Goal: Transaction & Acquisition: Purchase product/service

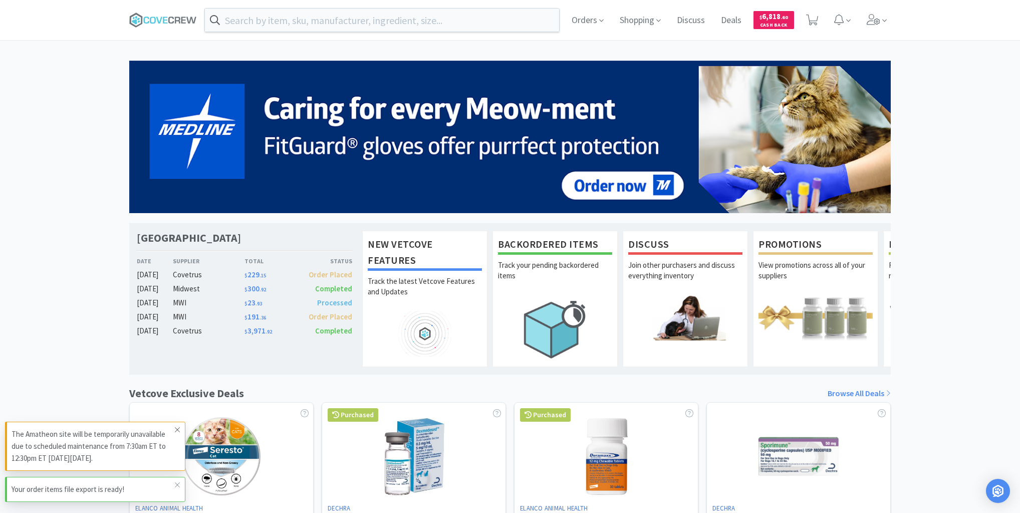
click at [174, 429] on span at bounding box center [177, 429] width 14 height 16
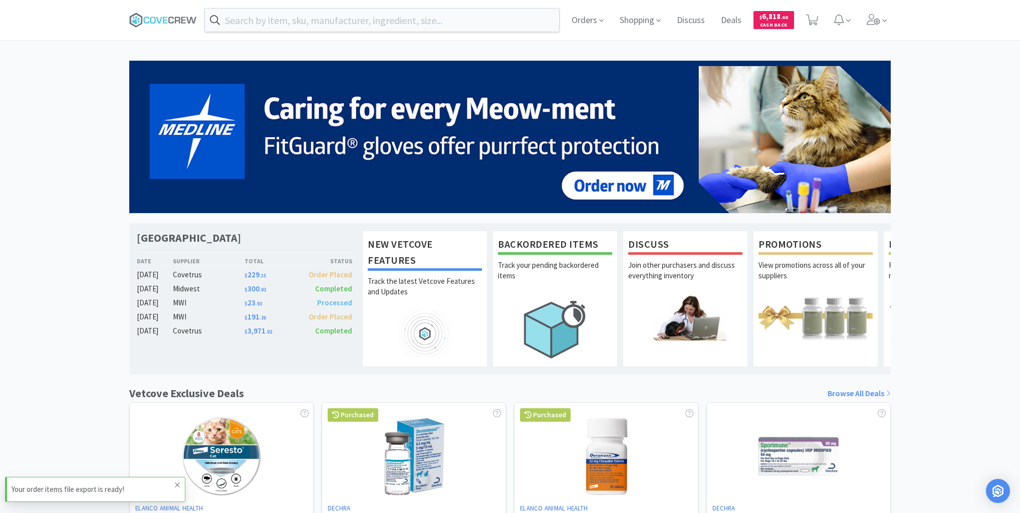
click at [179, 482] on icon at bounding box center [177, 485] width 6 height 8
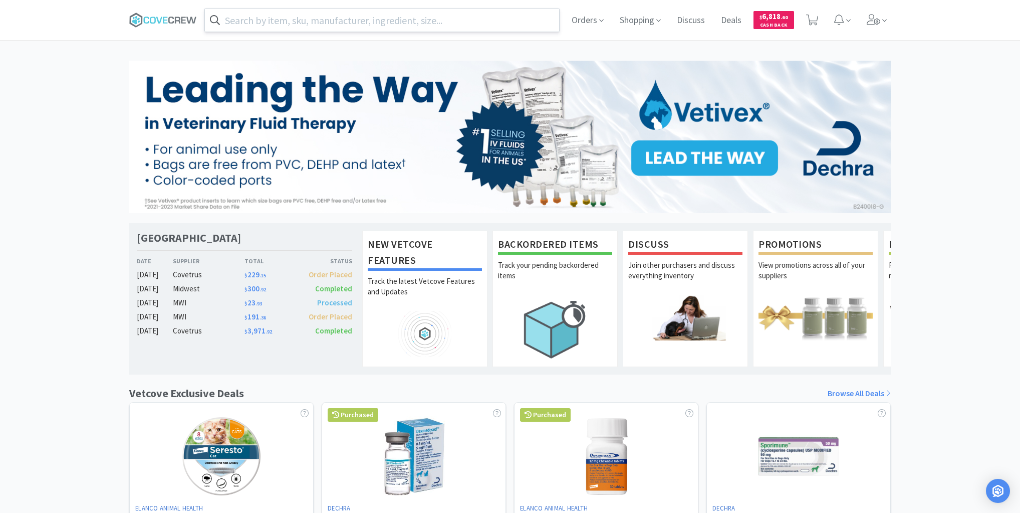
click at [405, 20] on input "text" at bounding box center [382, 20] width 354 height 23
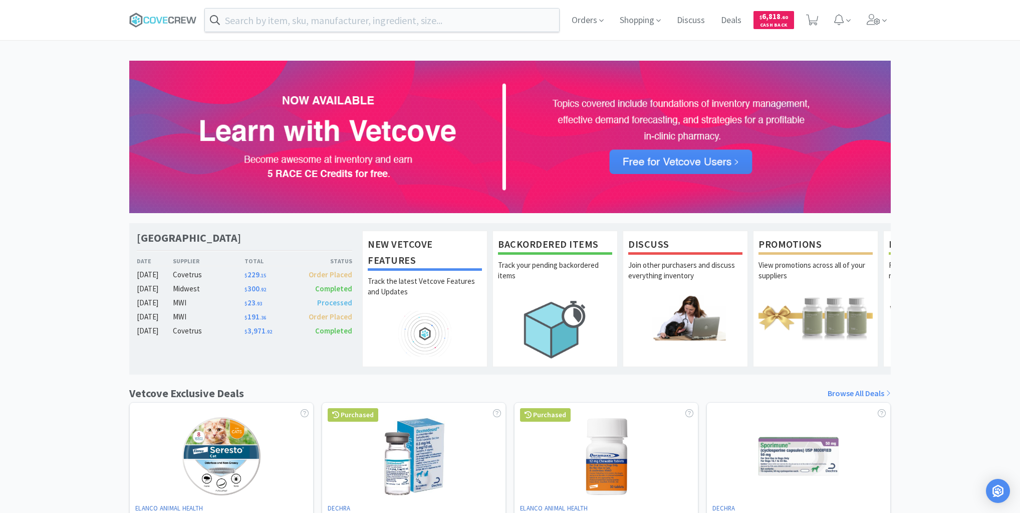
click at [935, 160] on div at bounding box center [510, 256] width 1020 height 513
click at [175, 22] on icon at bounding box center [178, 20] width 6 height 7
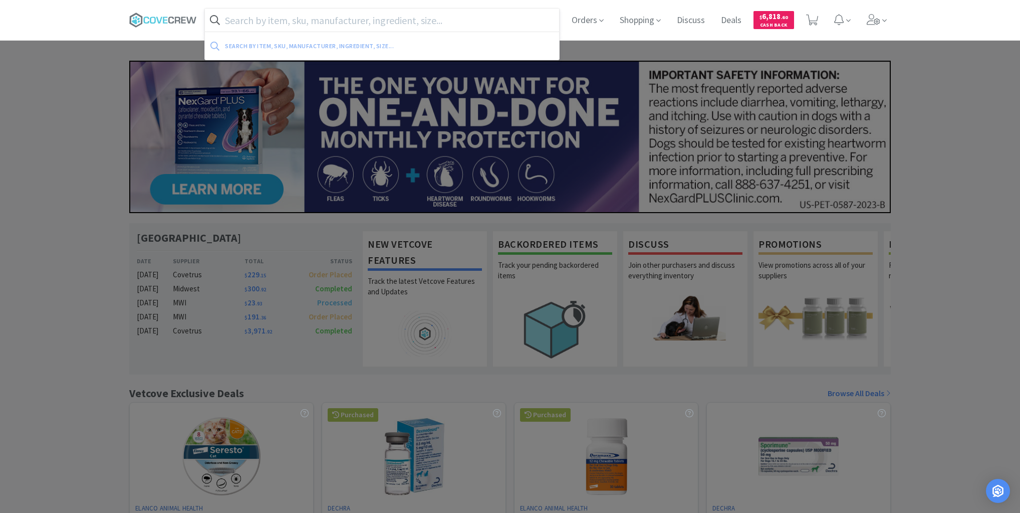
click at [452, 15] on input "text" at bounding box center [382, 20] width 354 height 23
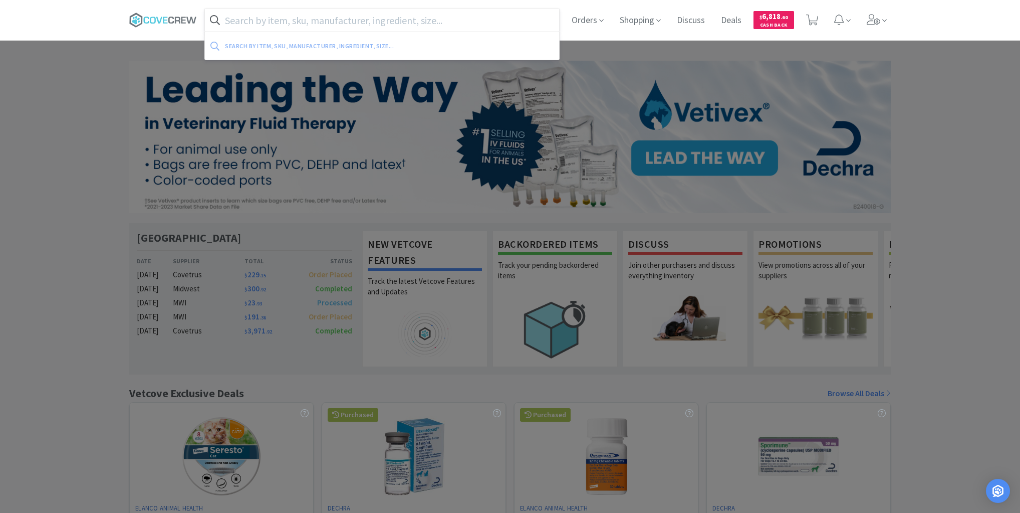
click at [458, 25] on input "text" at bounding box center [382, 20] width 354 height 23
click at [414, 22] on input "text" at bounding box center [382, 20] width 354 height 23
click at [161, 20] on icon at bounding box center [163, 20] width 68 height 15
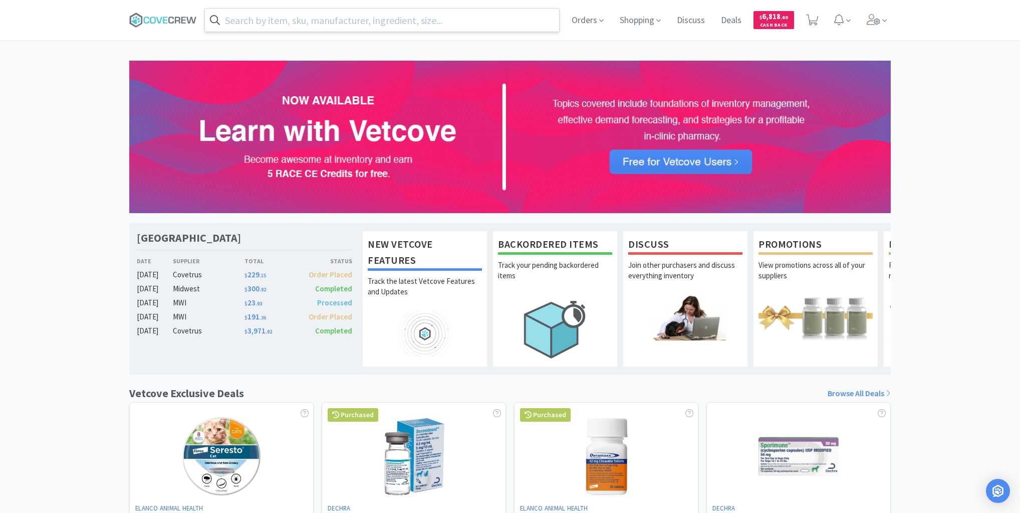
click at [239, 18] on input "text" at bounding box center [382, 20] width 354 height 23
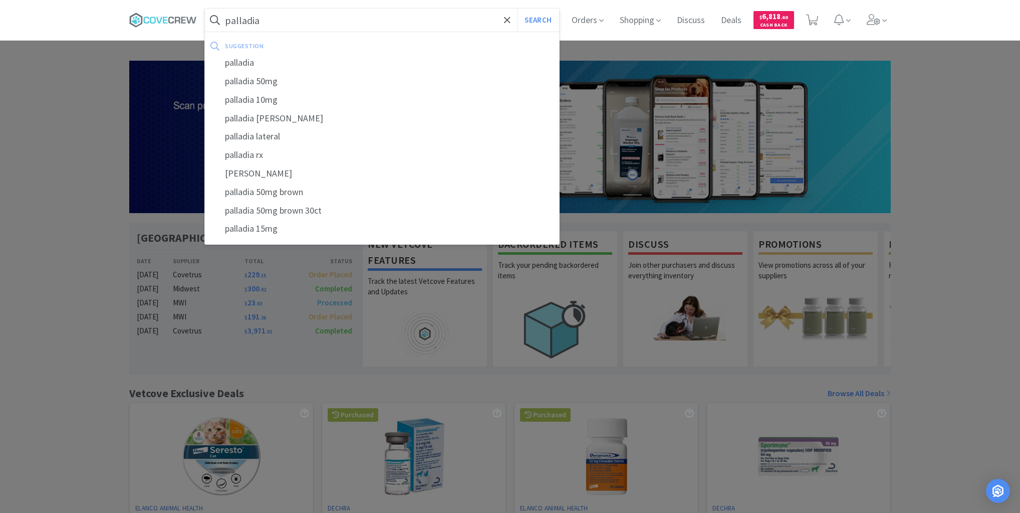
type input "palladia"
click at [517, 9] on button "Search" at bounding box center [538, 20] width 42 height 23
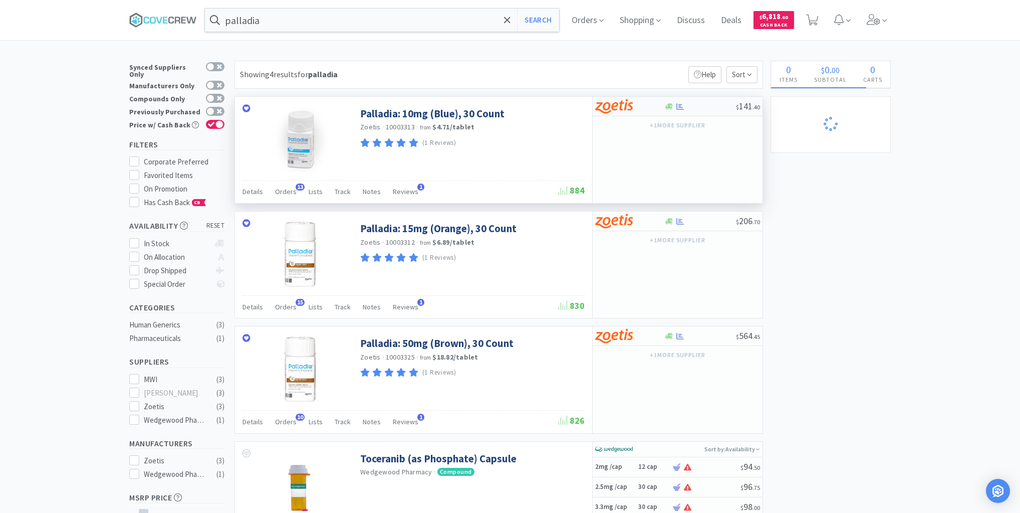
click at [705, 109] on div at bounding box center [700, 107] width 72 height 8
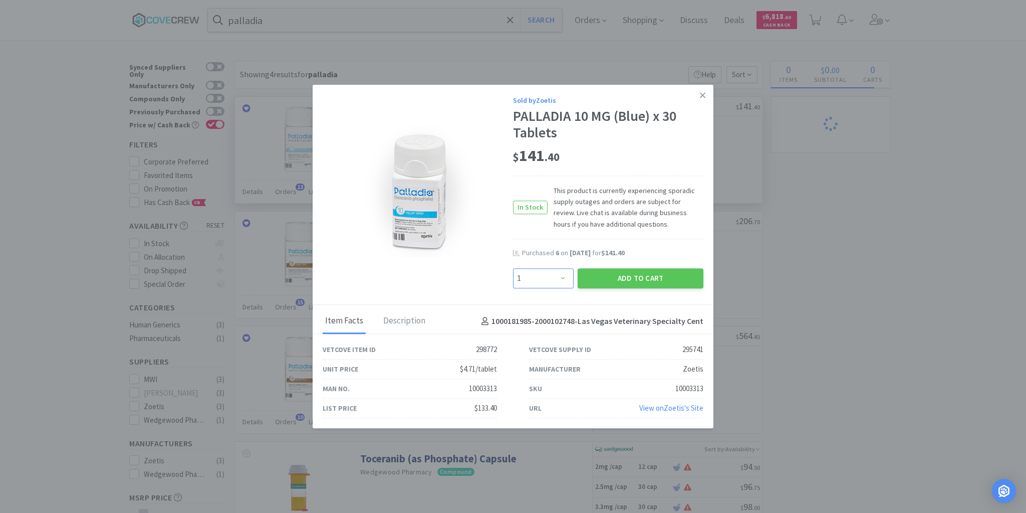
click at [565, 276] on select "Enter Quantity 1 2 3 4 5 6 7 8 9 10 11 12 13 14 15 16 17 18 19 20 Enter Quantity" at bounding box center [543, 278] width 61 height 20
select select "6"
click at [513, 268] on select "Enter Quantity 1 2 3 4 5 6 7 8 9 10 11 12 13 14 15 16 17 18 19 20 Enter Quantity" at bounding box center [543, 278] width 61 height 20
click at [639, 278] on button "Add to Cart" at bounding box center [641, 278] width 126 height 20
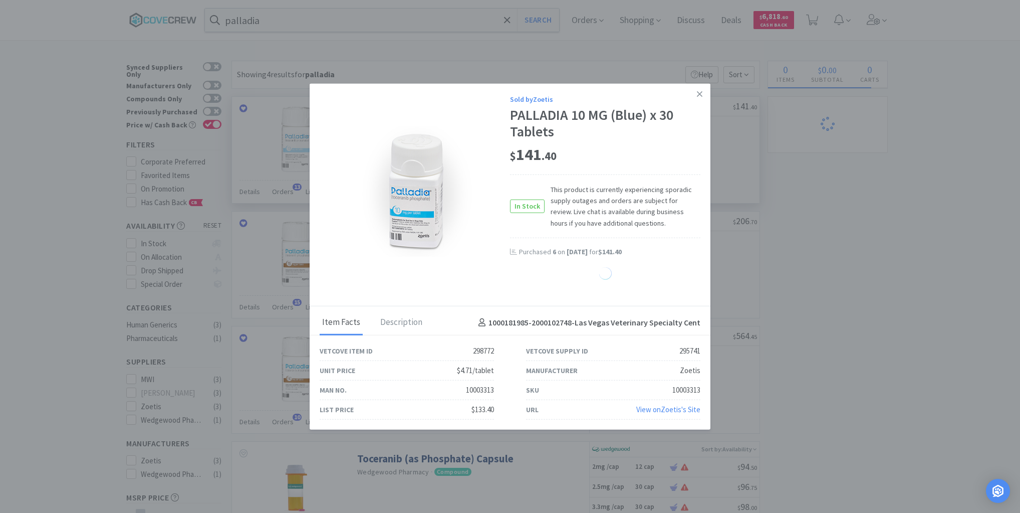
select select "6"
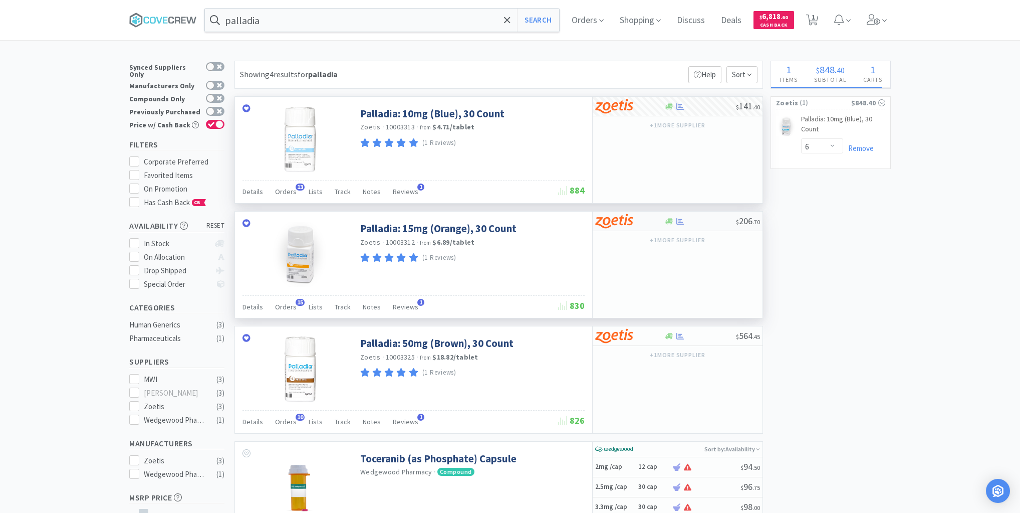
click at [702, 223] on div at bounding box center [700, 221] width 72 height 8
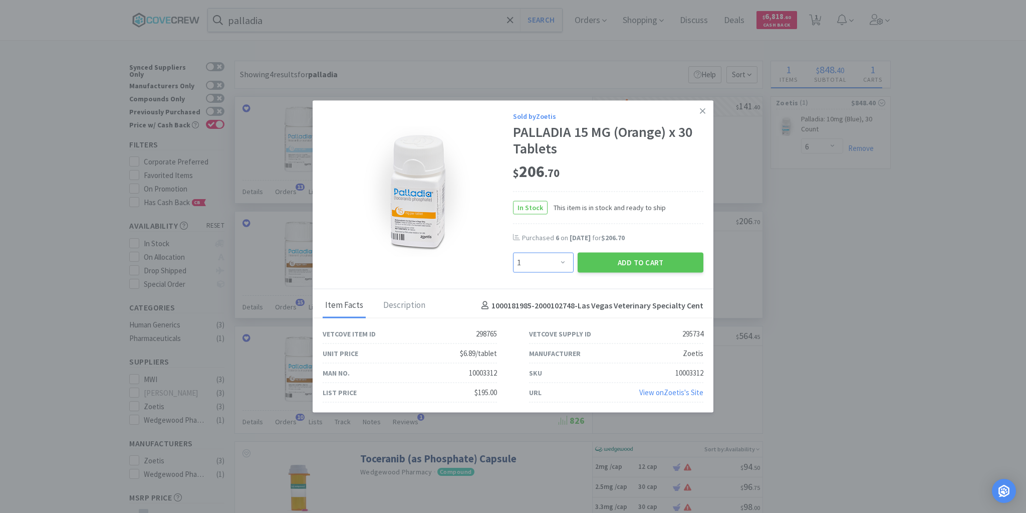
click at [563, 262] on select "Enter Quantity 1 2 3 4 5 6 7 8 9 10 11 12 13 14 15 16 17 18 19 20 Enter Quantity" at bounding box center [543, 263] width 61 height 20
select select "6"
click at [513, 253] on select "Enter Quantity 1 2 3 4 5 6 7 8 9 10 11 12 13 14 15 16 17 18 19 20 Enter Quantity" at bounding box center [543, 263] width 61 height 20
click at [651, 260] on button "Add to Cart" at bounding box center [641, 263] width 126 height 20
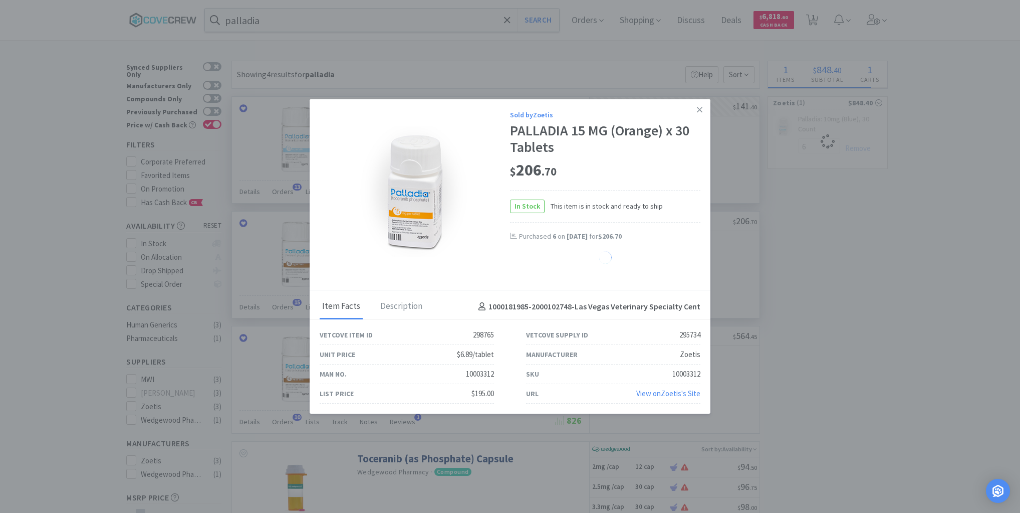
select select "6"
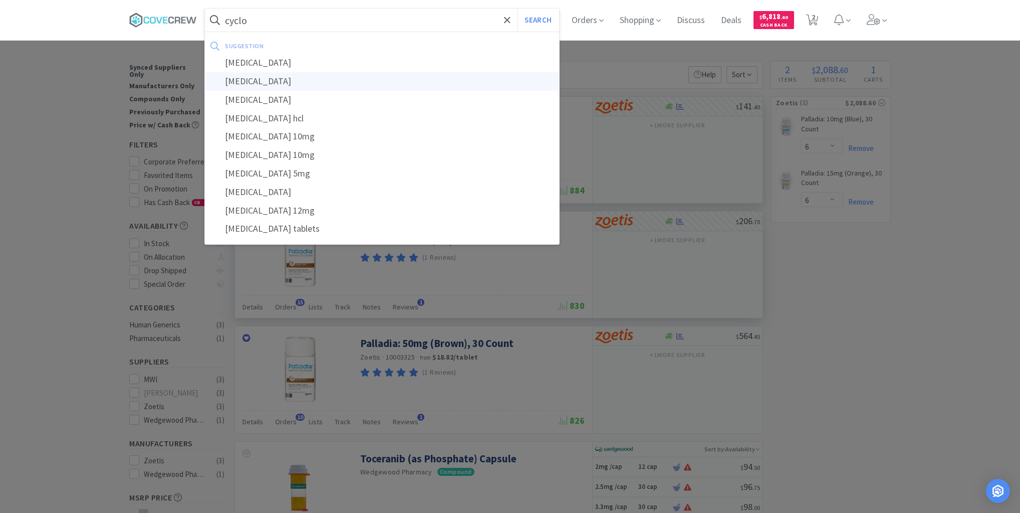
type input "cyclophosphamide"
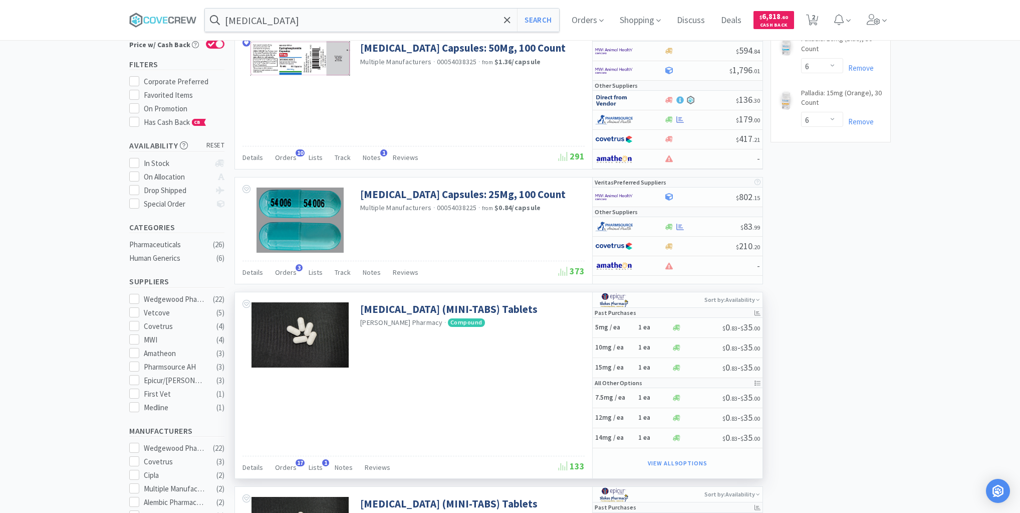
scroll to position [200, 0]
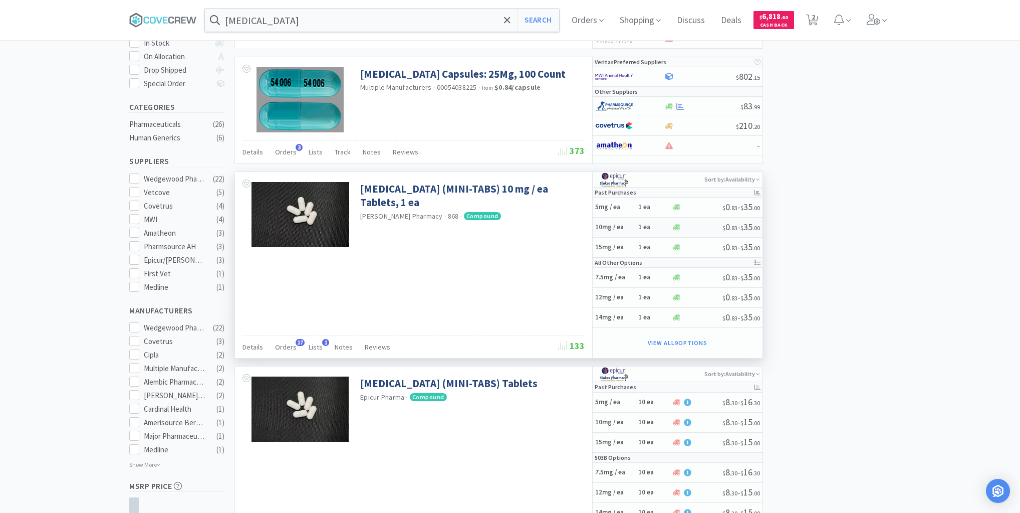
click at [627, 225] on h5 "10mg / ea" at bounding box center [615, 227] width 40 height 9
select select "1"
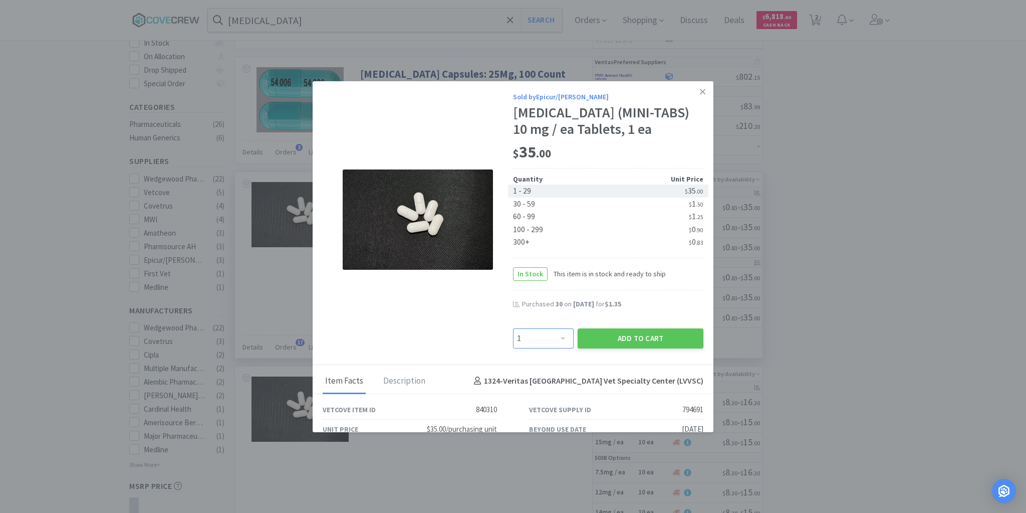
click at [554, 336] on select "Enter Quantity 1 2 3 4 5 6 7 8 9 10 11 12 13 14 15 16 17 18 19 20 Enter Quantity" at bounding box center [543, 338] width 61 height 20
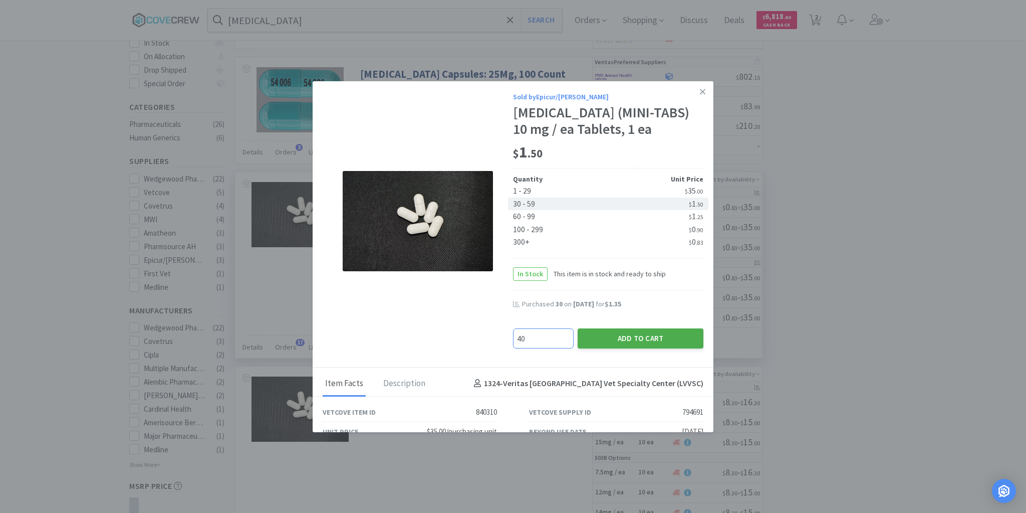
type input "40"
click at [637, 339] on button "Add to Cart" at bounding box center [641, 338] width 126 height 20
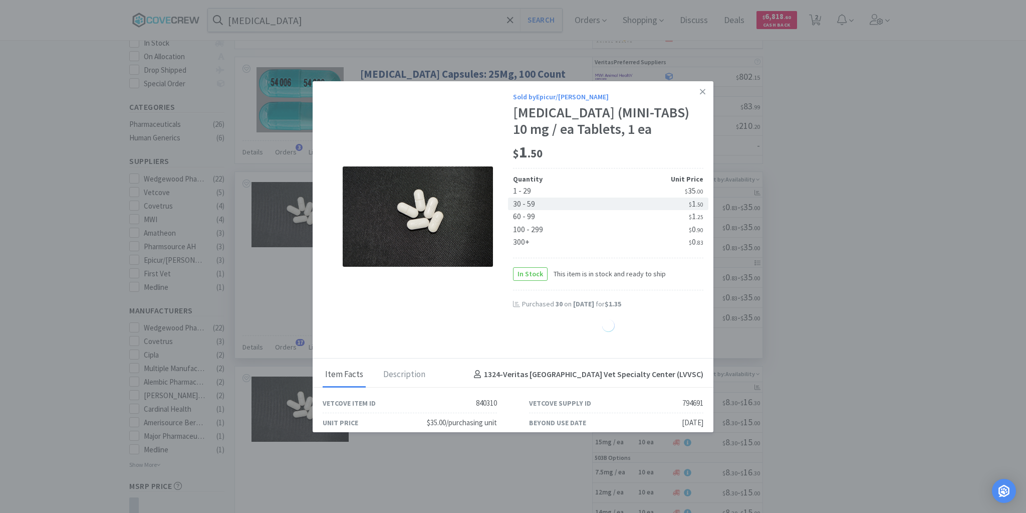
select select "40"
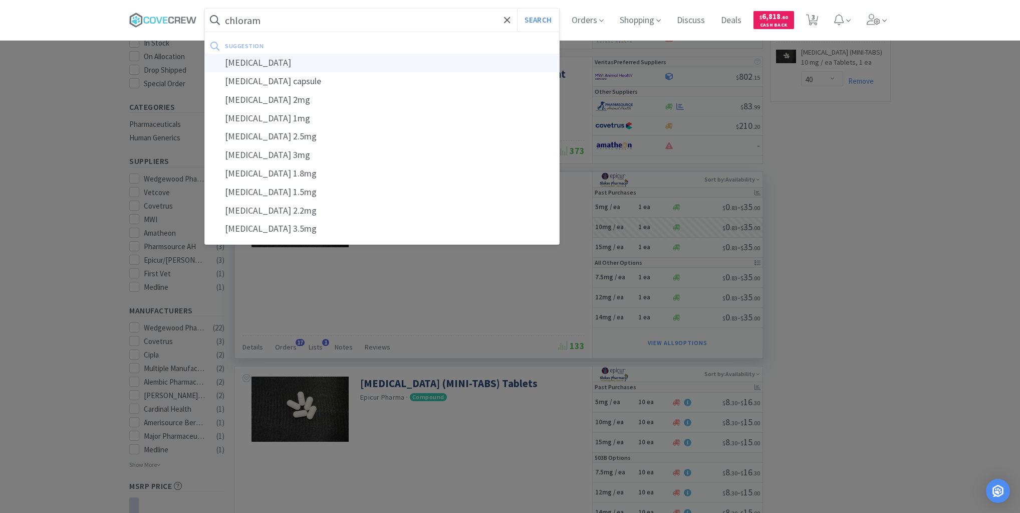
type input "[MEDICAL_DATA]"
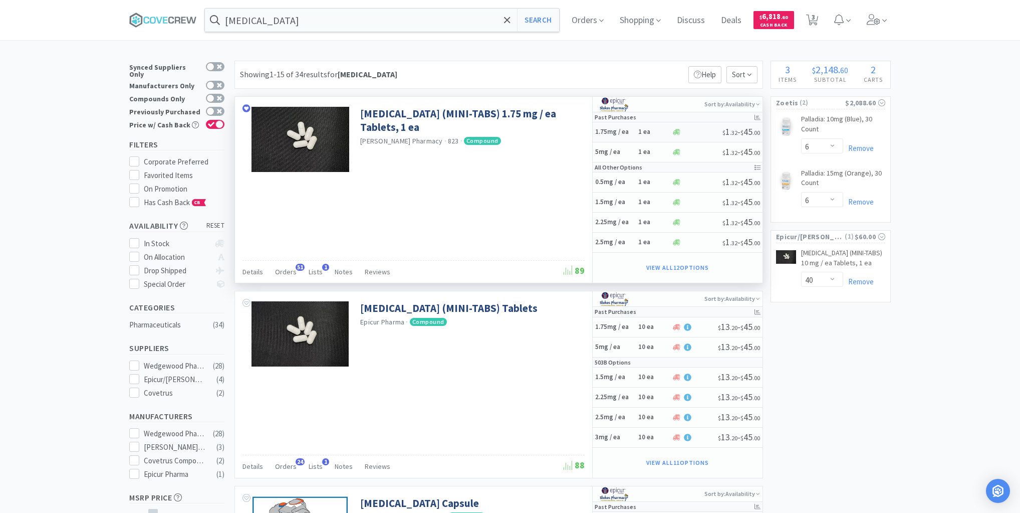
click at [633, 131] on h5 "1.75mg / ea" at bounding box center [615, 132] width 40 height 9
select select "1"
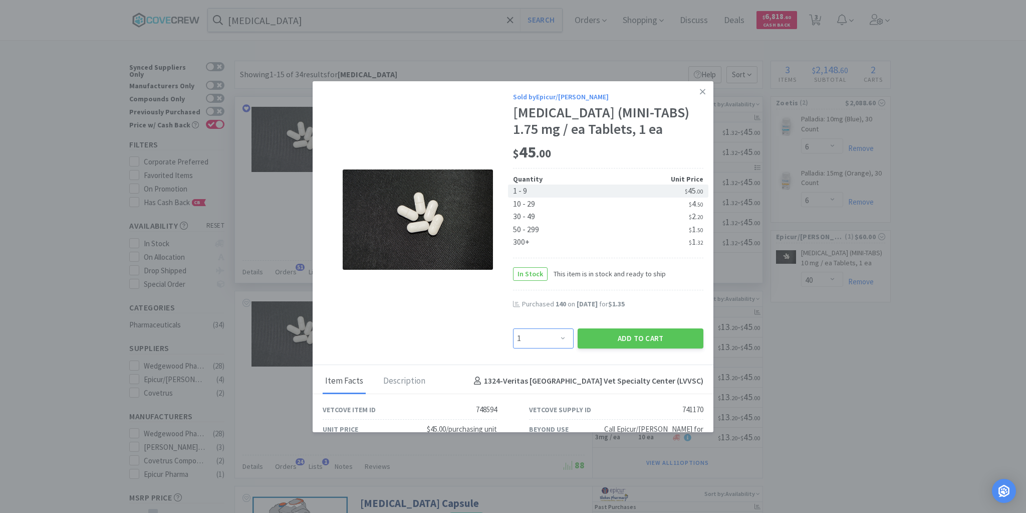
click at [561, 338] on select "Enter Quantity 1 2 3 4 5 6 7 8 9 10 11 12 13 14 15 16 17 18 19 20 Enter Quantity" at bounding box center [543, 338] width 61 height 20
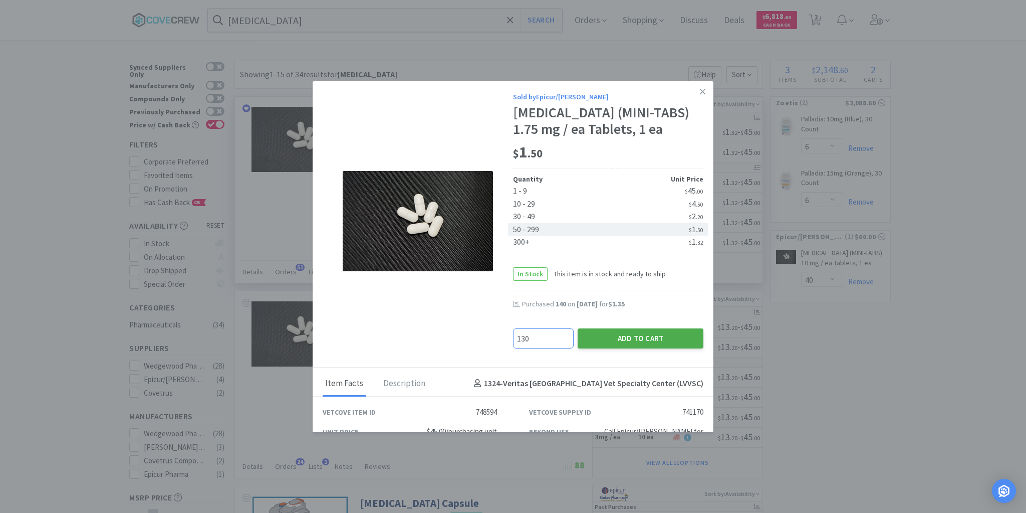
type input "130"
click at [612, 340] on button "Add to Cart" at bounding box center [641, 338] width 126 height 20
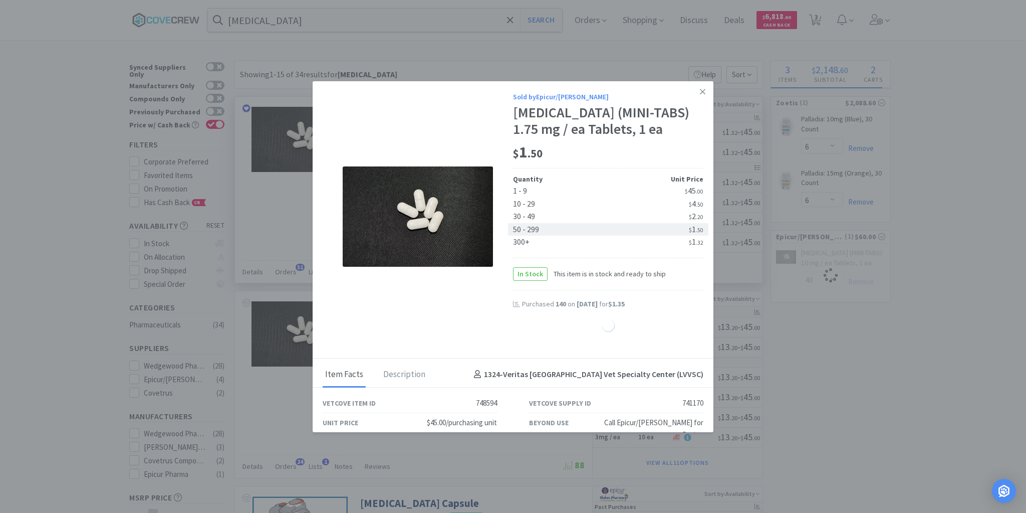
select select "130"
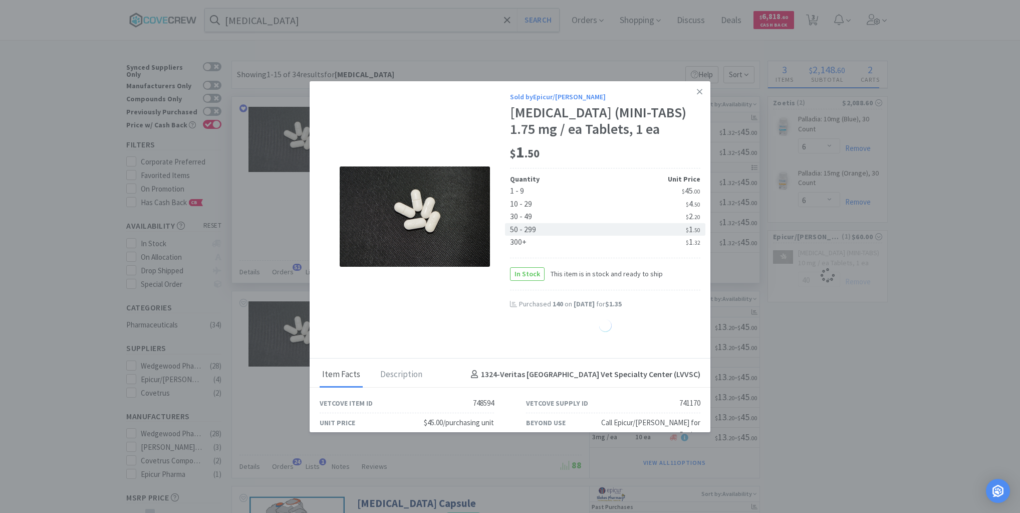
select select "40"
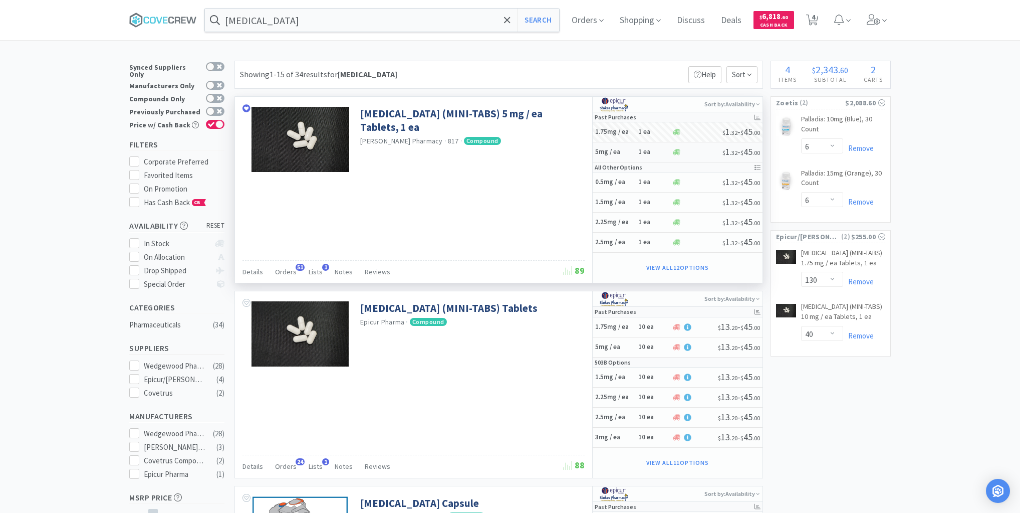
click at [629, 153] on h5 "5mg / ea" at bounding box center [615, 152] width 40 height 9
select select "1"
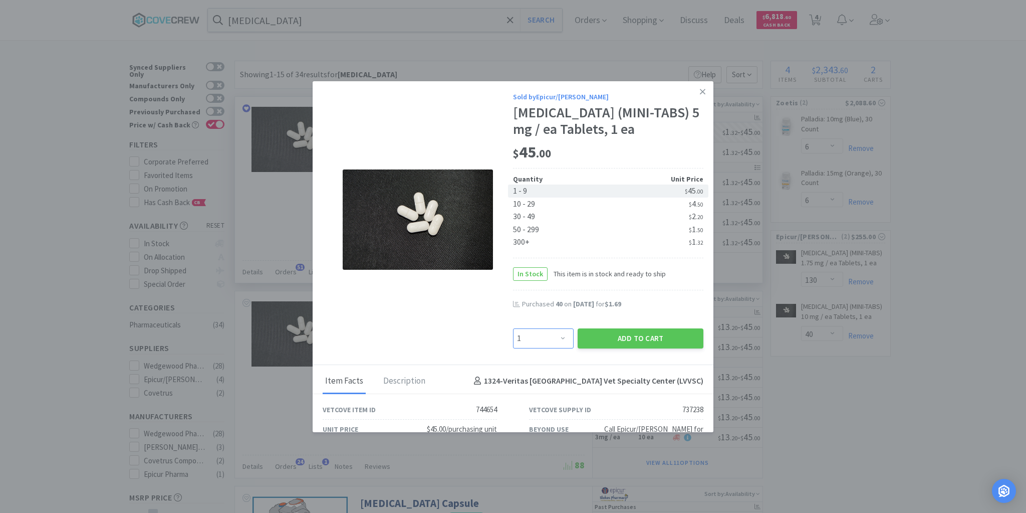
click at [559, 337] on select "Enter Quantity 1 2 3 4 5 6 7 8 9 10 11 12 13 14 15 16 17 18 19 20 Enter Quantity" at bounding box center [543, 338] width 61 height 20
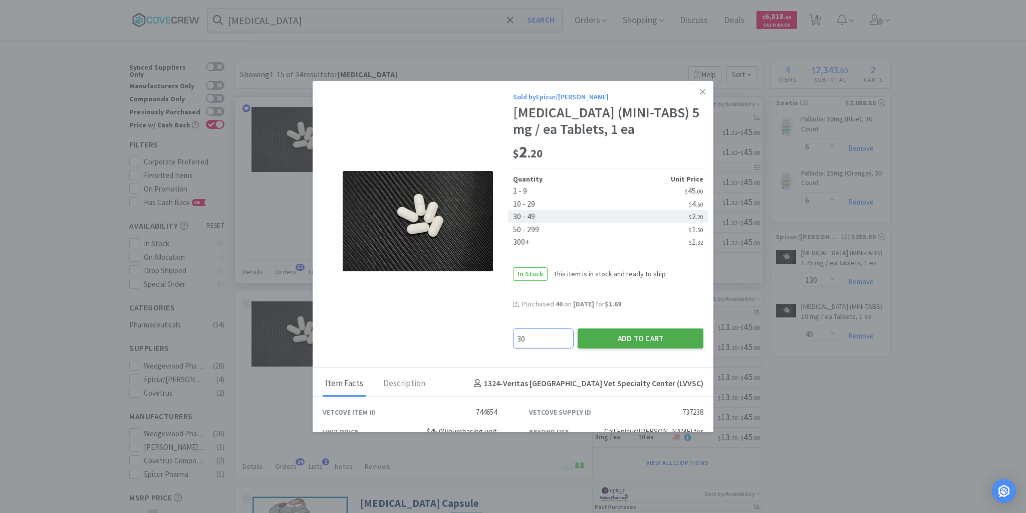
type input "30"
click at [596, 335] on button "Add to Cart" at bounding box center [641, 338] width 126 height 20
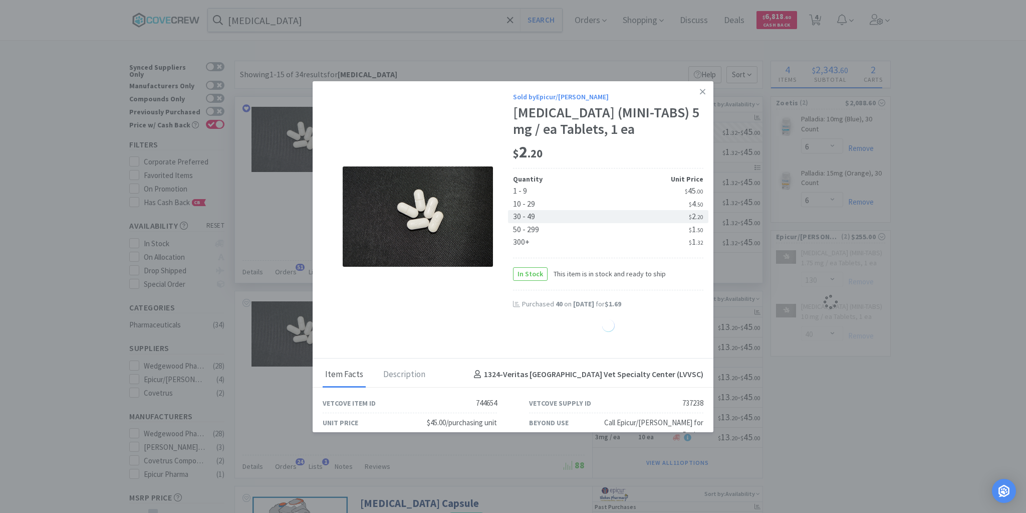
select select "30"
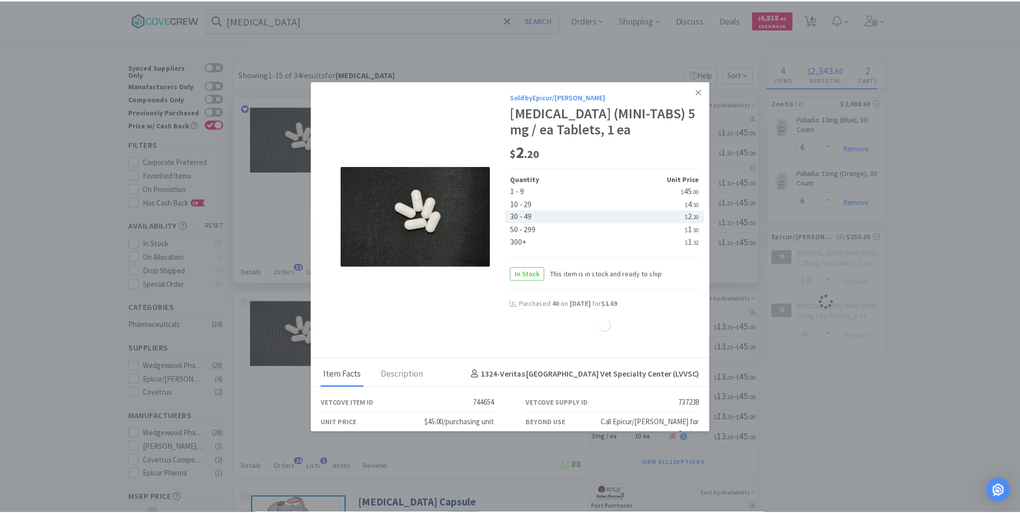
select select "40"
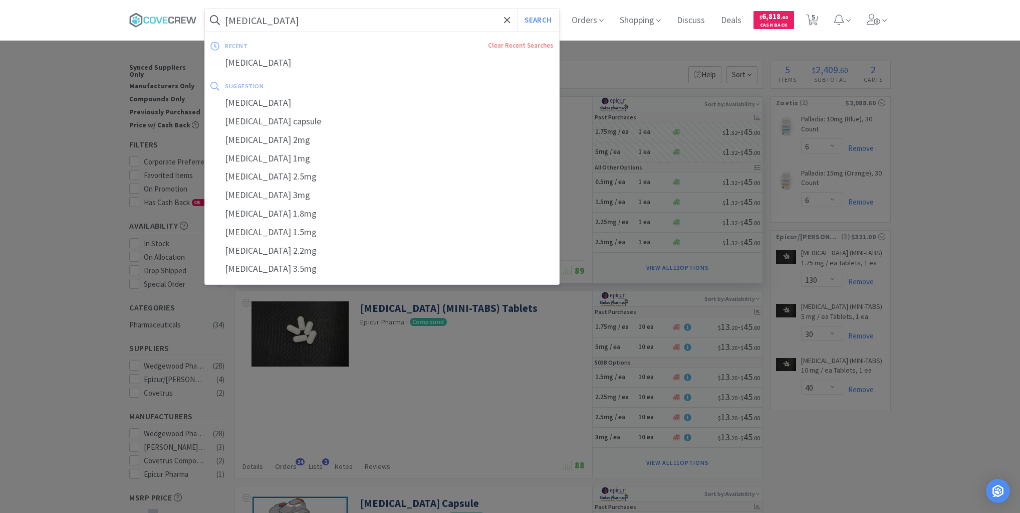
click at [430, 20] on input "[MEDICAL_DATA]" at bounding box center [382, 20] width 354 height 23
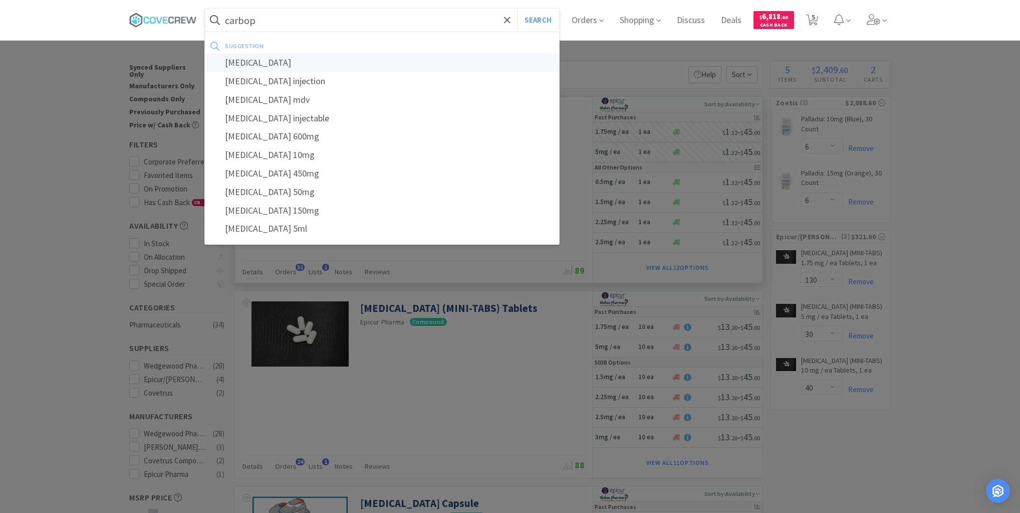
type input "carboplatin"
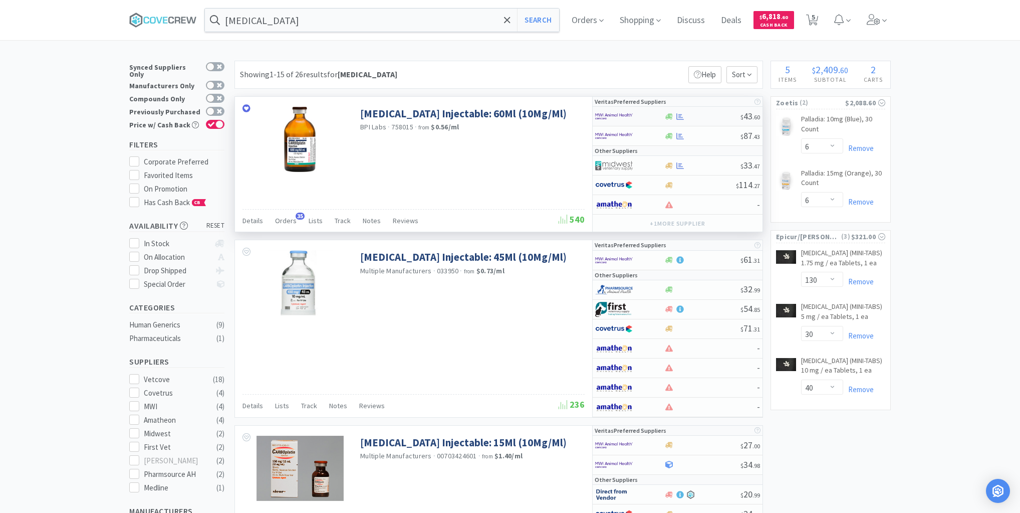
click at [703, 108] on div "$ 43 . 60" at bounding box center [678, 117] width 170 height 20
select select "1"
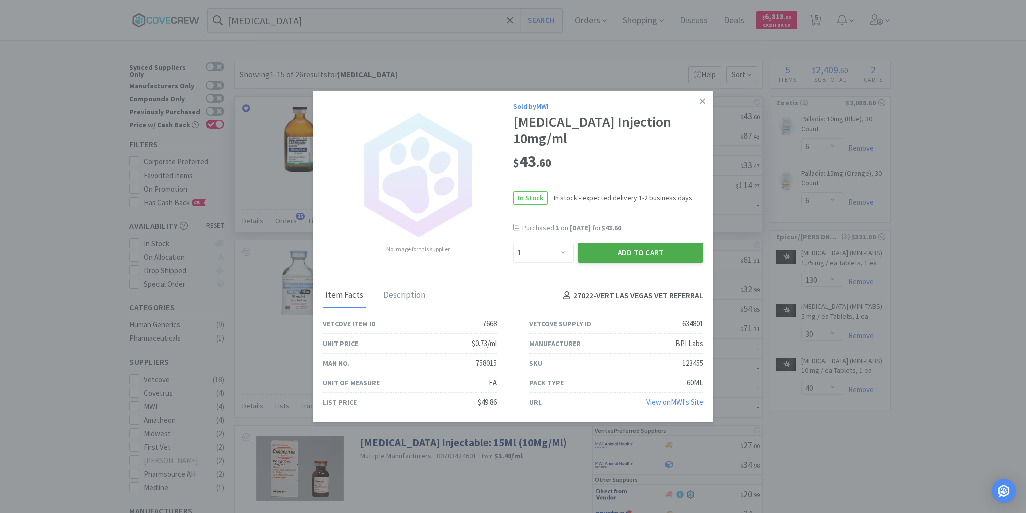
click at [620, 243] on button "Add to Cart" at bounding box center [641, 253] width 126 height 20
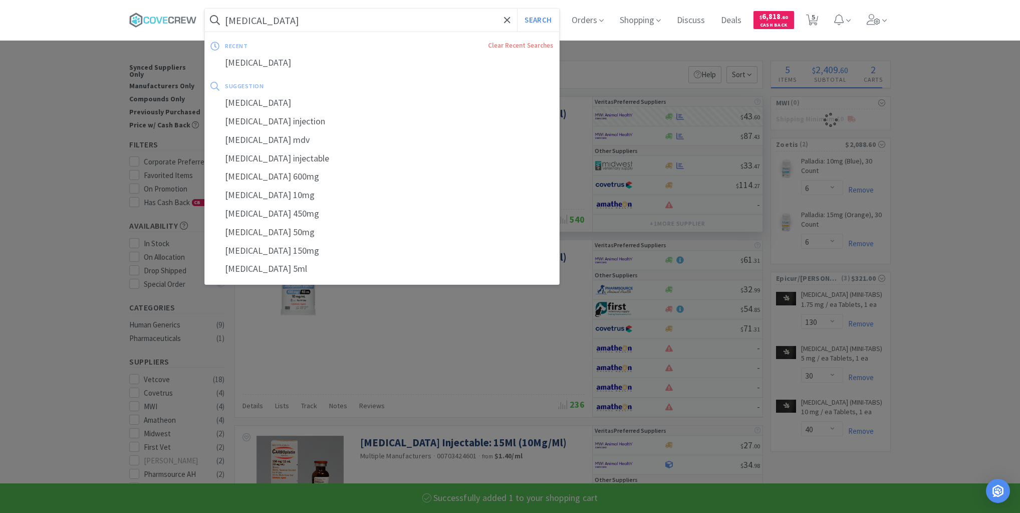
select select "1"
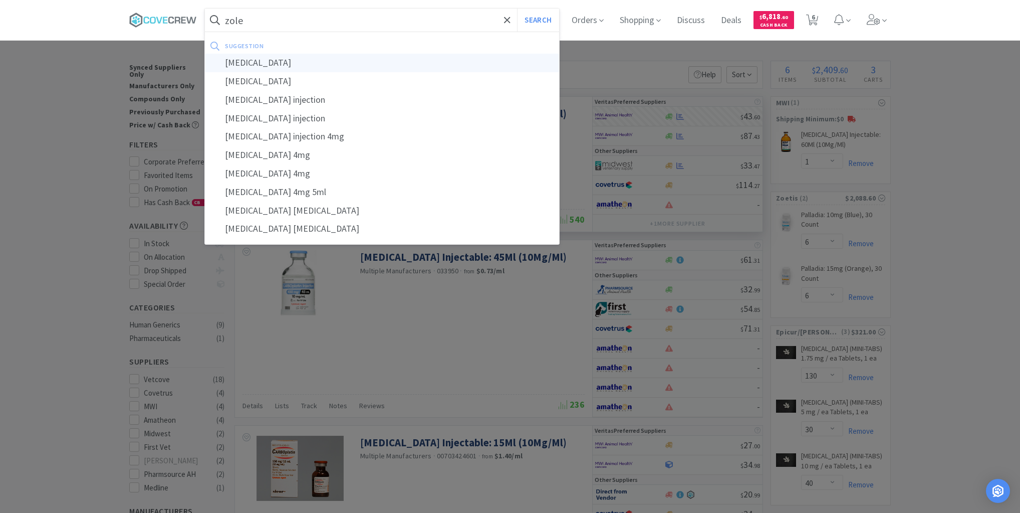
type input "zoledronic"
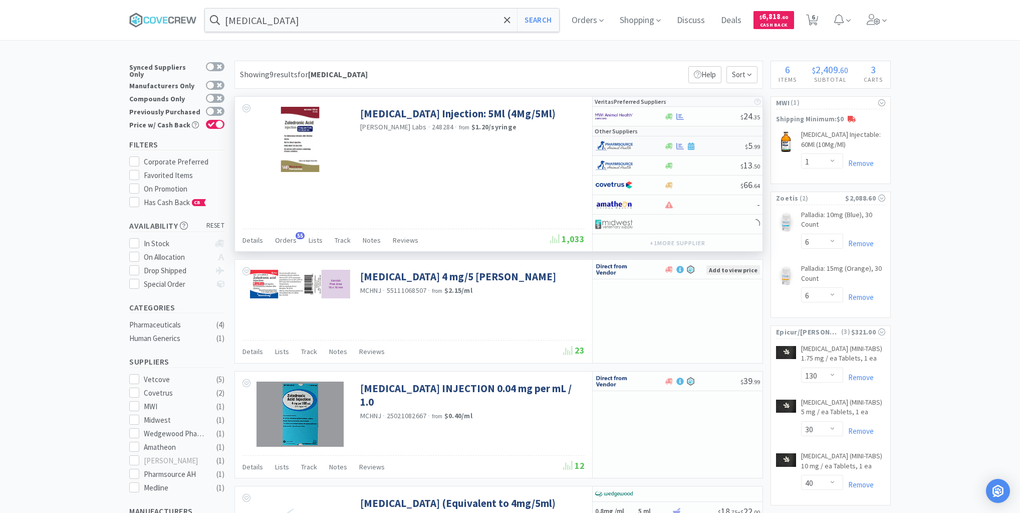
click at [716, 148] on div at bounding box center [704, 146] width 81 height 8
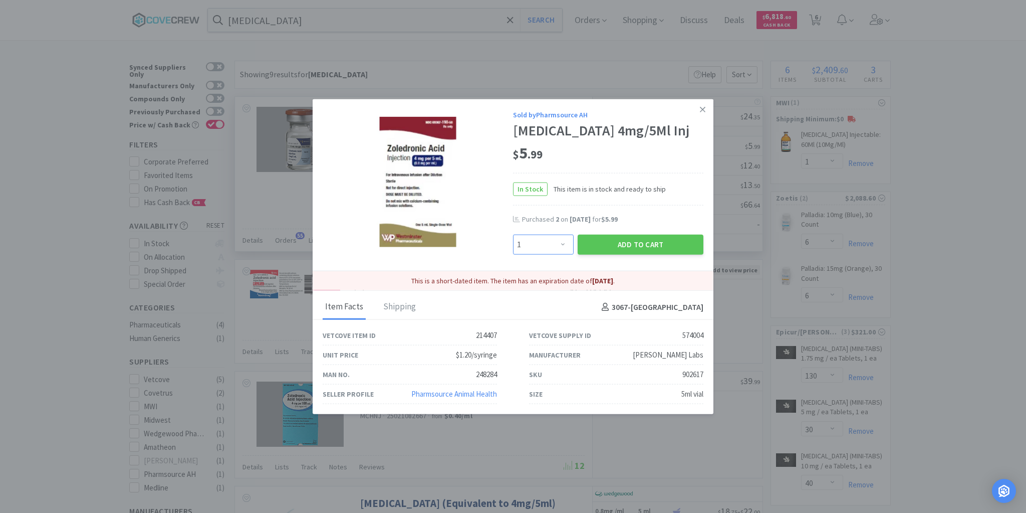
click at [565, 245] on select "Enter Quantity 1 2 3 4 5 6 7 8 9 10 11 12 13 14 15 16 17 18 19 20 Enter Quantity" at bounding box center [543, 244] width 61 height 20
select select "5"
click at [513, 235] on select "Enter Quantity 1 2 3 4 5 6 7 8 9 10 11 12 13 14 15 16 17 18 19 20 Enter Quantity" at bounding box center [543, 244] width 61 height 20
click at [643, 239] on button "Add to Cart" at bounding box center [641, 244] width 126 height 20
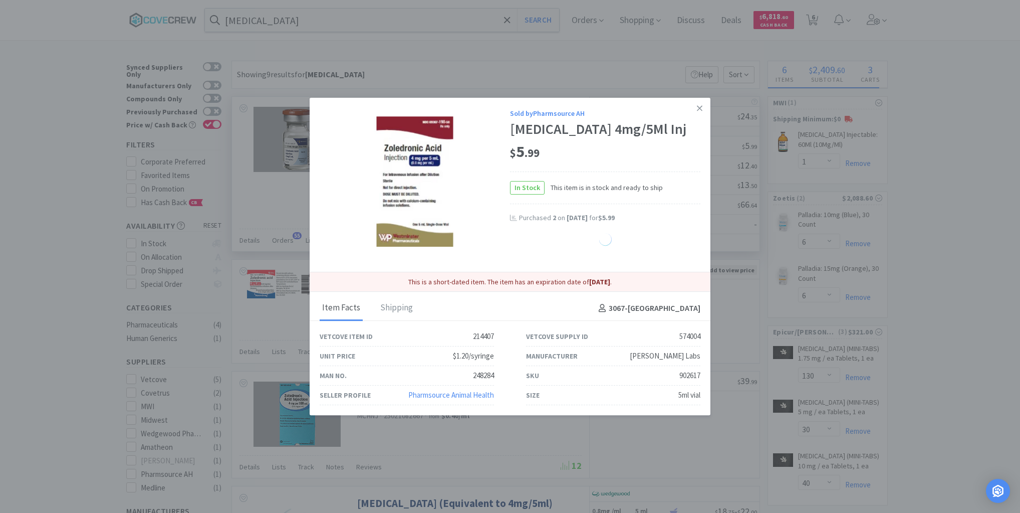
select select "5"
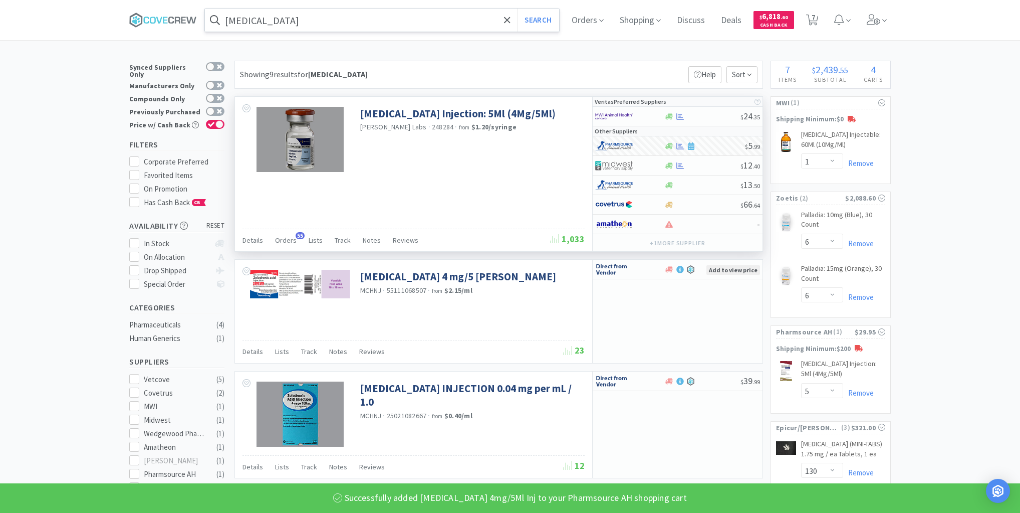
click at [406, 22] on input "zoledronic" at bounding box center [382, 20] width 354 height 23
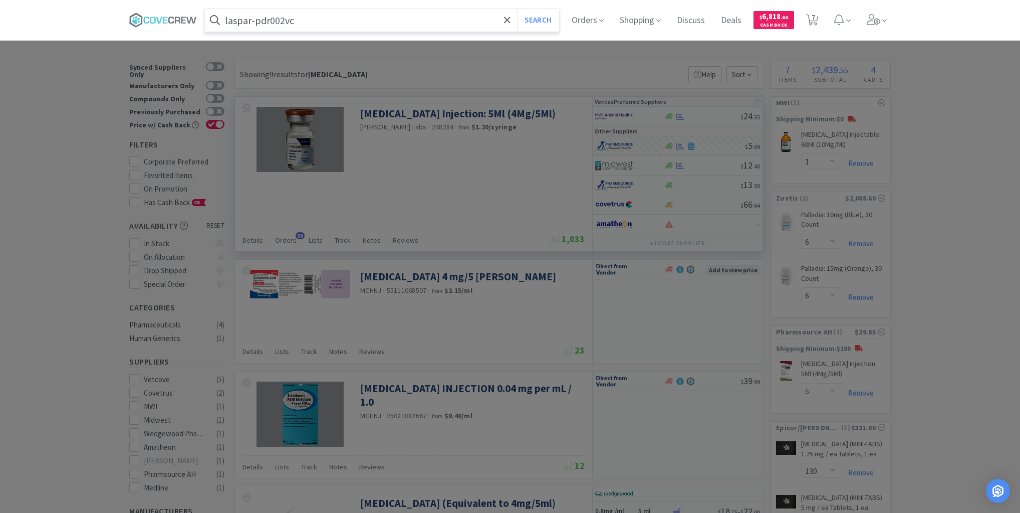
type input "laspar-pdr002vc"
click at [517, 9] on button "Search" at bounding box center [538, 20] width 42 height 23
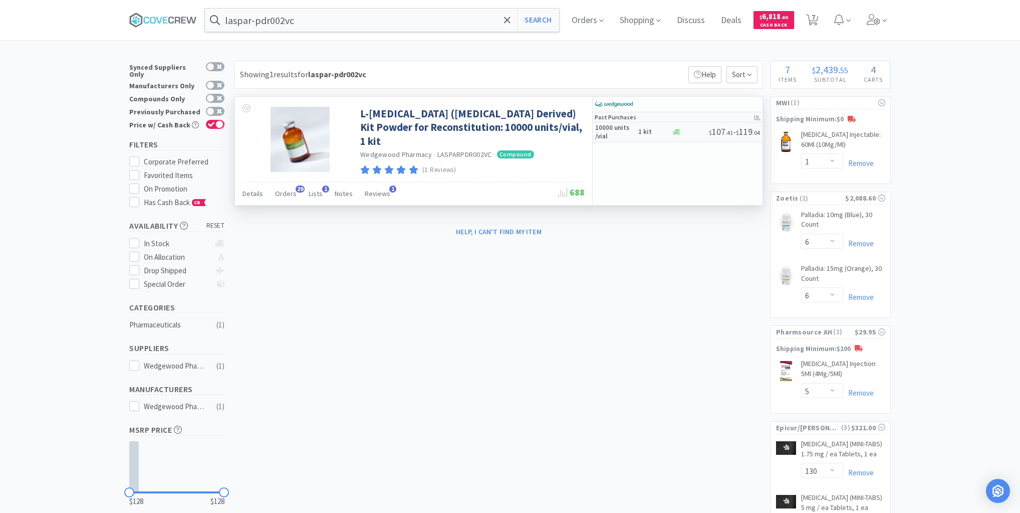
click at [622, 132] on h5 "10000 units /vial" at bounding box center [615, 132] width 40 height 17
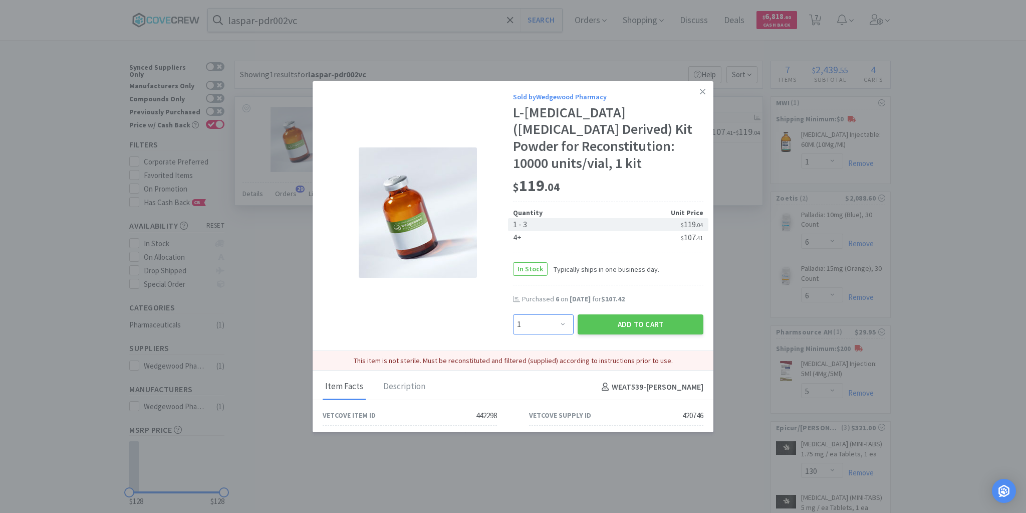
click at [560, 325] on select "Enter Quantity 1 2 3 4 5 6 7 8 9 10 11 12 13 14 15 16 17 18 19 20 Enter Quantity" at bounding box center [543, 324] width 61 height 20
select select "2"
click at [513, 314] on select "Enter Quantity 1 2 3 4 5 6 7 8 9 10 11 12 13 14 15 16 17 18 19 20 Enter Quantity" at bounding box center [543, 324] width 61 height 20
click at [611, 320] on button "Add to Cart" at bounding box center [641, 324] width 126 height 20
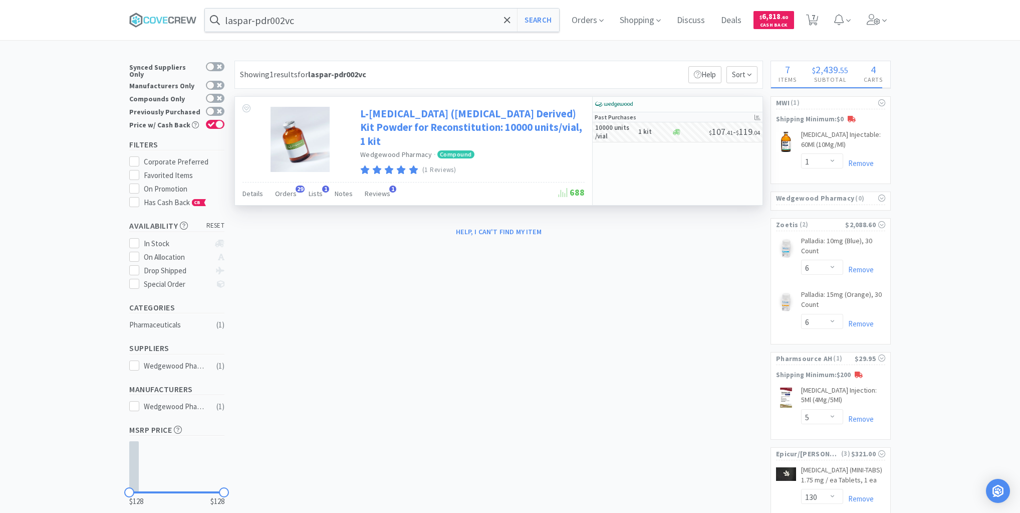
select select "2"
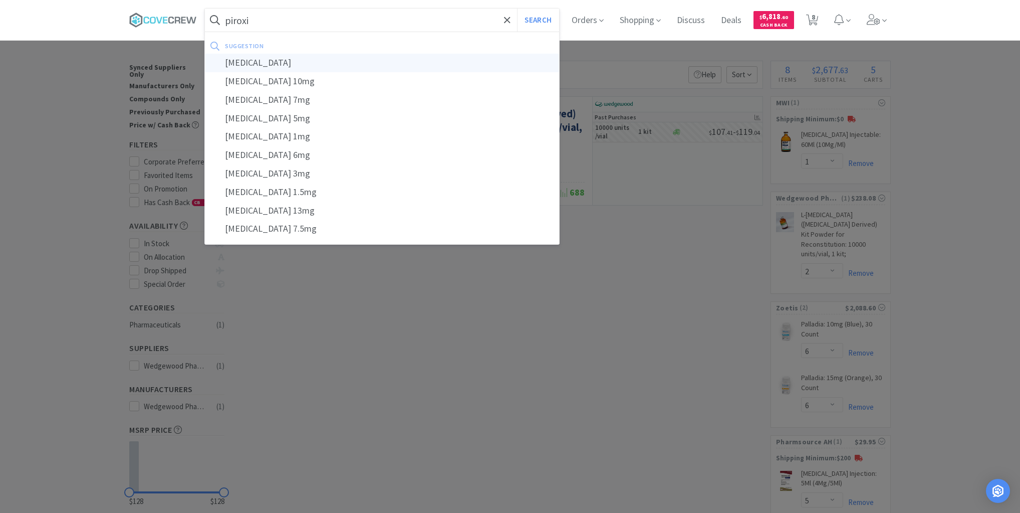
type input "piroxicam"
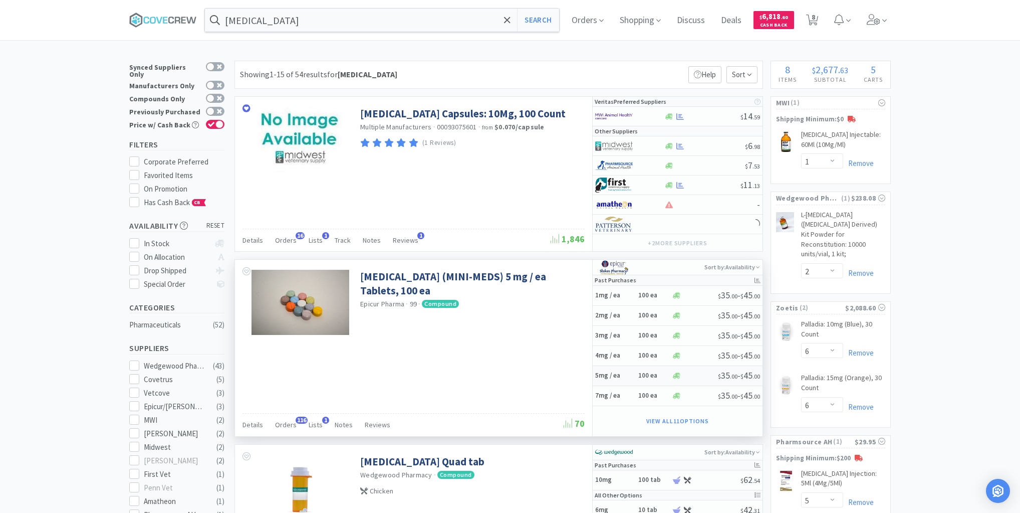
click at [630, 375] on h5 "5mg / ea" at bounding box center [615, 375] width 40 height 9
select select "1"
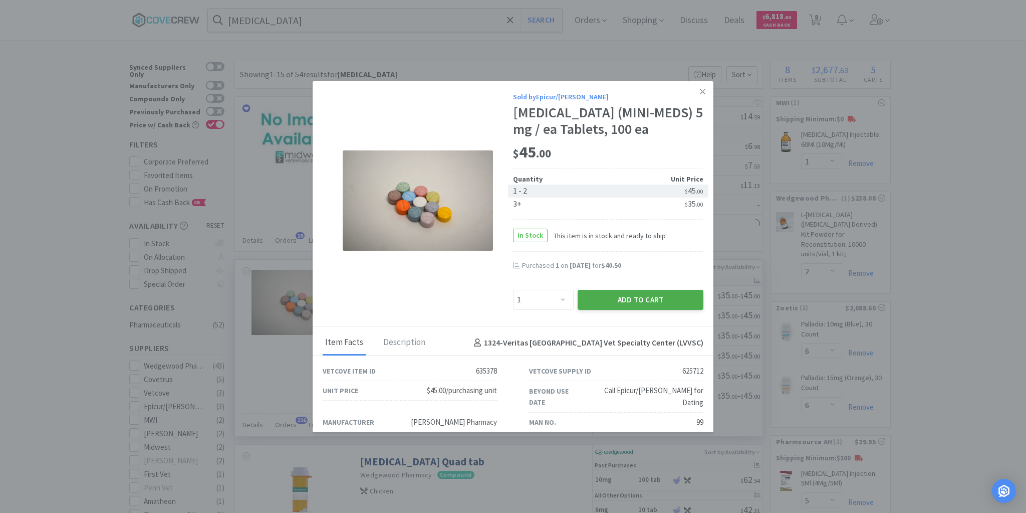
click at [613, 296] on button "Add to Cart" at bounding box center [641, 300] width 126 height 20
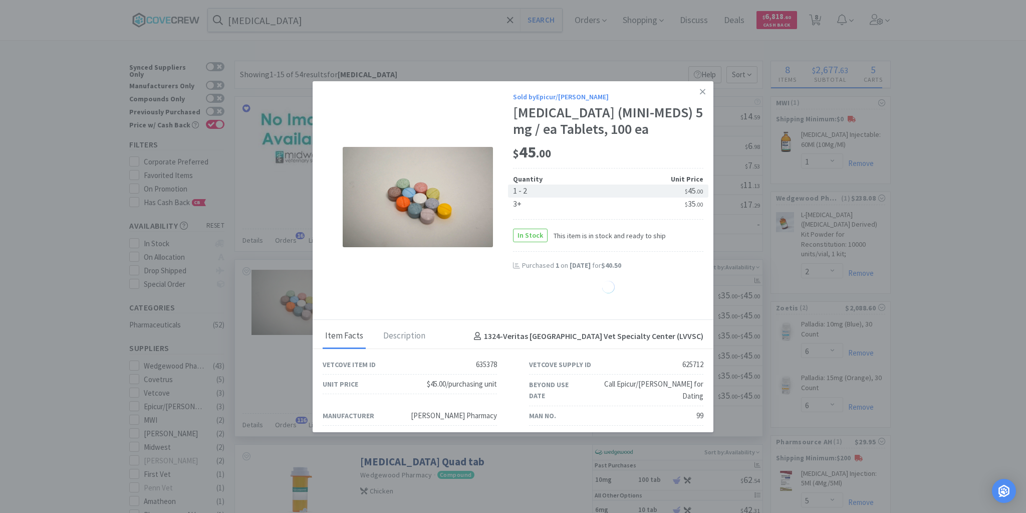
select select "1"
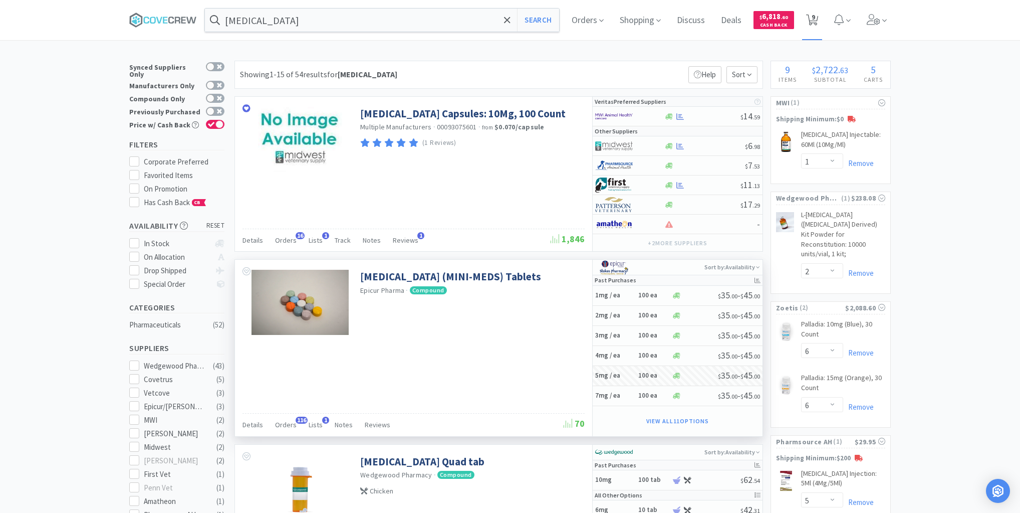
click at [819, 15] on icon at bounding box center [812, 20] width 13 height 11
select select "6"
select select "2"
select select "1"
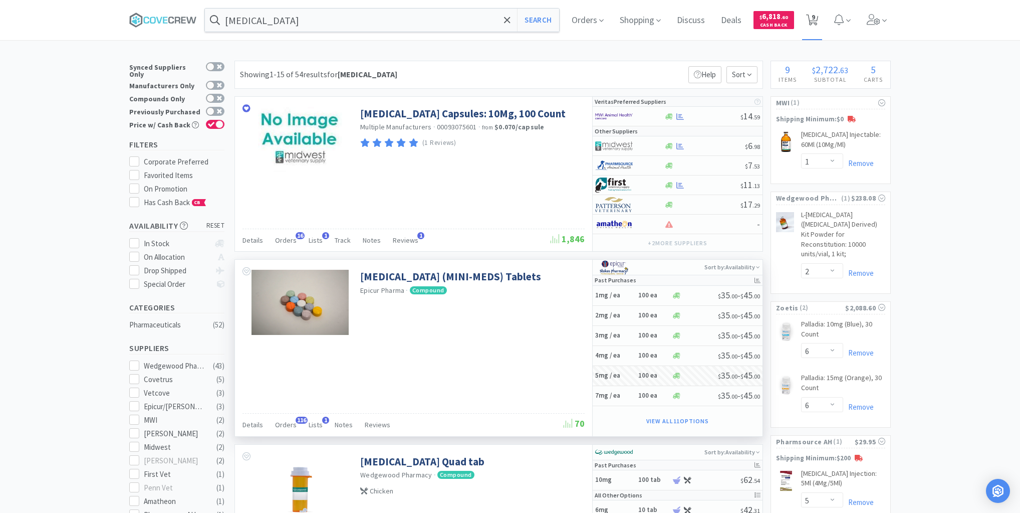
select select "5"
select select "130"
select select "30"
select select "40"
select select "1"
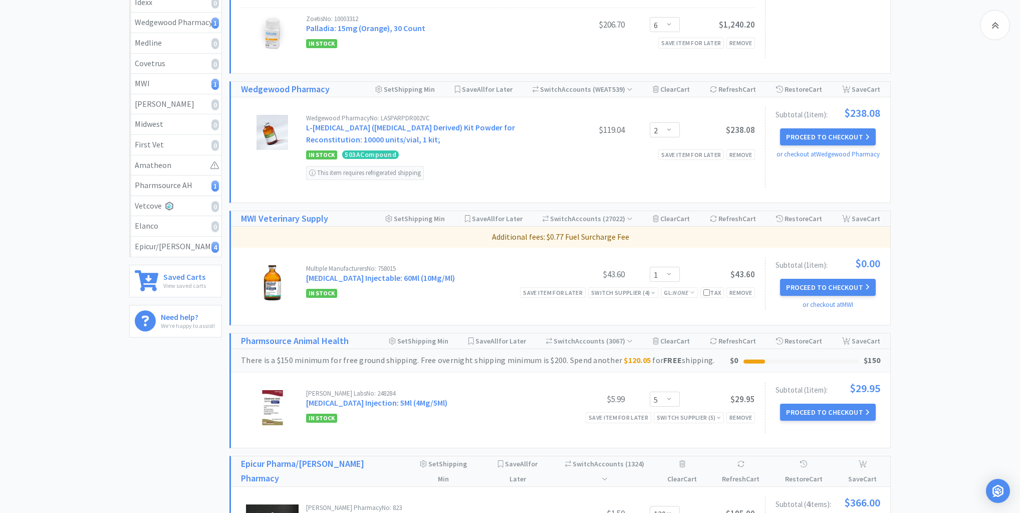
scroll to position [241, 0]
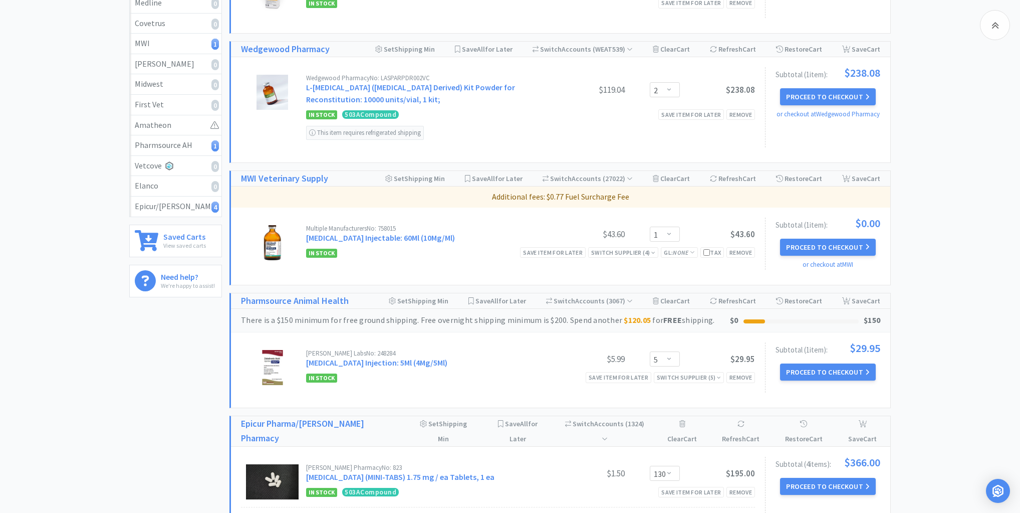
click at [725, 372] on div "Save item for later Switch Supplier ( 5 ) Remove" at bounding box center [670, 377] width 169 height 11
click at [722, 373] on div "Switch Supplier ( 5 )" at bounding box center [689, 377] width 70 height 11
click at [720, 375] on icon at bounding box center [719, 377] width 4 height 6
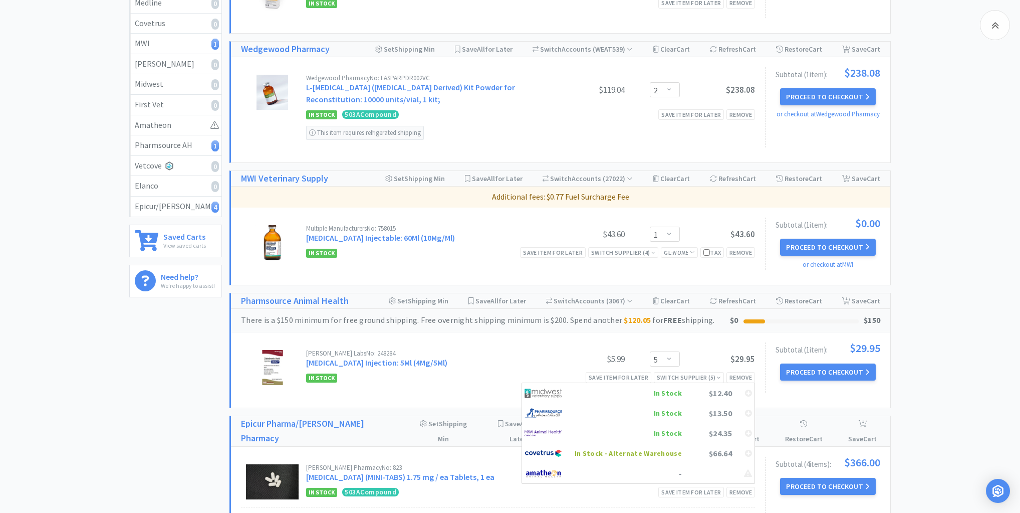
click at [684, 392] on div "$12.40" at bounding box center [707, 392] width 50 height 15
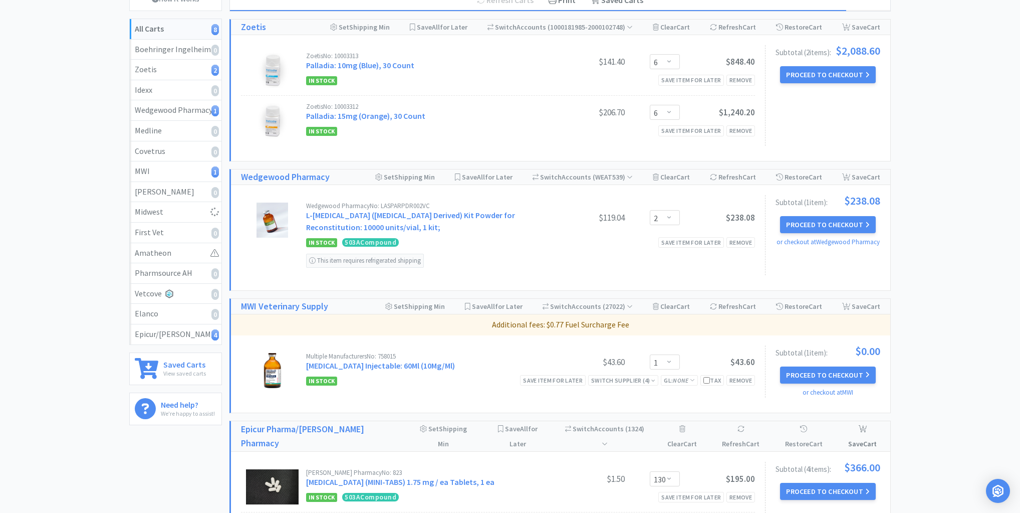
scroll to position [84, 0]
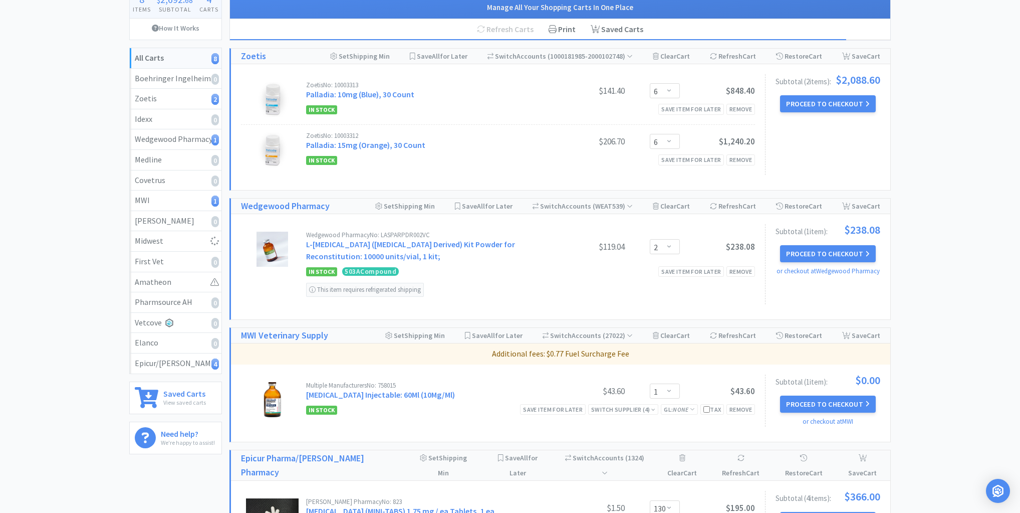
select select "5"
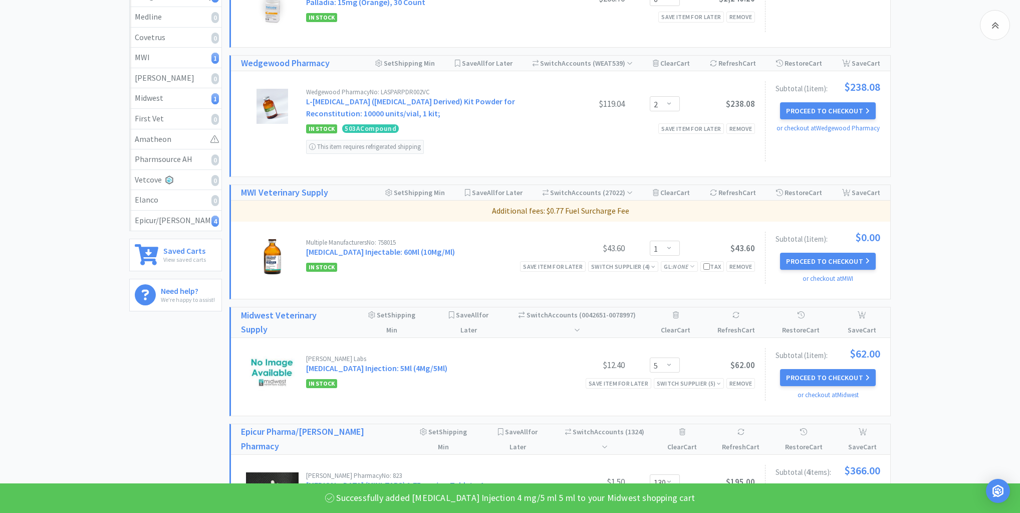
scroll to position [284, 0]
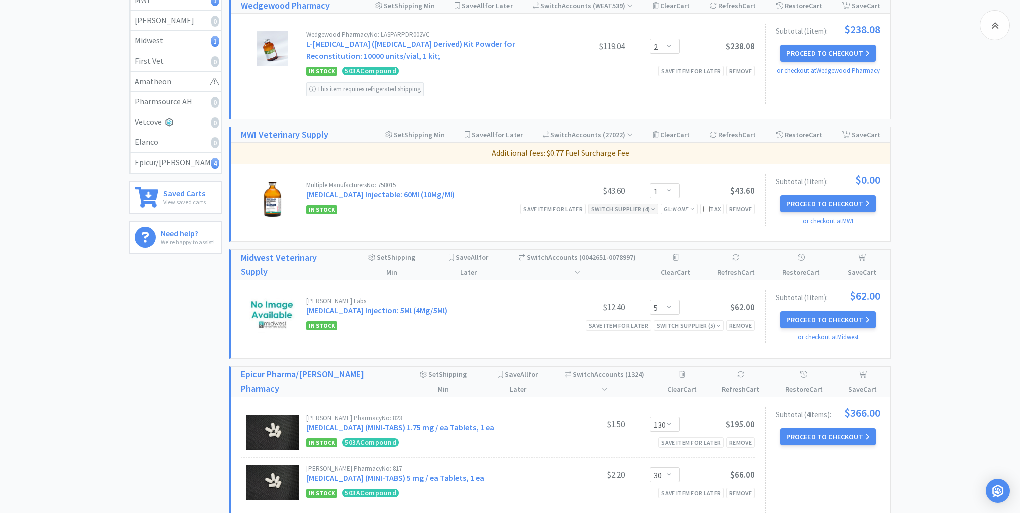
click at [641, 206] on div "Switch Supplier ( 4 )" at bounding box center [623, 209] width 64 height 10
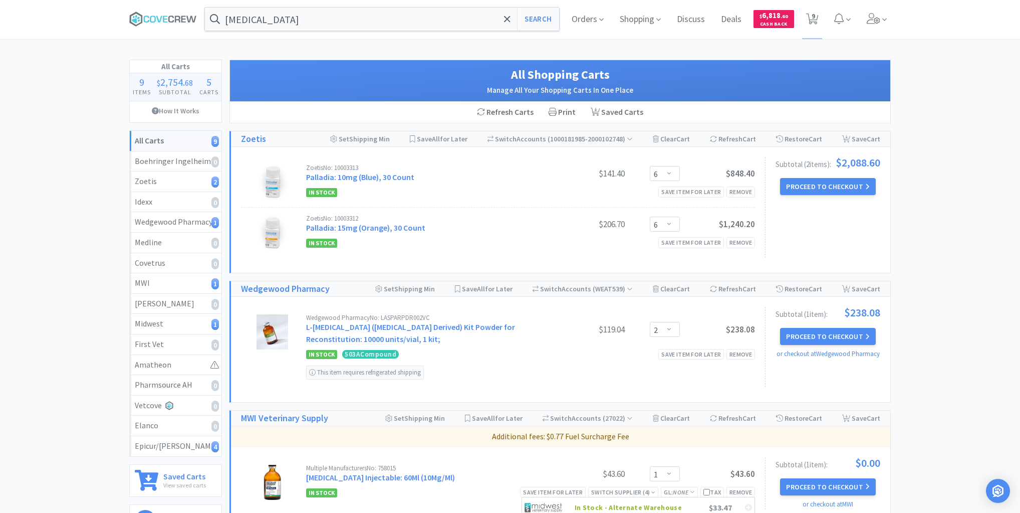
scroll to position [0, 0]
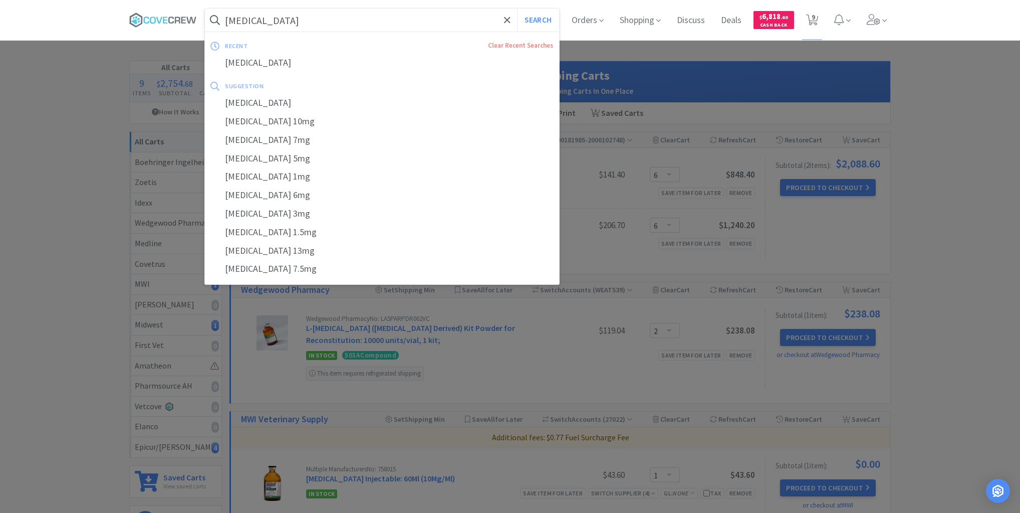
click at [441, 14] on input "piroxicam" at bounding box center [382, 20] width 354 height 23
type input "carboplatin"
select select "1"
select select "5"
select select "2"
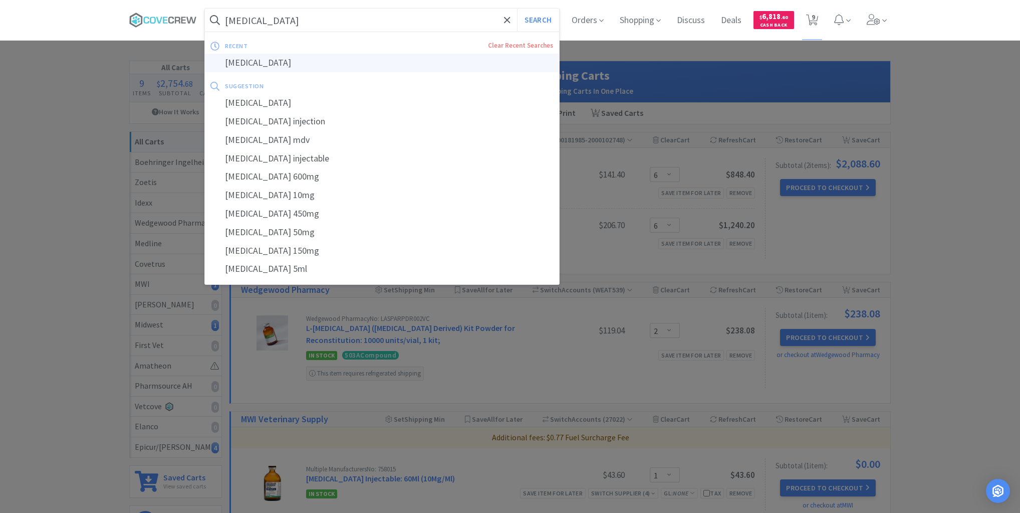
select select "6"
select select "130"
select select "30"
select select "40"
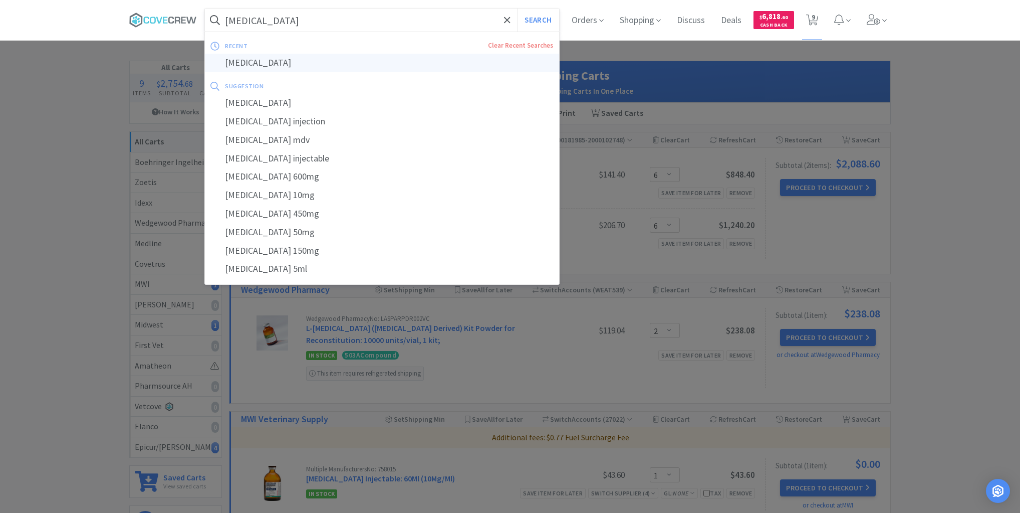
select select "1"
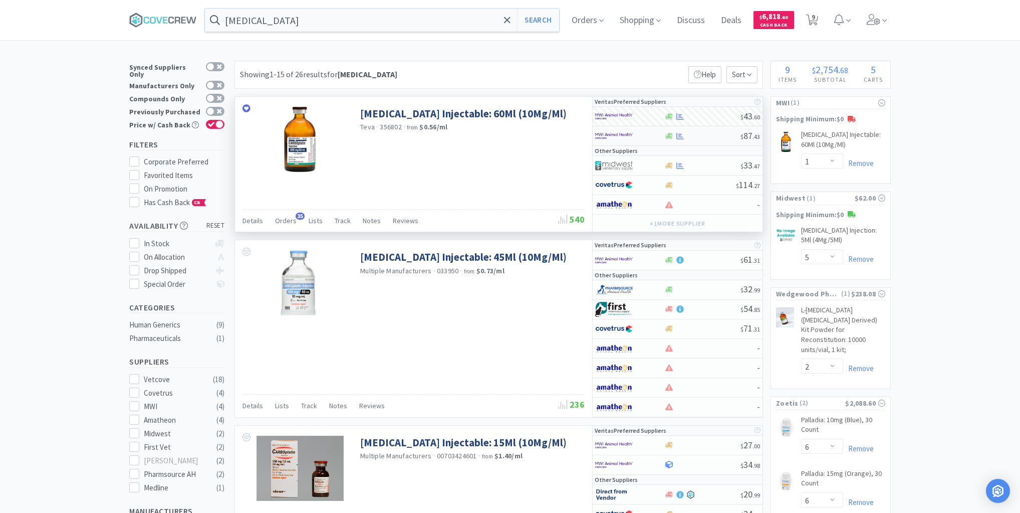
click at [700, 136] on div at bounding box center [702, 136] width 77 height 8
select select "1"
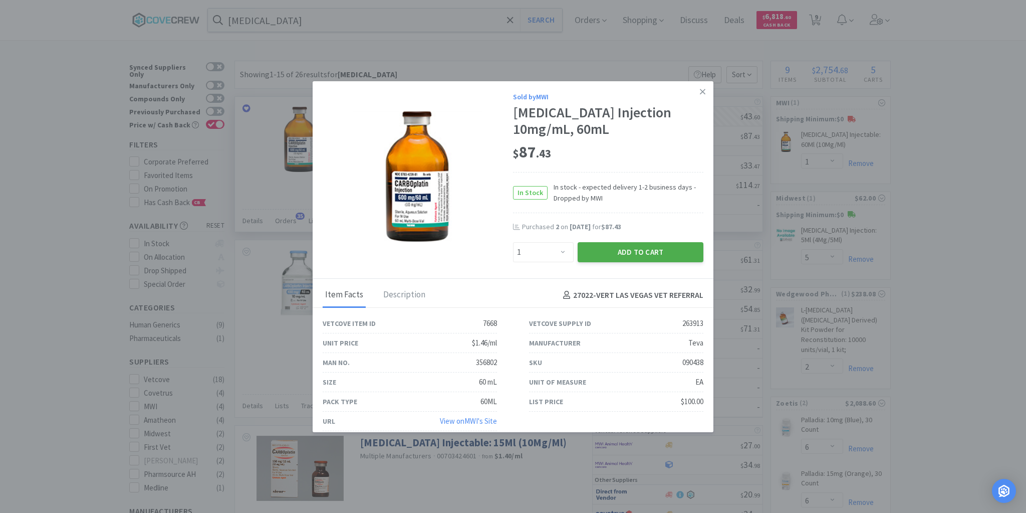
click at [615, 255] on button "Add to Cart" at bounding box center [641, 252] width 126 height 20
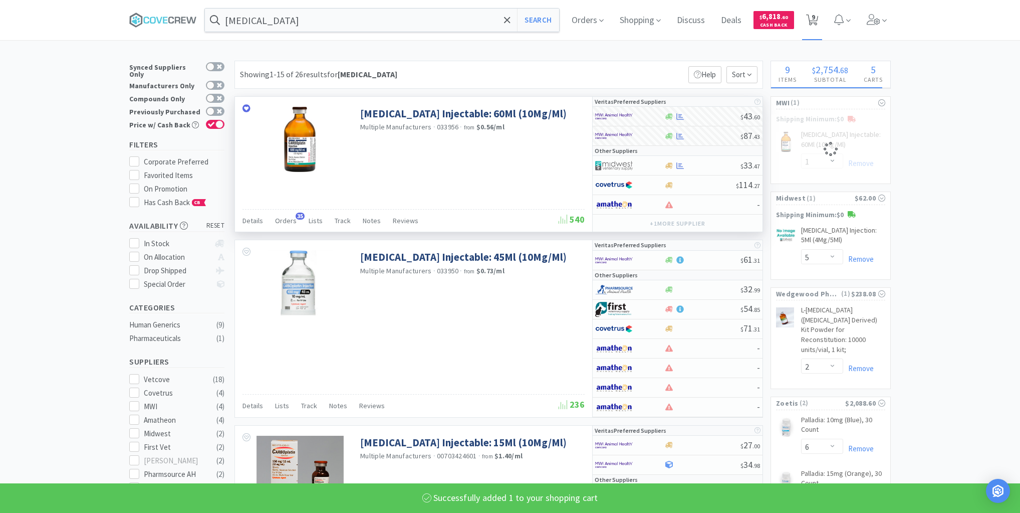
select select "1"
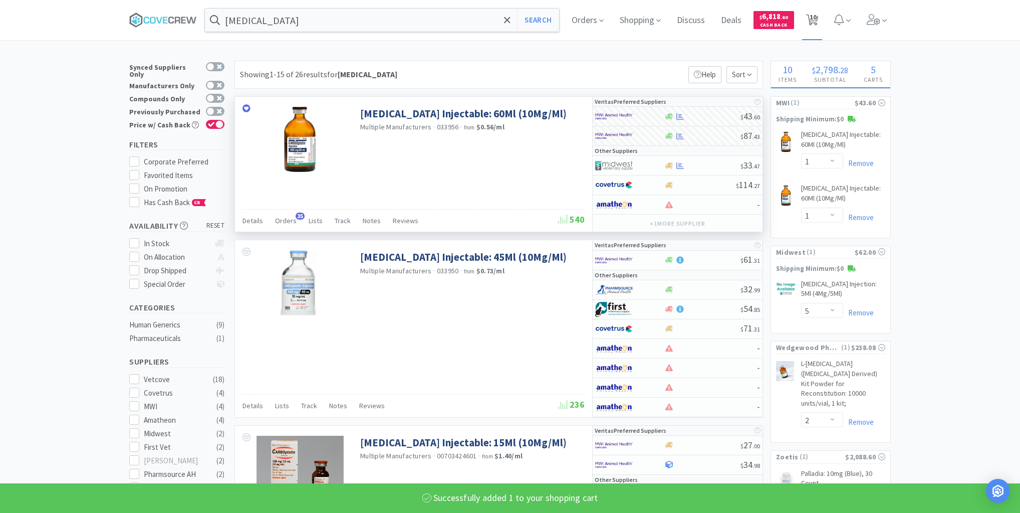
click at [816, 19] on span "10" at bounding box center [813, 17] width 7 height 40
select select "6"
select select "2"
select select "1"
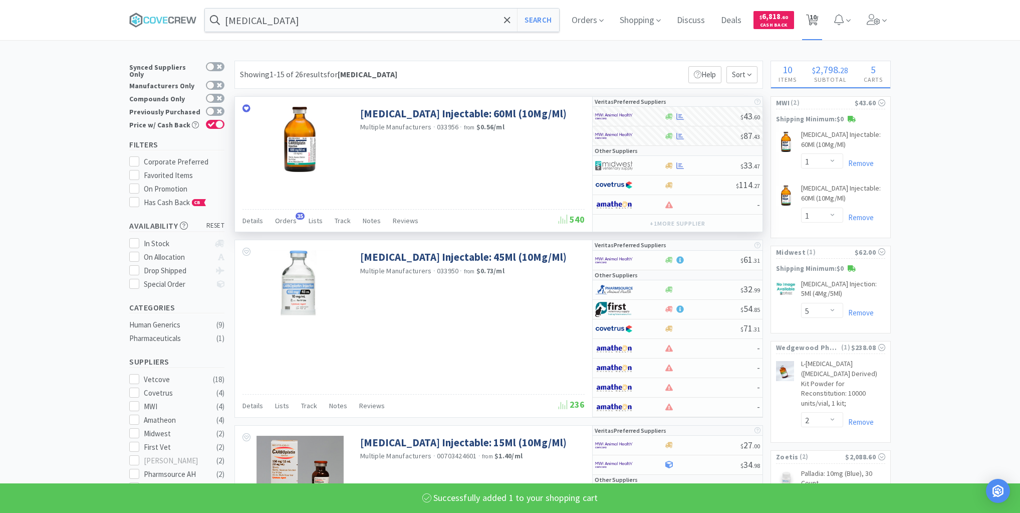
select select "1"
select select "5"
select select "130"
select select "30"
select select "40"
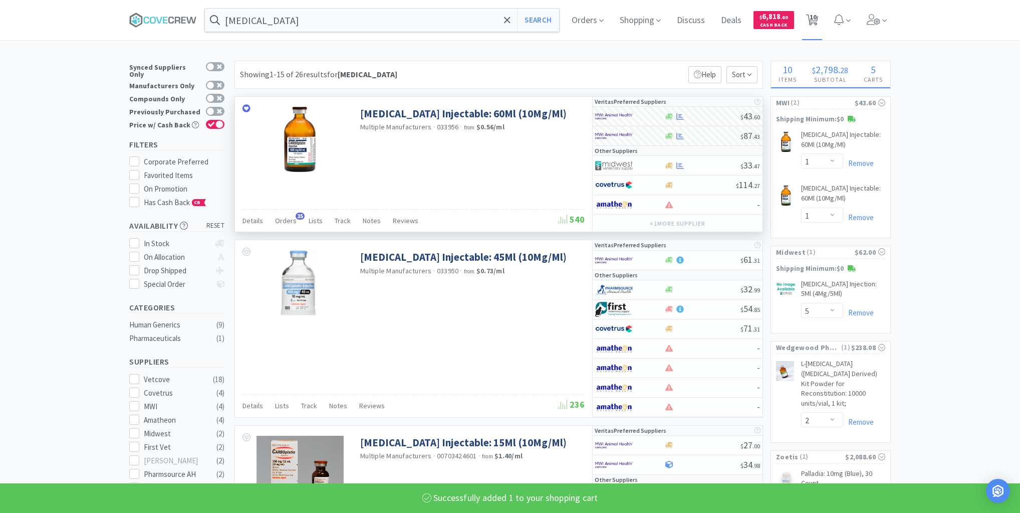
select select "1"
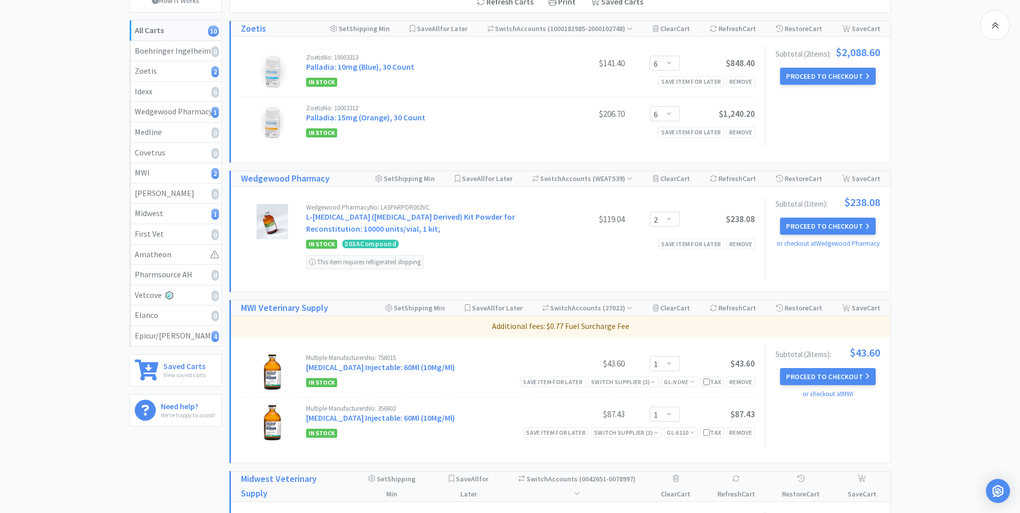
scroll to position [160, 0]
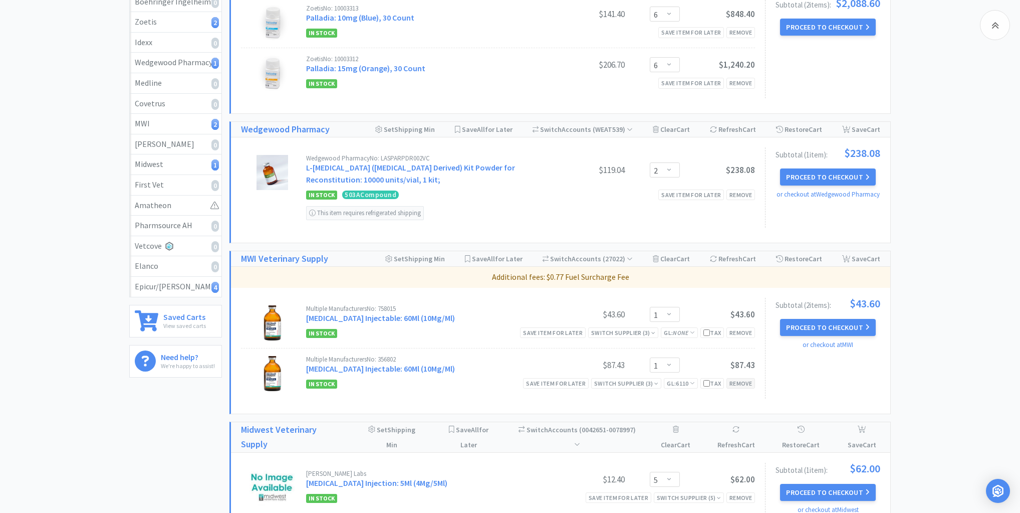
click at [739, 382] on div "Remove" at bounding box center [741, 383] width 29 height 11
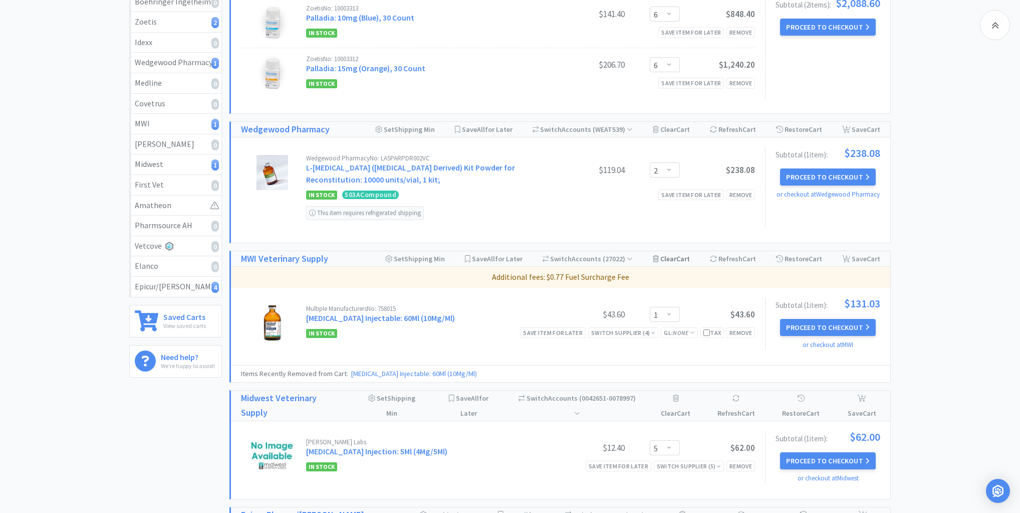
click at [681, 256] on span "Cart" at bounding box center [684, 258] width 14 height 9
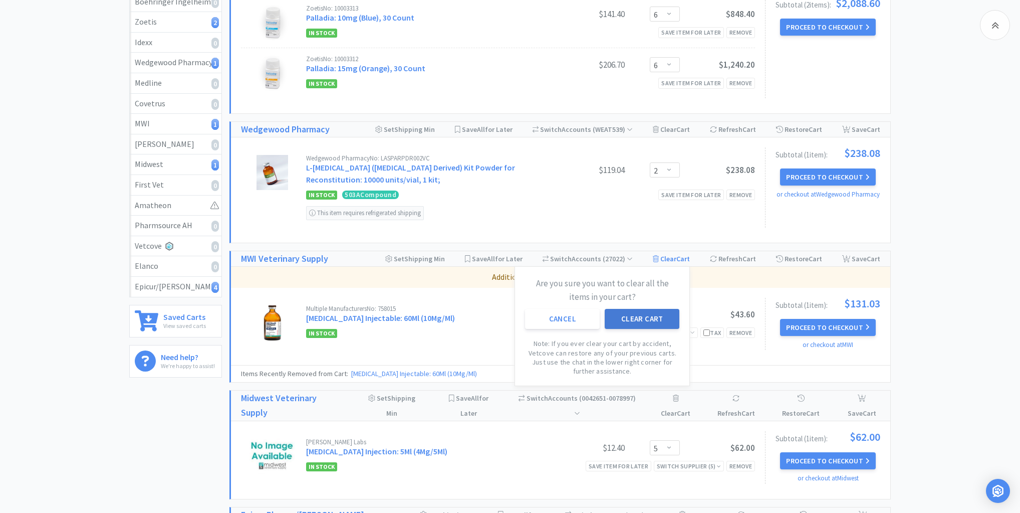
click at [643, 318] on button "Clear Cart" at bounding box center [642, 319] width 75 height 20
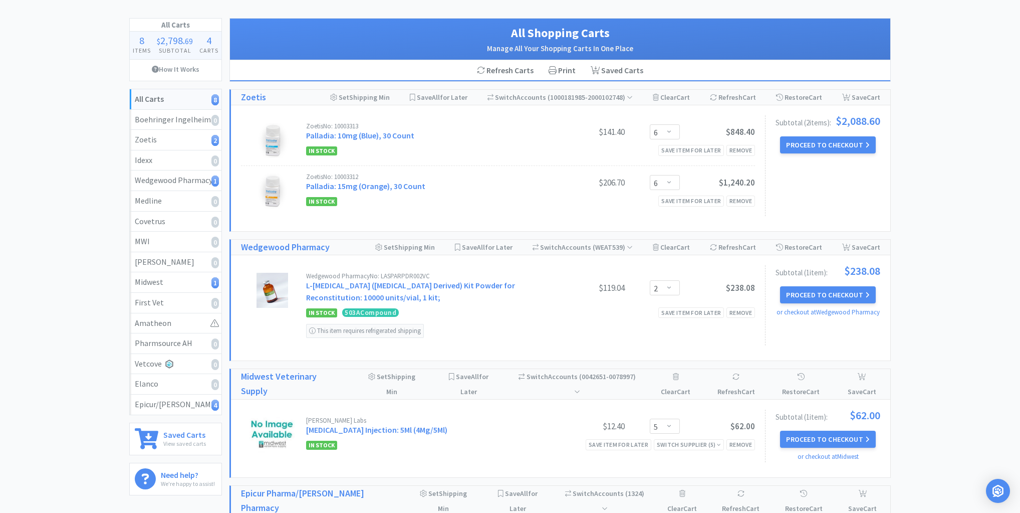
scroll to position [0, 0]
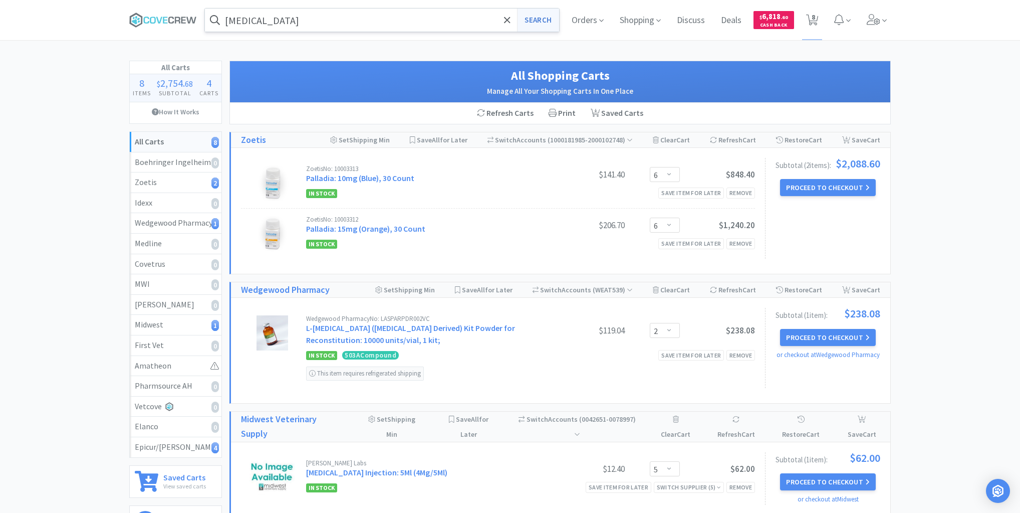
click at [542, 20] on button "Search" at bounding box center [538, 20] width 42 height 23
select select "5"
select select "2"
select select "6"
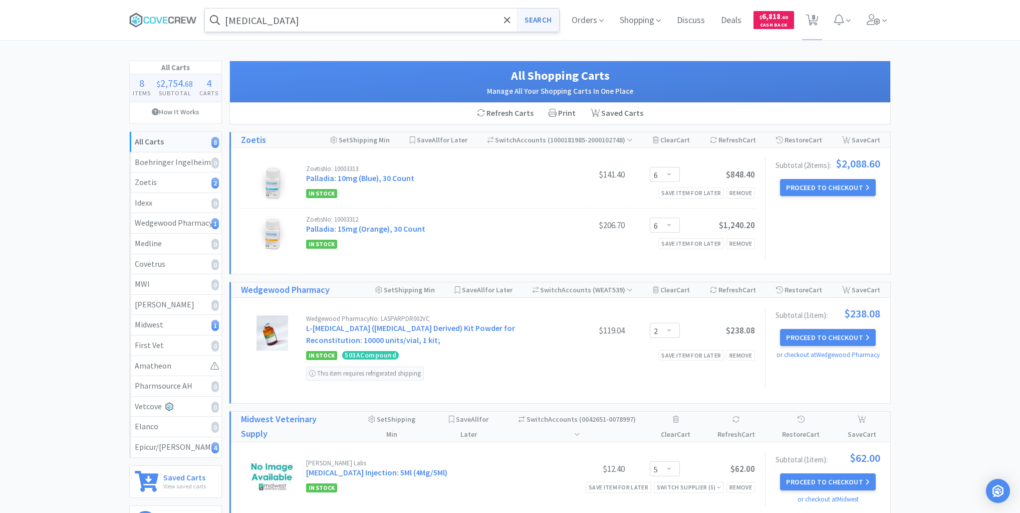
select select "130"
select select "30"
select select "40"
select select "1"
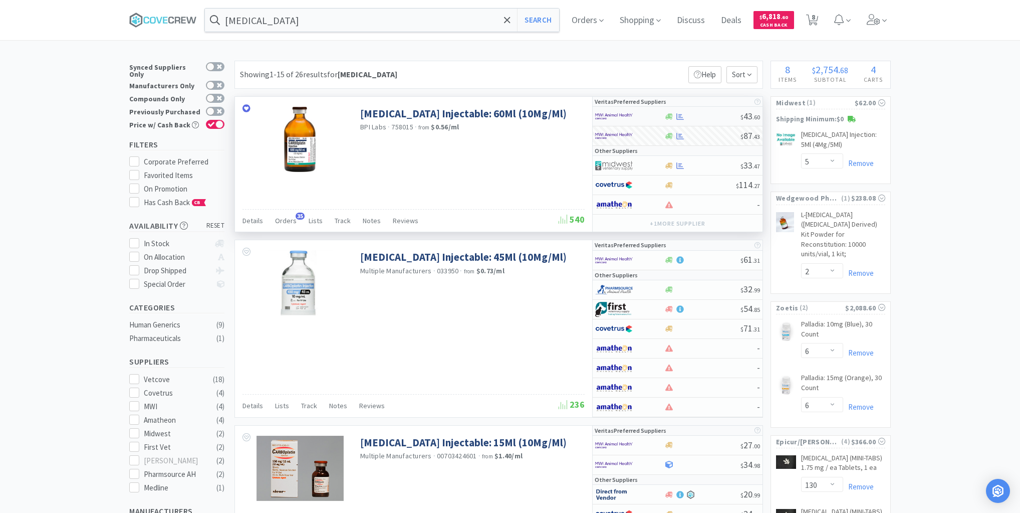
click at [698, 115] on div at bounding box center [702, 117] width 77 height 8
select select "1"
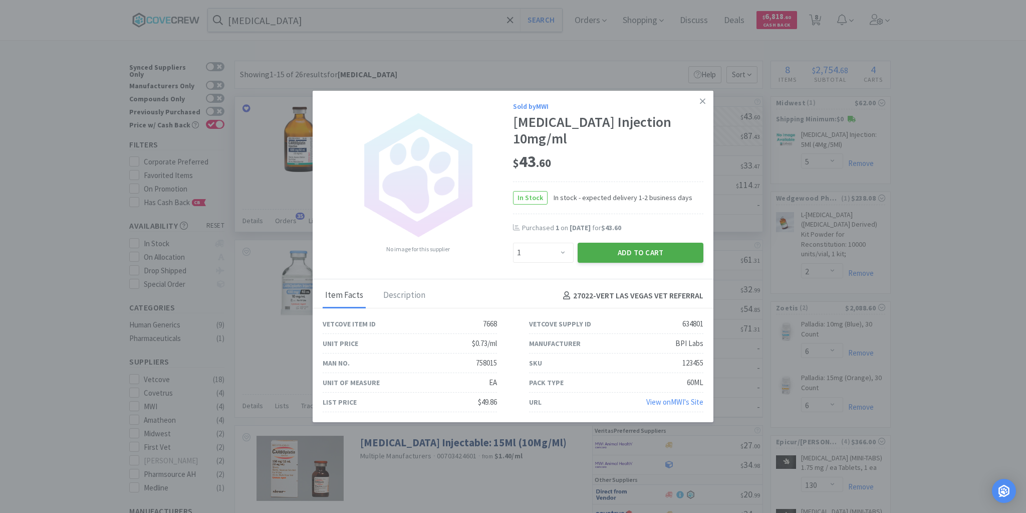
click at [649, 244] on button "Add to Cart" at bounding box center [641, 253] width 126 height 20
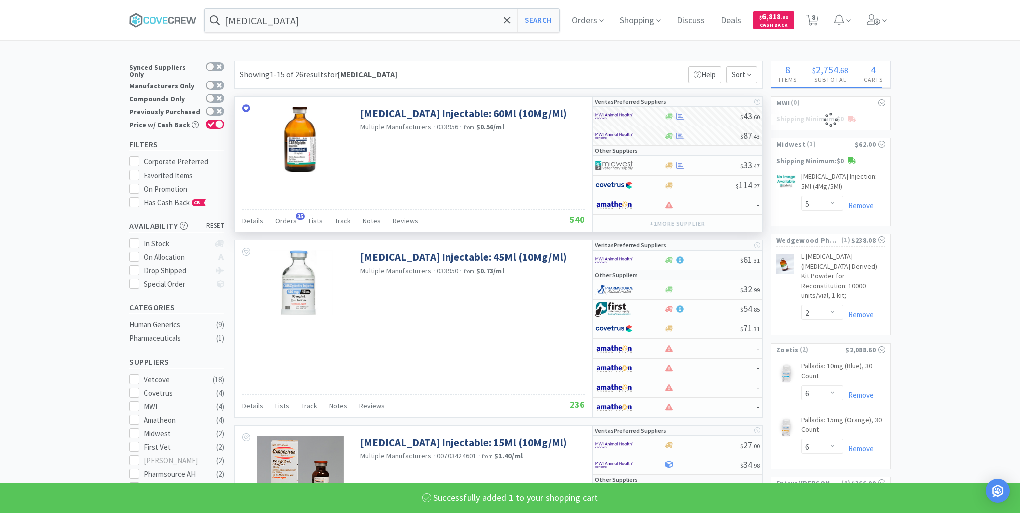
select select "1"
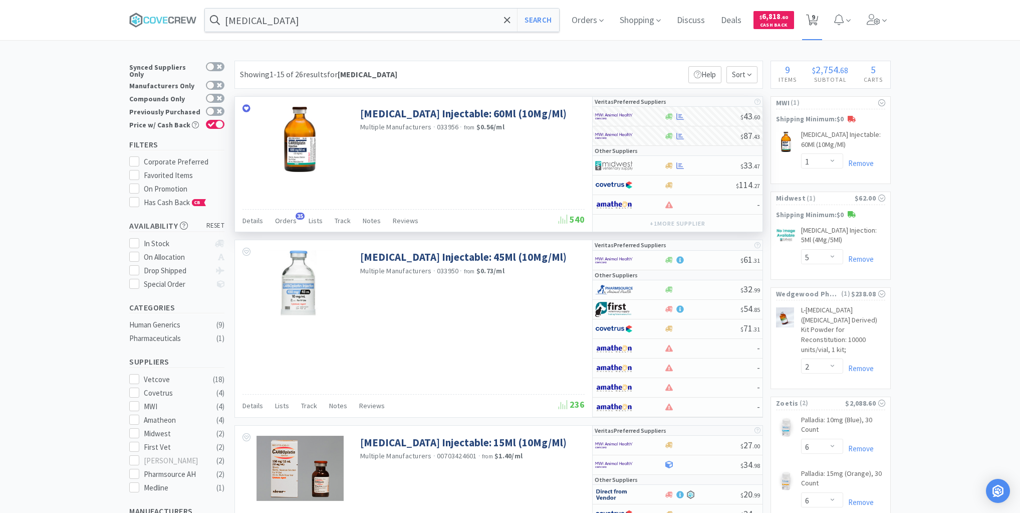
click at [815, 20] on span "9" at bounding box center [814, 17] width 4 height 40
select select "6"
select select "2"
select select "1"
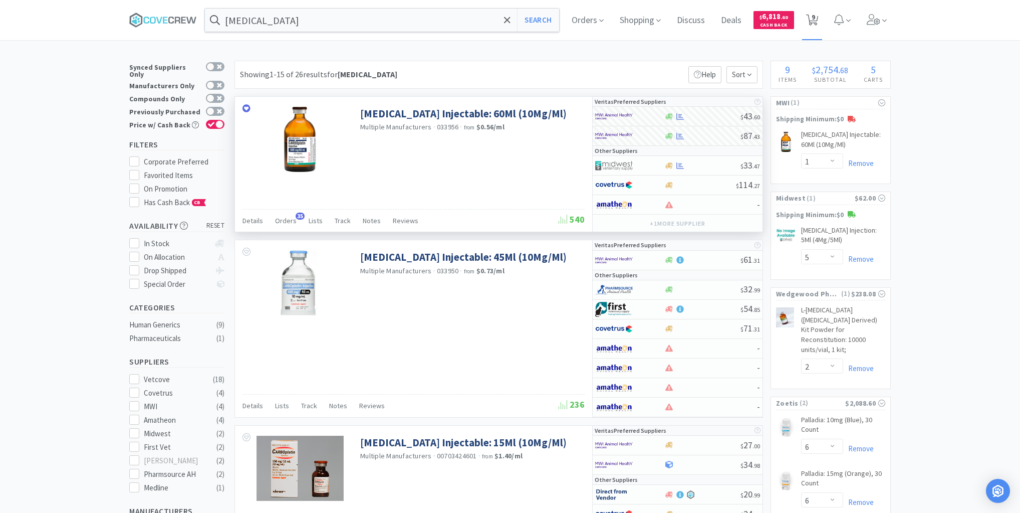
select select "5"
select select "130"
select select "30"
select select "40"
select select "1"
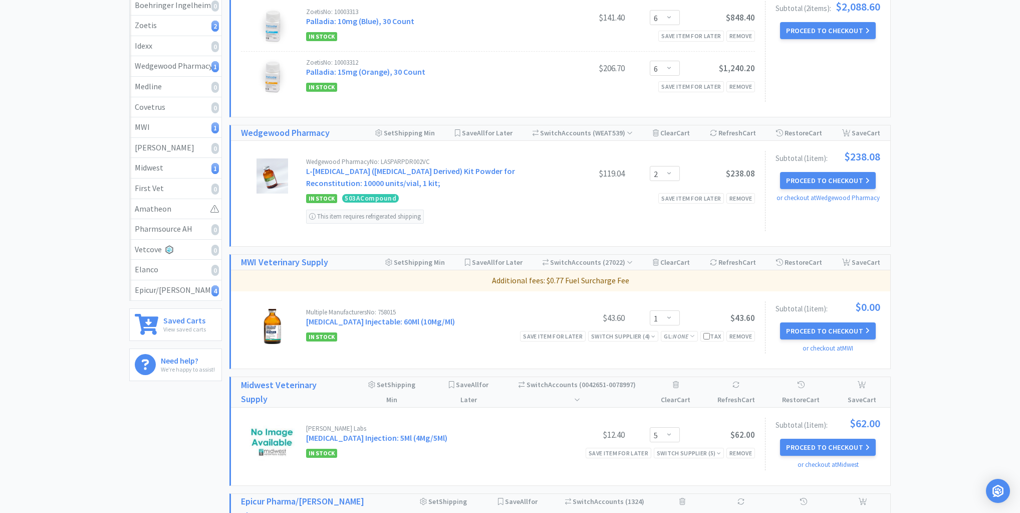
scroll to position [200, 0]
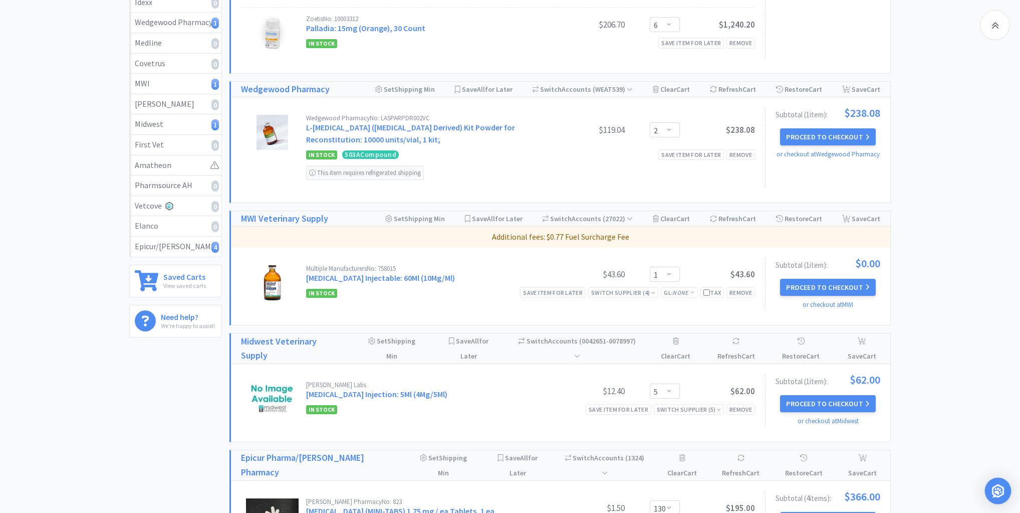
click at [996, 489] on img "Open Intercom Messenger" at bounding box center [998, 490] width 13 height 13
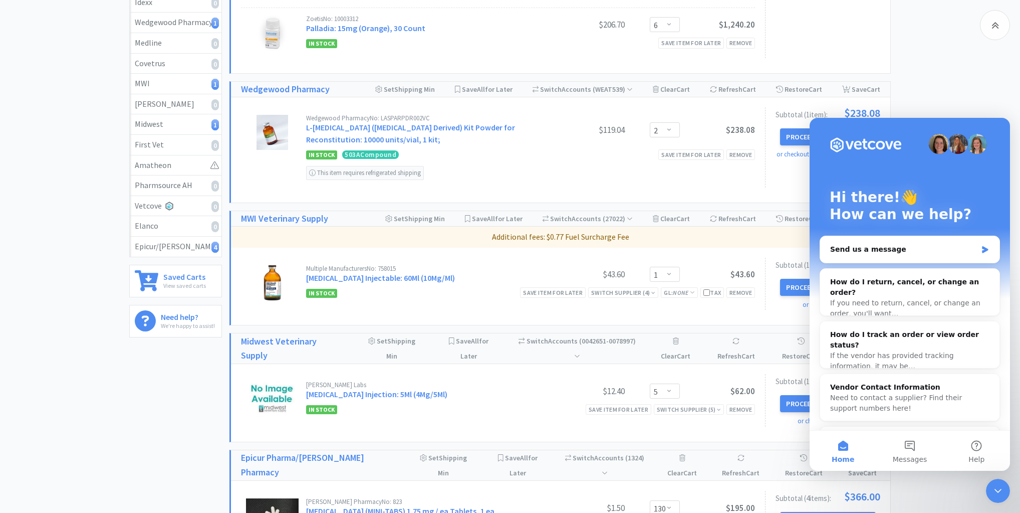
scroll to position [0, 0]
click at [913, 441] on button "Messages" at bounding box center [909, 450] width 67 height 40
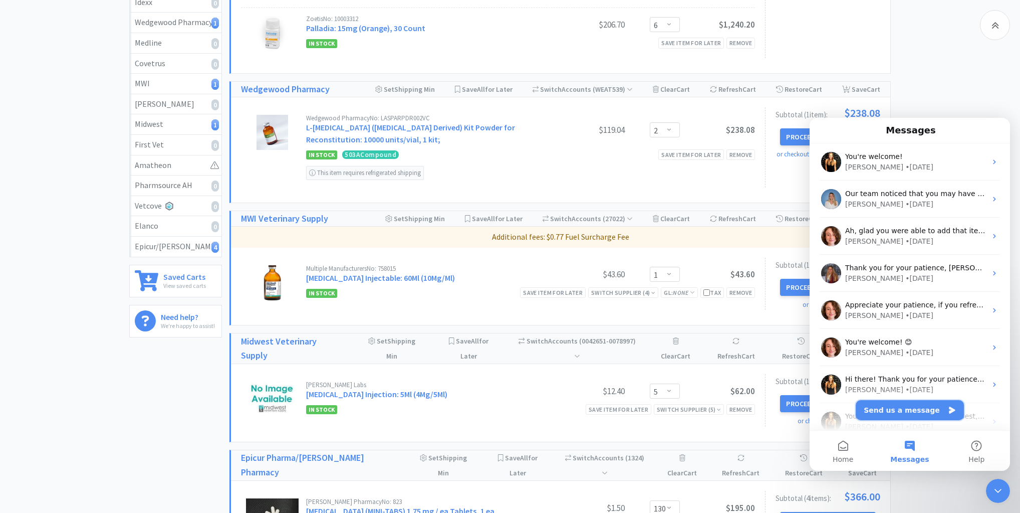
click at [914, 409] on button "Send us a message" at bounding box center [910, 410] width 108 height 20
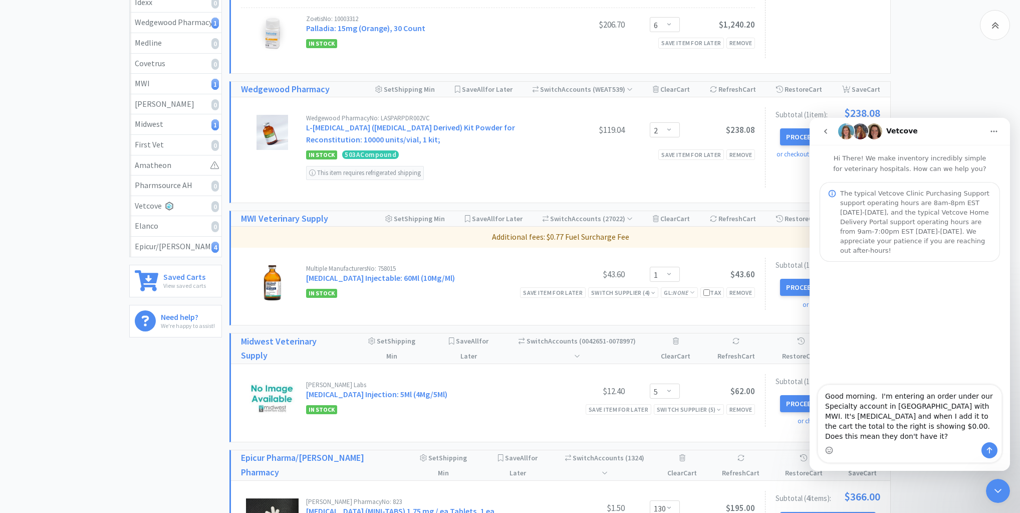
type textarea "Good morning. I'm entering an order under our Specialty account in [GEOGRAPHIC_…"
click at [1001, 489] on icon "Close Intercom Messenger" at bounding box center [998, 491] width 7 height 4
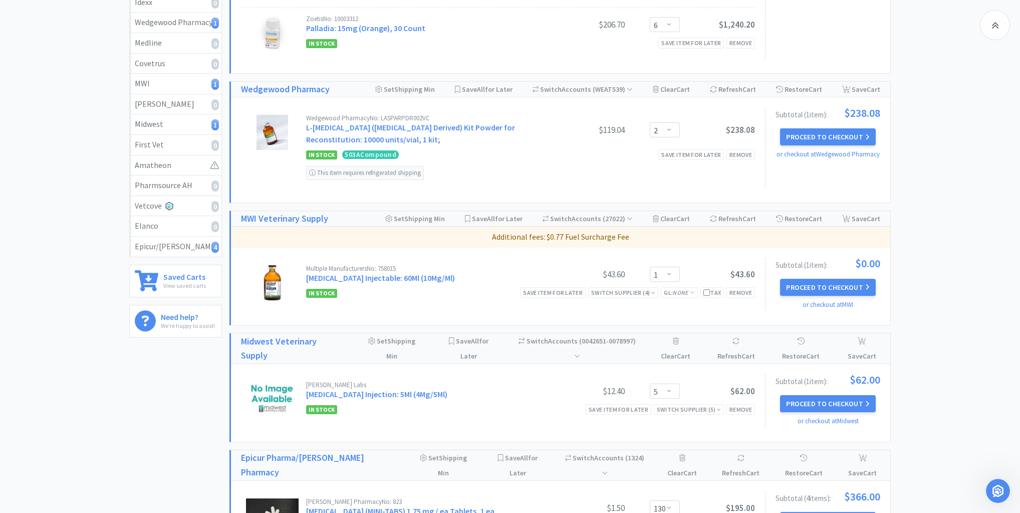
click at [1001, 489] on icon "Open Intercom Messenger" at bounding box center [998, 491] width 17 height 17
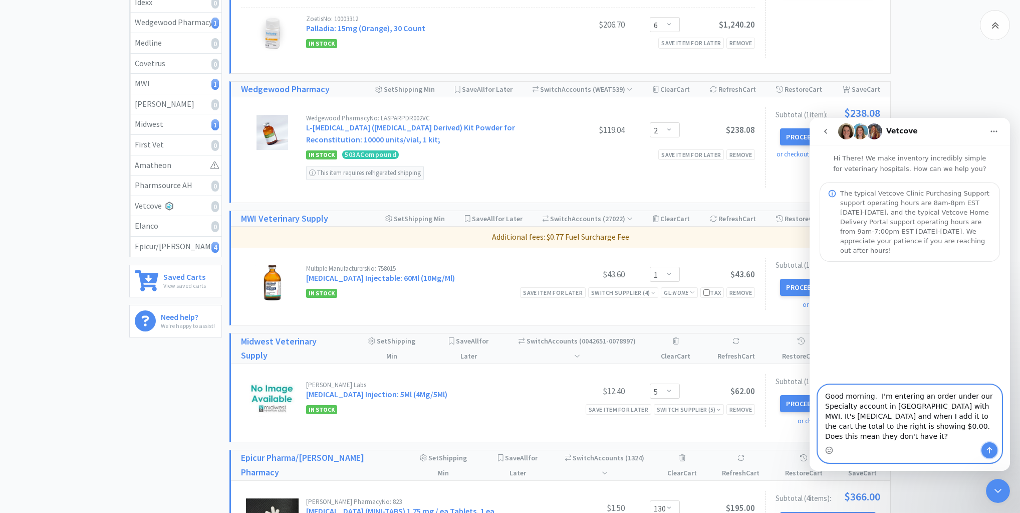
click at [992, 449] on icon "Send a message…" at bounding box center [990, 450] width 6 height 7
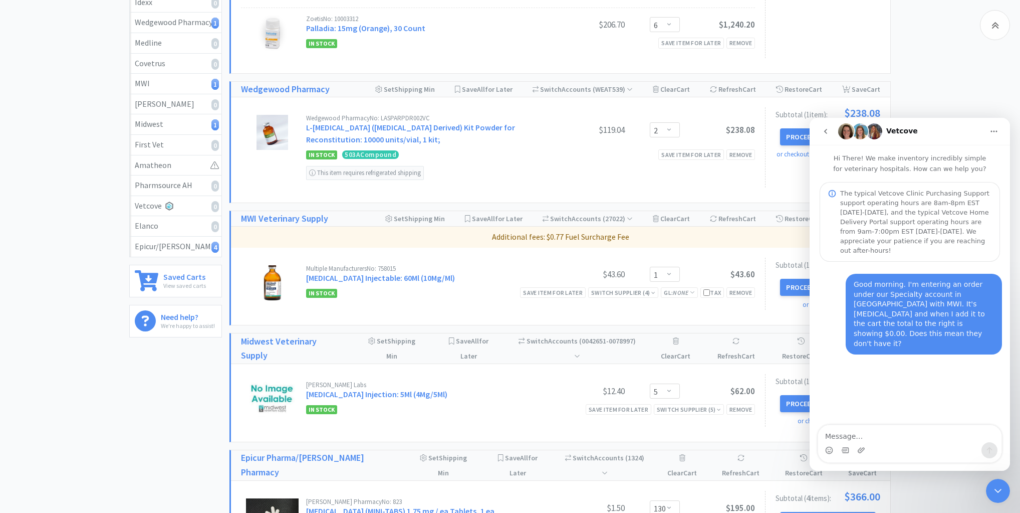
click at [998, 487] on icon "Close Intercom Messenger" at bounding box center [998, 491] width 12 height 12
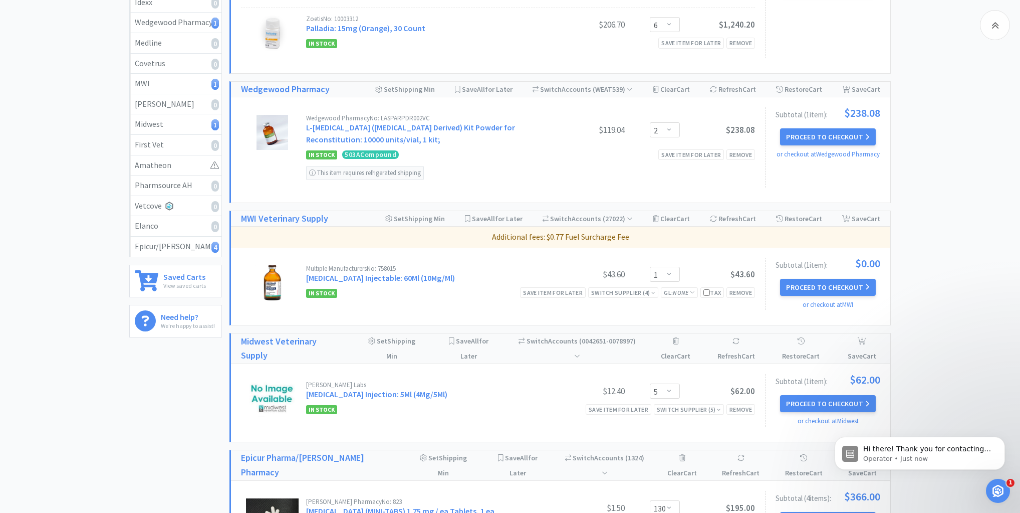
click at [998, 491] on icon "Open Intercom Messenger" at bounding box center [998, 491] width 17 height 17
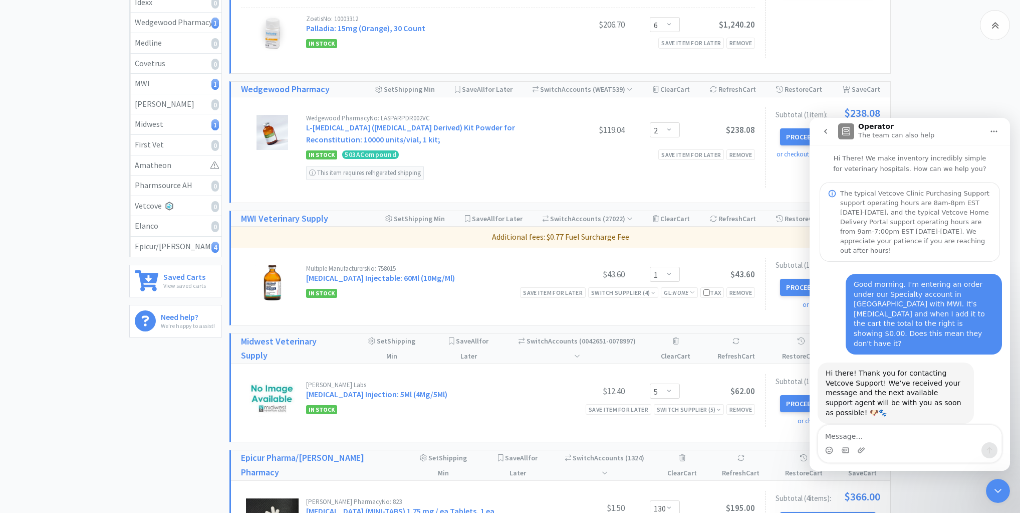
scroll to position [16, 0]
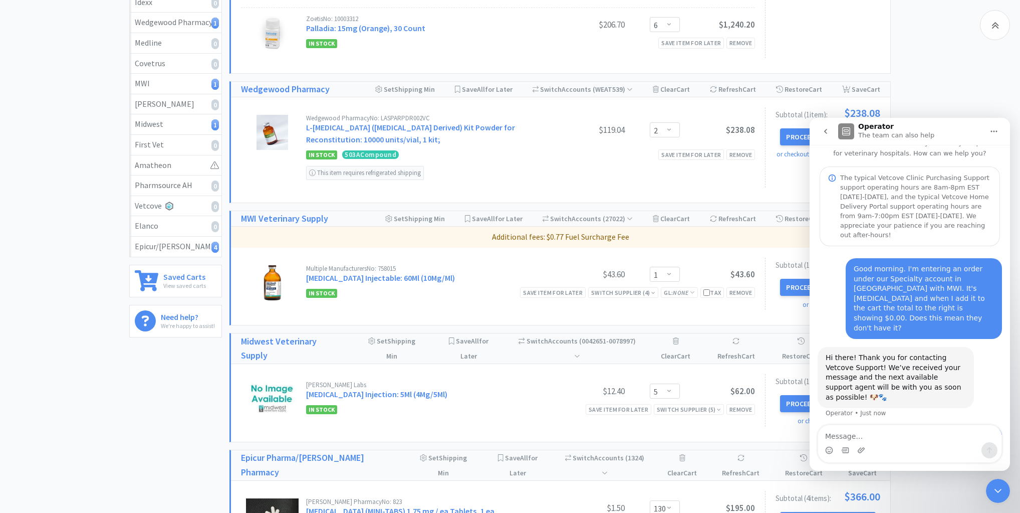
click at [1000, 485] on icon "Close Intercom Messenger" at bounding box center [998, 491] width 12 height 12
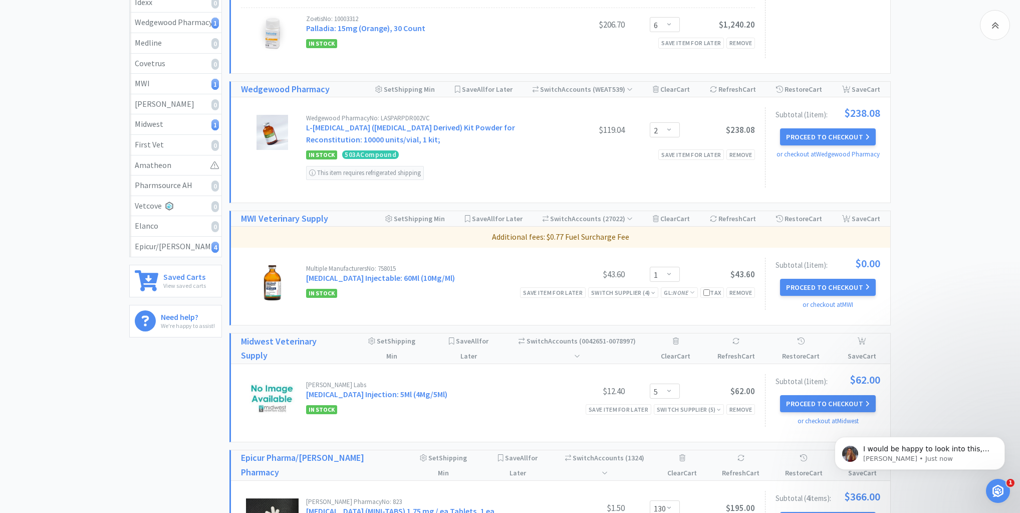
scroll to position [78, 0]
click at [897, 451] on p "I would be happy to look into this, one moment here..." at bounding box center [927, 449] width 129 height 10
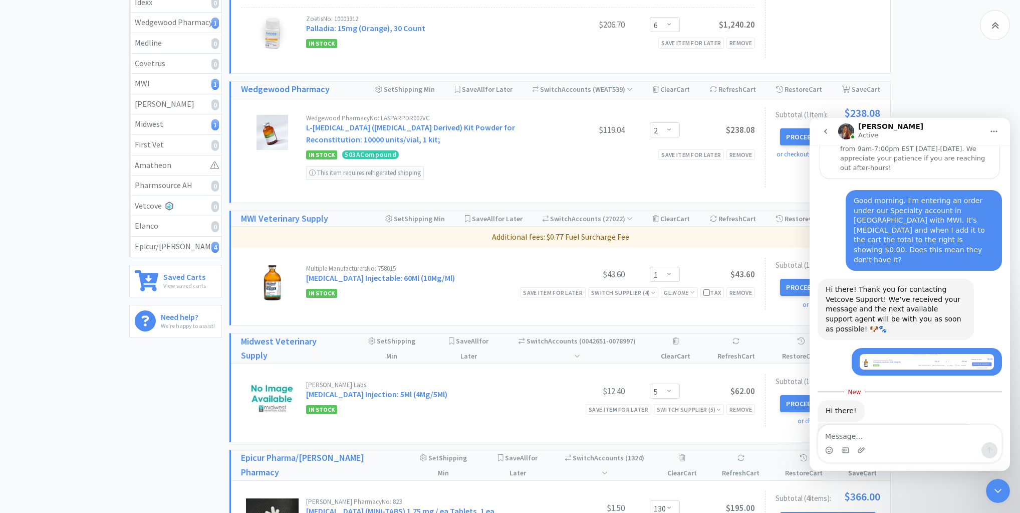
scroll to position [95, 0]
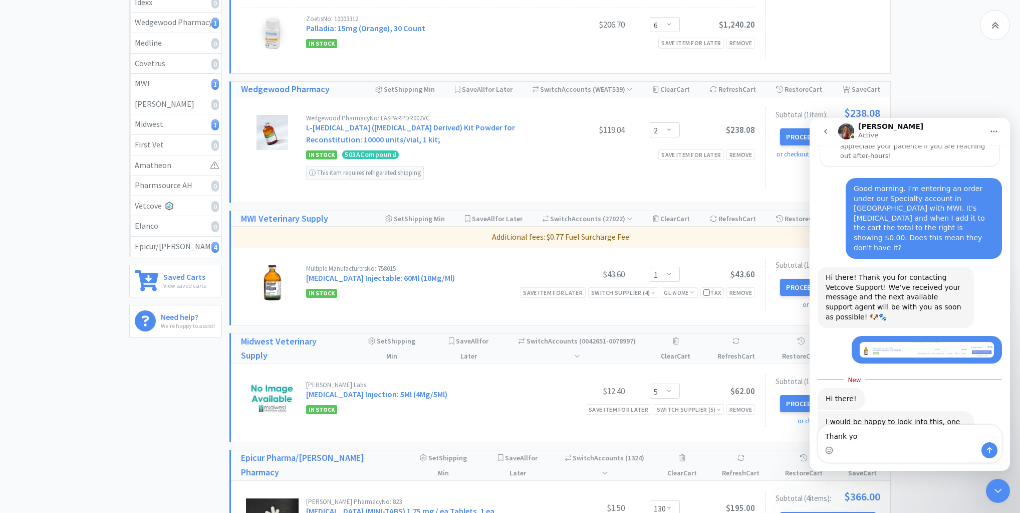
type textarea "Thank you"
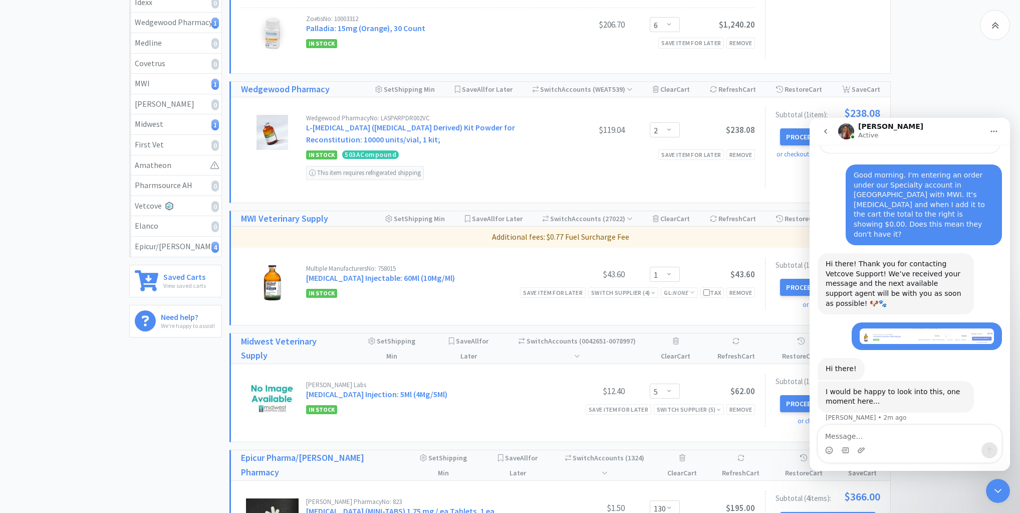
click at [934, 65] on div "All Carts 9 Items $ 2,754 . 68 Subtotal 5 Carts How It Works All Carts 9 Boehri…" at bounding box center [510, 292] width 1020 height 865
click at [1003, 487] on icon "Close Intercom Messenger" at bounding box center [998, 491] width 12 height 12
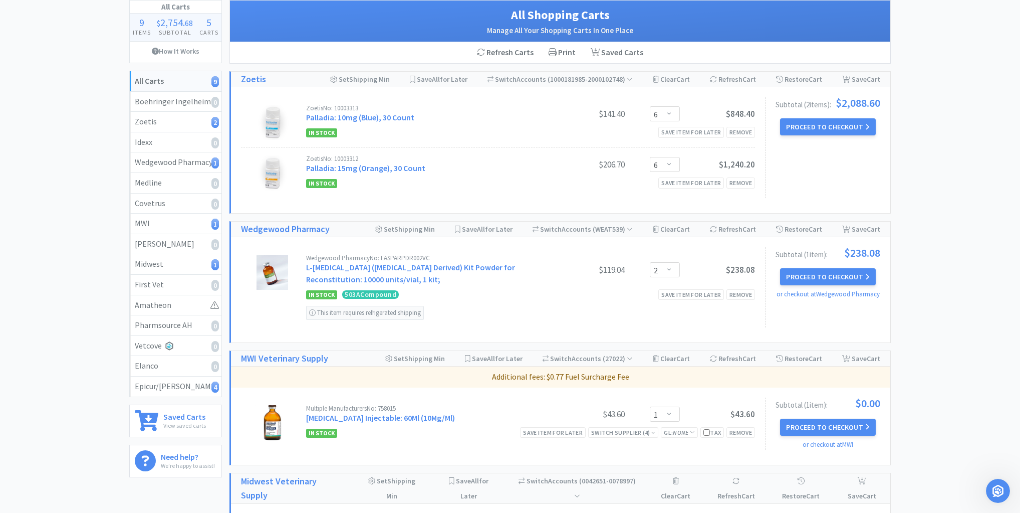
scroll to position [0, 0]
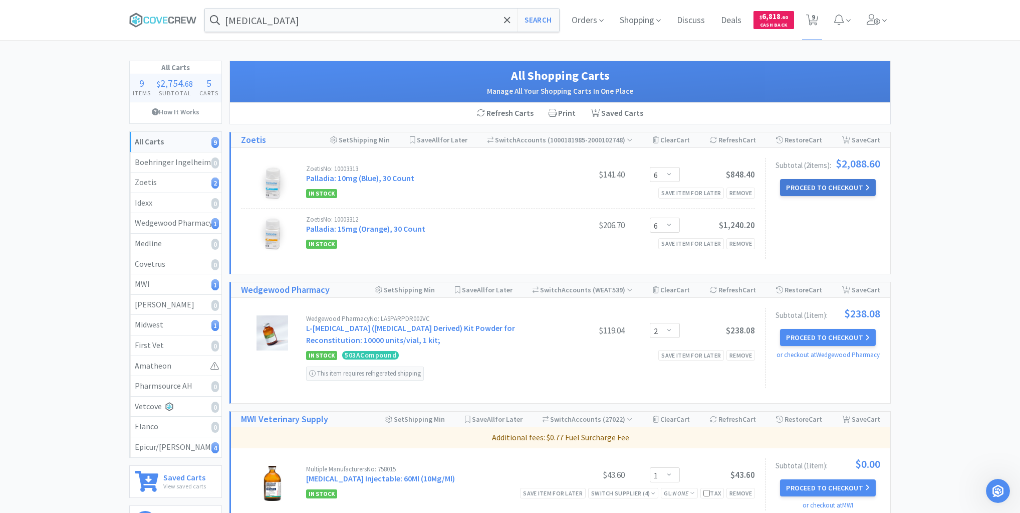
click at [827, 187] on button "Proceed to Checkout" at bounding box center [827, 187] width 95 height 17
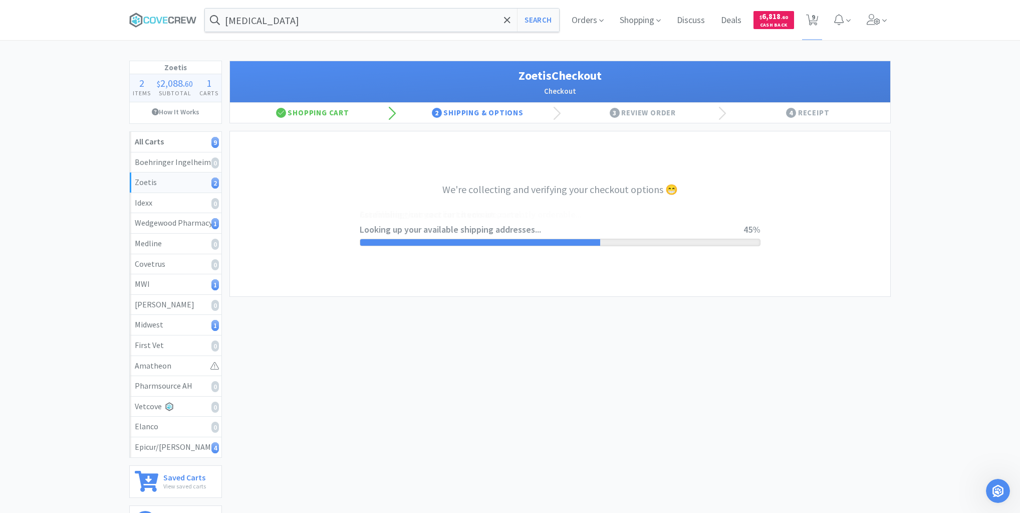
select select "invoice"
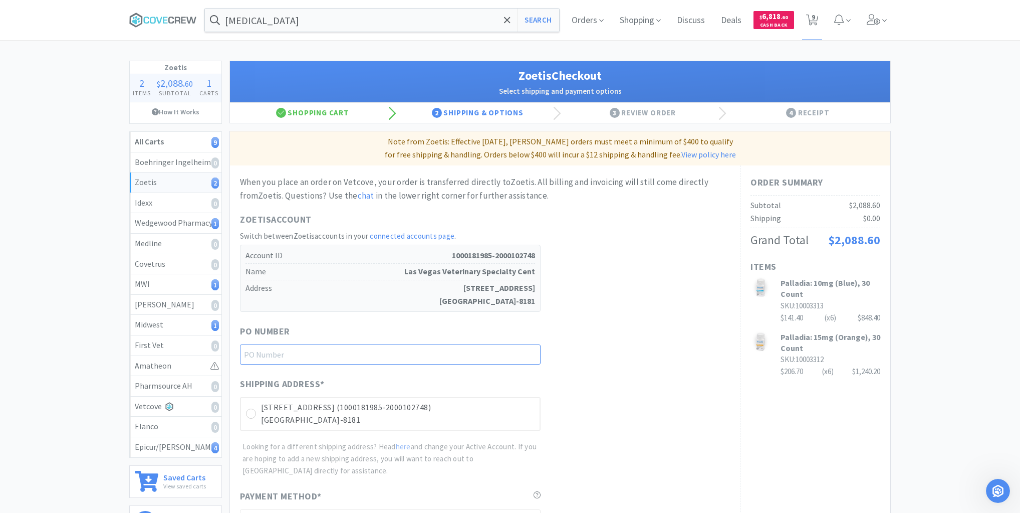
click at [497, 356] on input "text" at bounding box center [390, 354] width 301 height 20
type input "Onco 81325"
click at [252, 413] on icon at bounding box center [252, 414] width 8 height 8
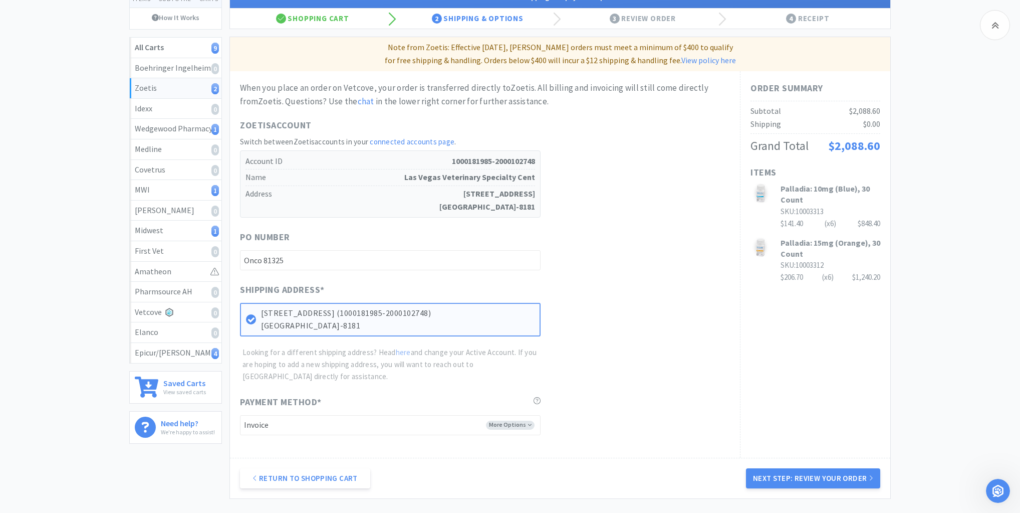
scroll to position [181, 0]
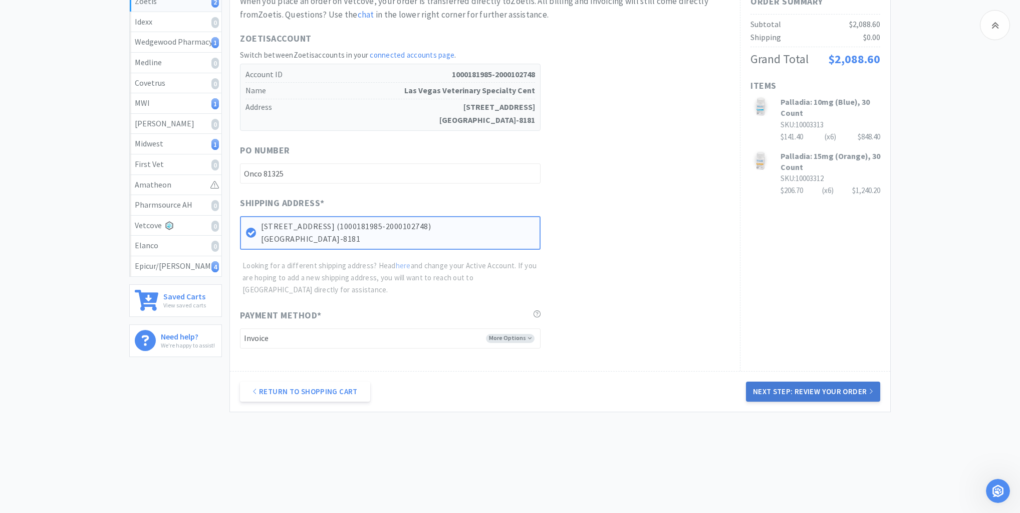
click at [796, 384] on button "Next Step: Review Your Order" at bounding box center [813, 391] width 134 height 20
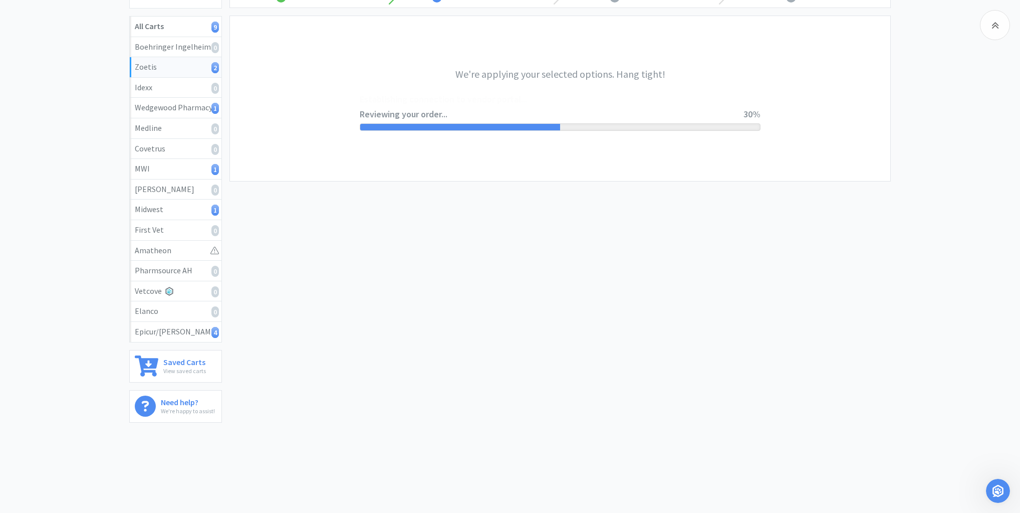
scroll to position [0, 0]
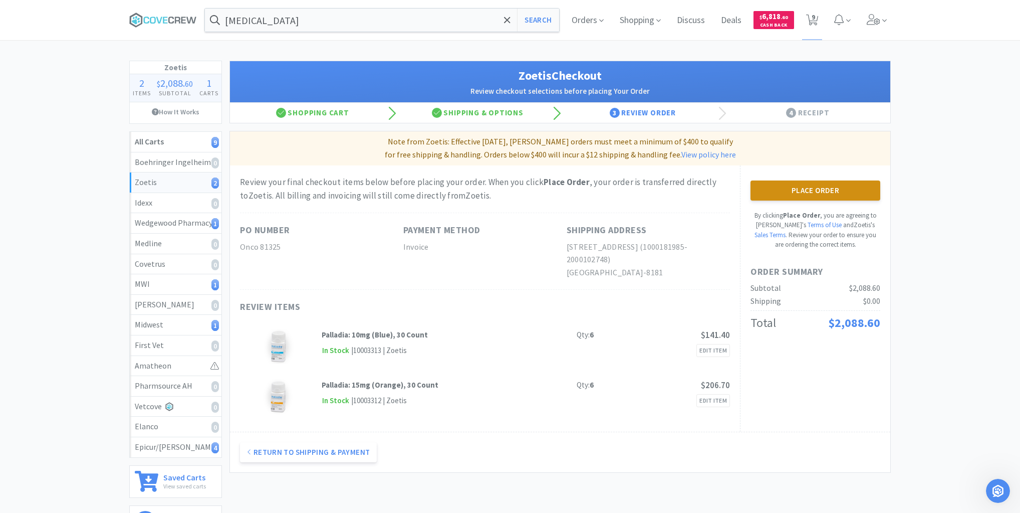
click at [803, 190] on button "Place Order" at bounding box center [816, 190] width 130 height 20
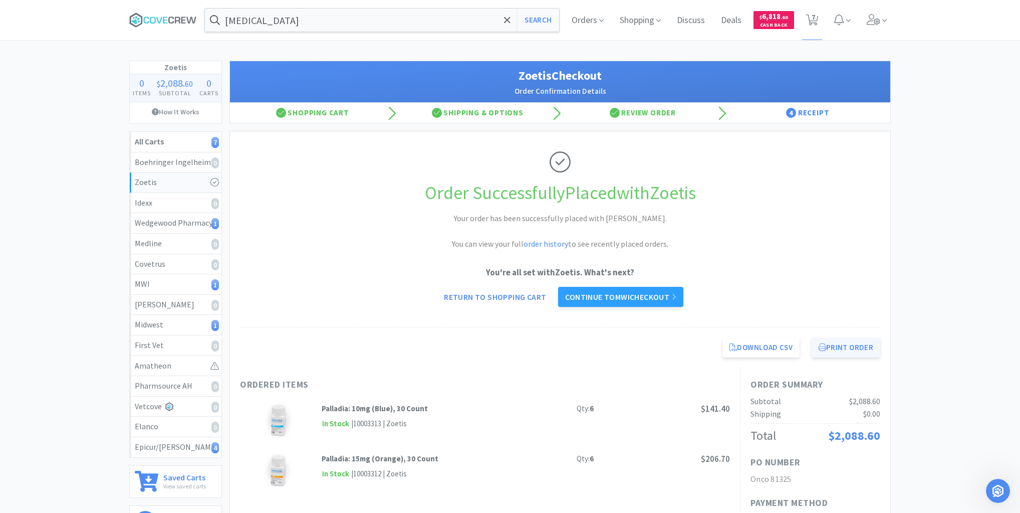
click at [852, 342] on button "Print Order" at bounding box center [846, 347] width 69 height 20
click at [211, 223] on icon "1" at bounding box center [215, 223] width 8 height 11
select select "2"
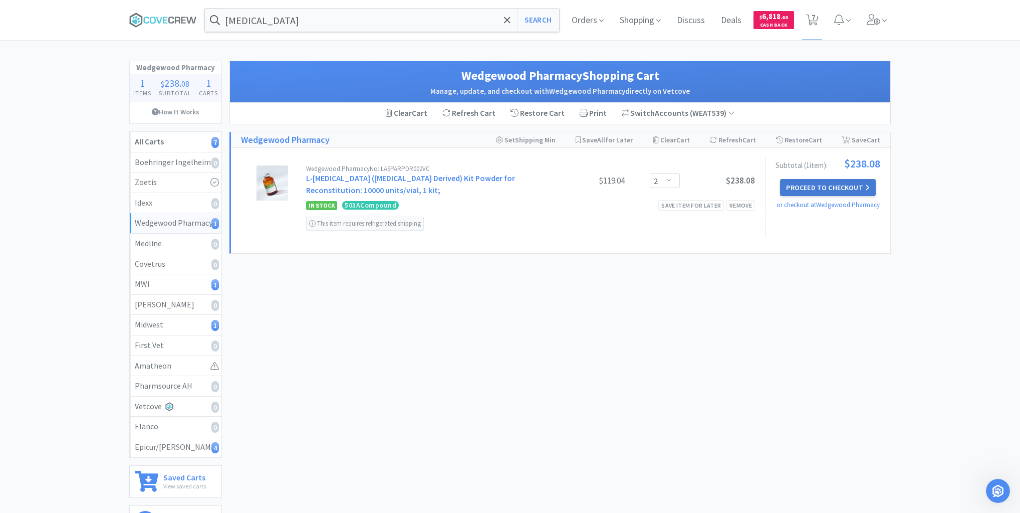
click at [828, 186] on button "Proceed to Checkout" at bounding box center [827, 187] width 95 height 17
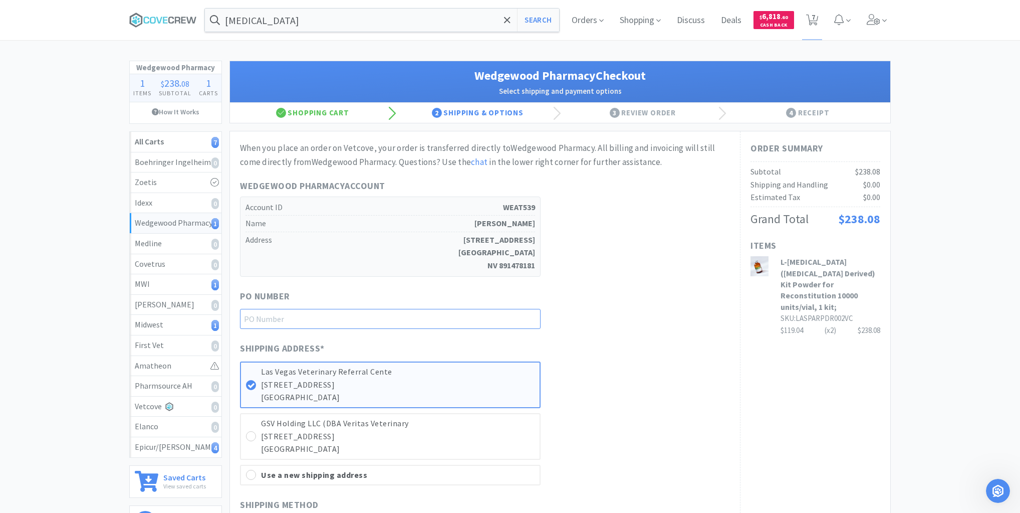
click at [519, 323] on input "text" at bounding box center [390, 319] width 301 height 20
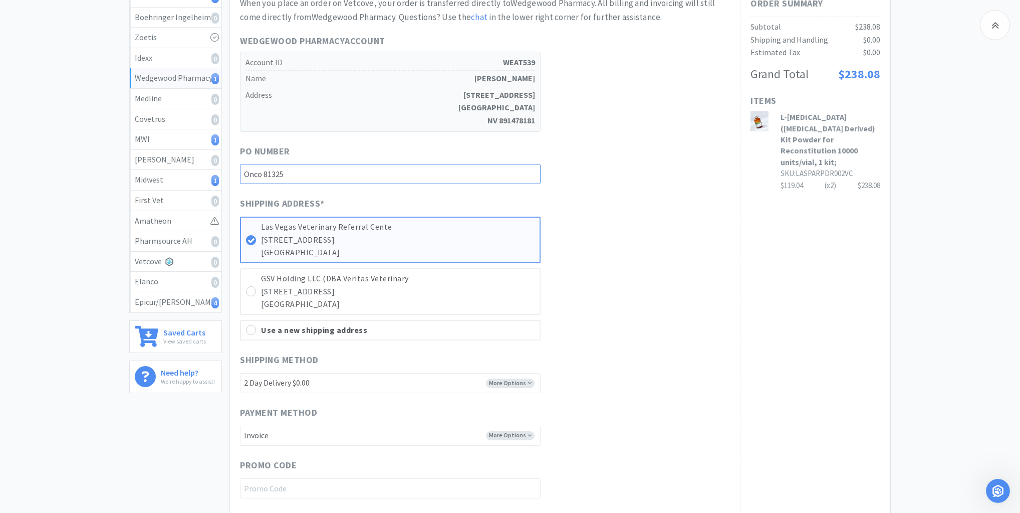
scroll to position [200, 0]
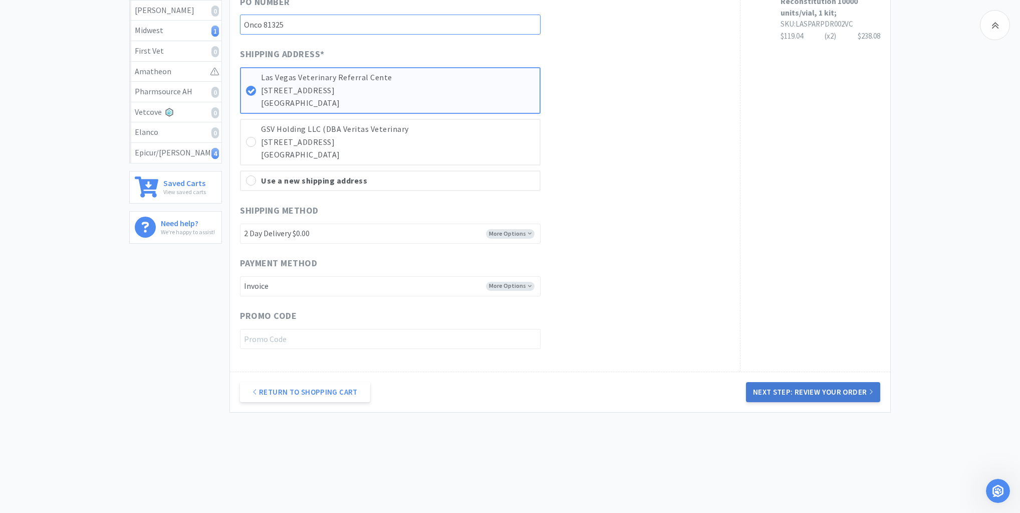
type input "Onco 81325"
click at [805, 390] on button "Next Step: Review Your Order" at bounding box center [813, 392] width 134 height 20
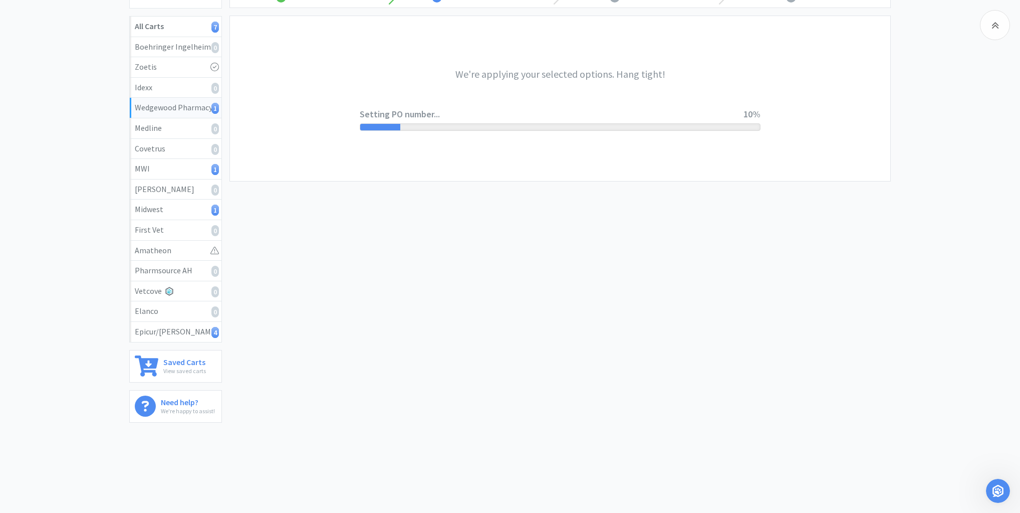
scroll to position [0, 0]
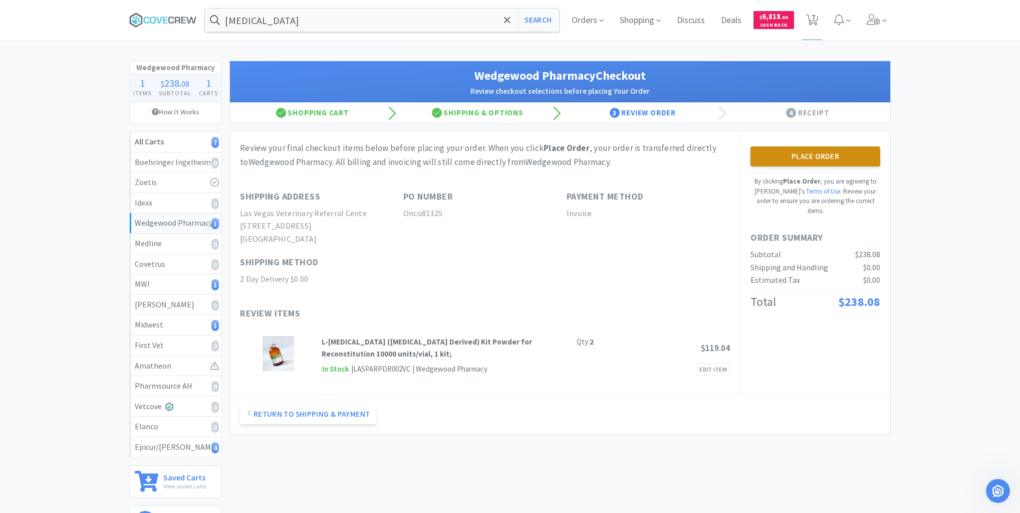
click at [802, 153] on button "Place Order" at bounding box center [816, 156] width 130 height 20
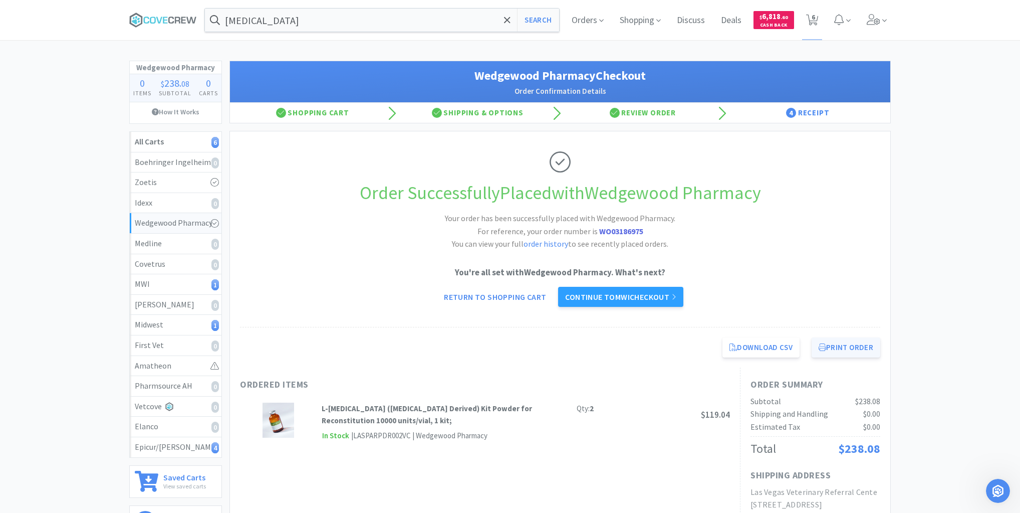
click at [836, 347] on button "Print Order" at bounding box center [846, 347] width 69 height 20
click at [188, 445] on div "Epicur/Stokes 4" at bounding box center [176, 446] width 82 height 13
select select "130"
select select "30"
select select "40"
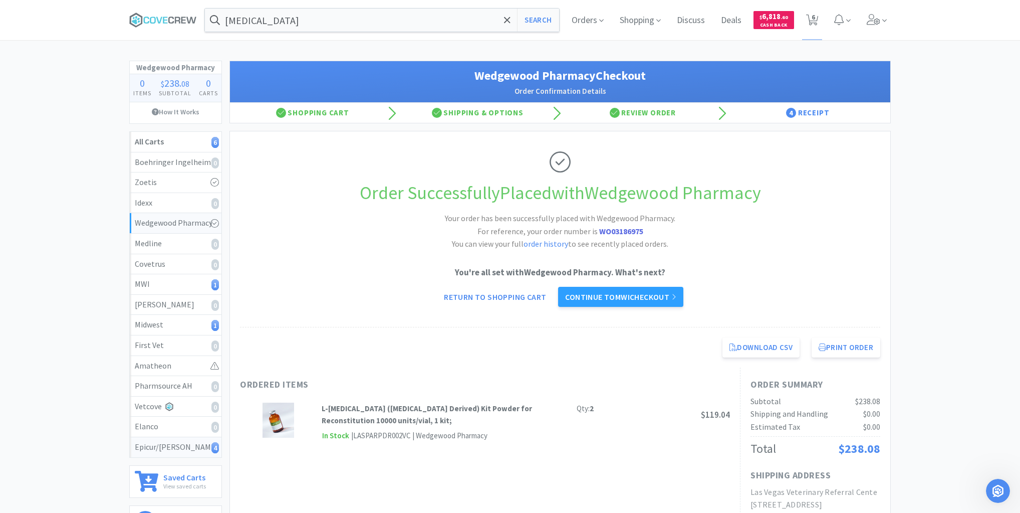
select select "1"
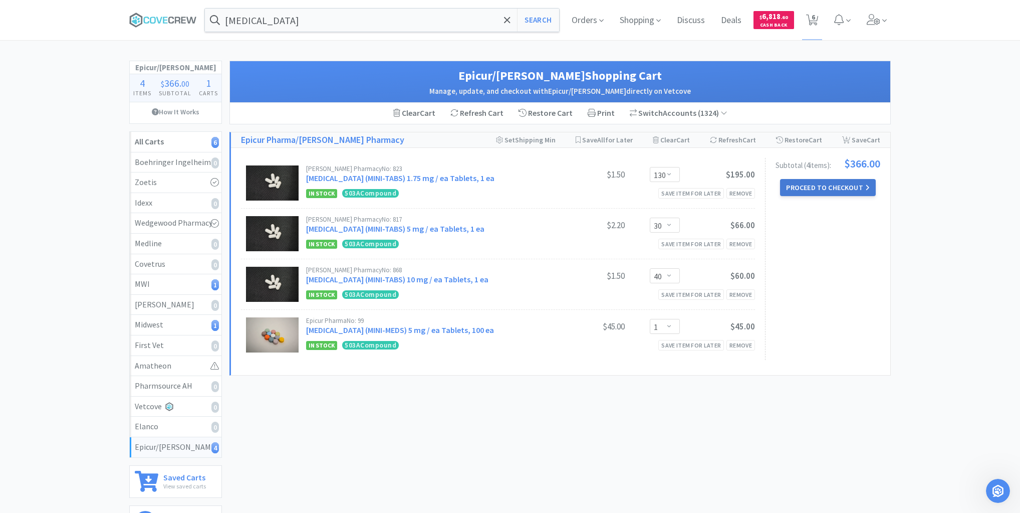
click at [826, 190] on button "Proceed to Checkout" at bounding box center [827, 187] width 95 height 17
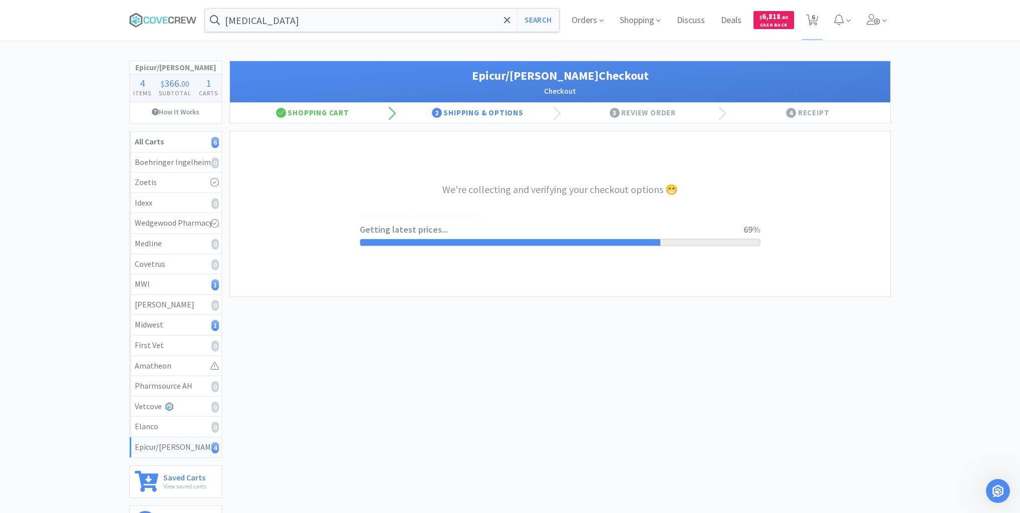
select select "0"
select select "pay_by_invoice"
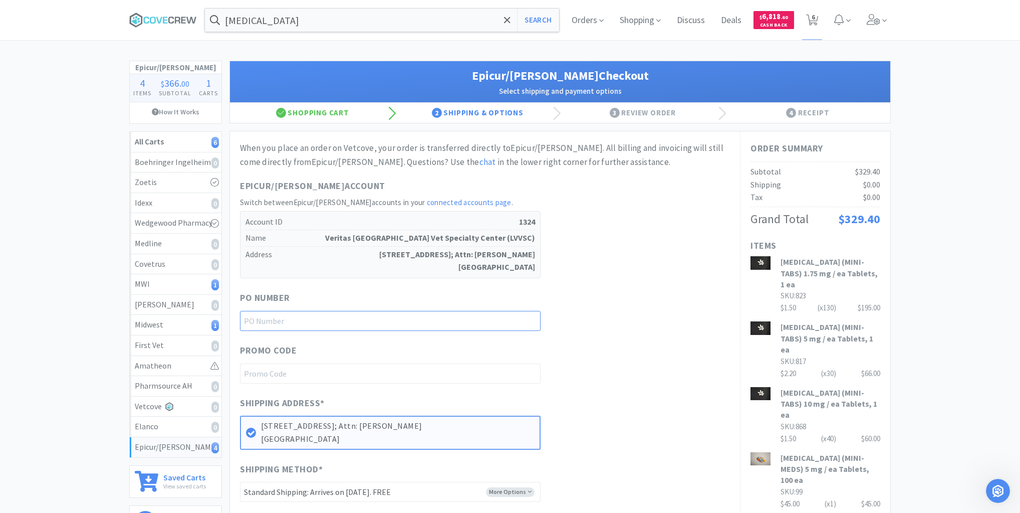
click at [516, 318] on input "text" at bounding box center [390, 321] width 301 height 20
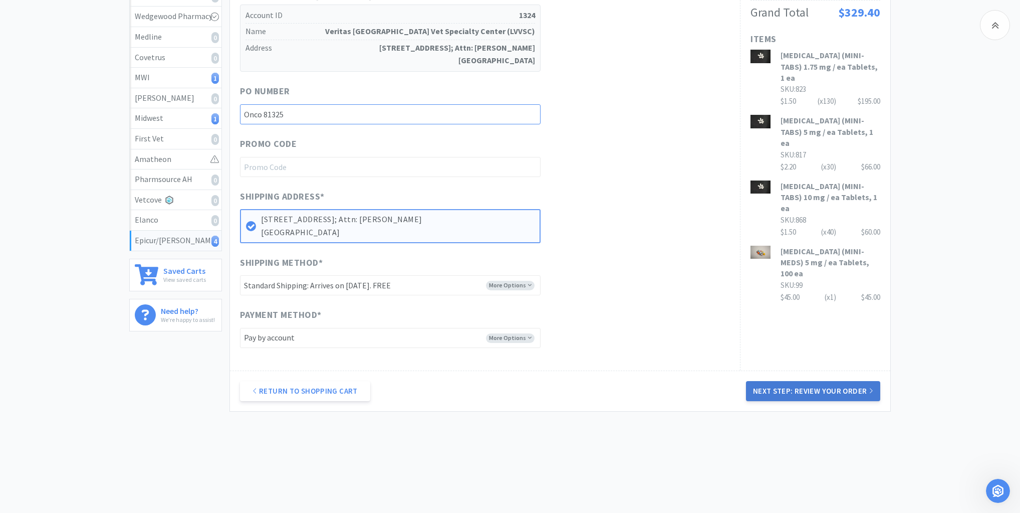
type input "Onco 81325"
click at [839, 386] on button "Next Step: Review Your Order" at bounding box center [813, 391] width 134 height 20
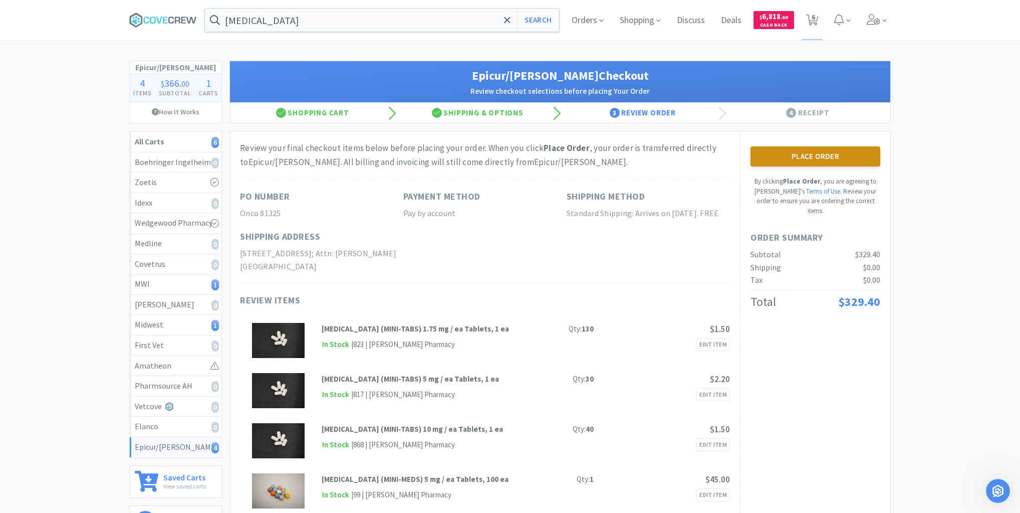
click at [808, 153] on button "Place Order" at bounding box center [816, 156] width 130 height 20
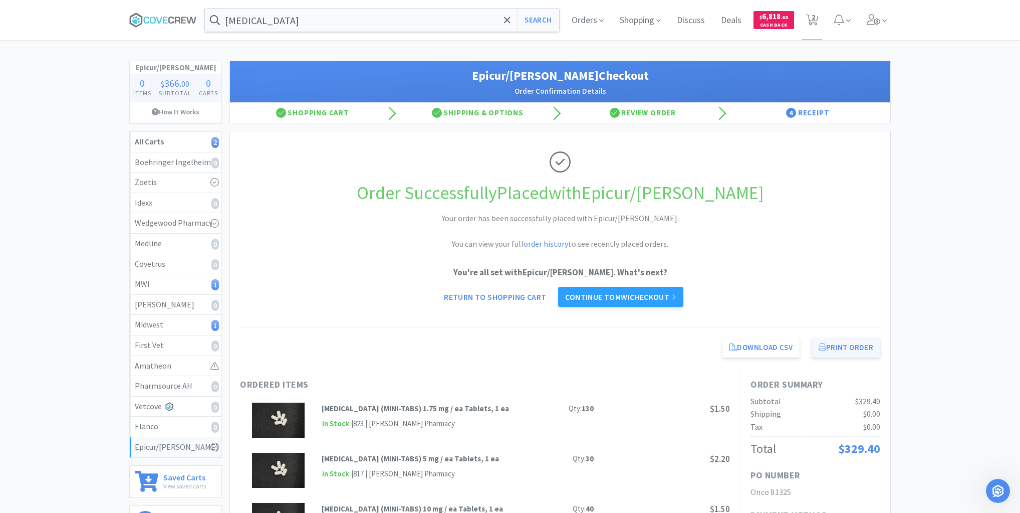
click at [836, 343] on button "Print Order" at bounding box center [846, 347] width 69 height 20
click at [1002, 494] on icon "Open Intercom Messenger" at bounding box center [998, 491] width 17 height 17
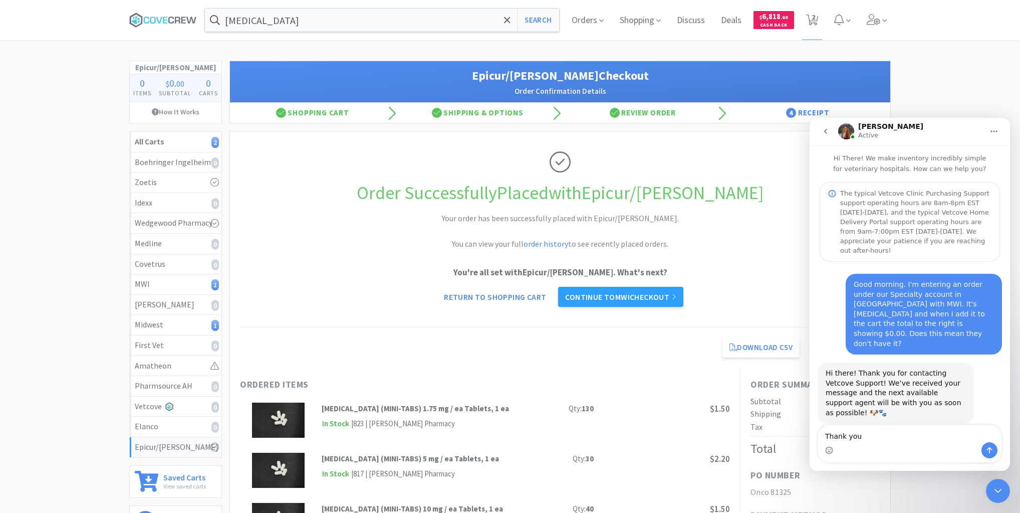
type textarea "Thank you!"
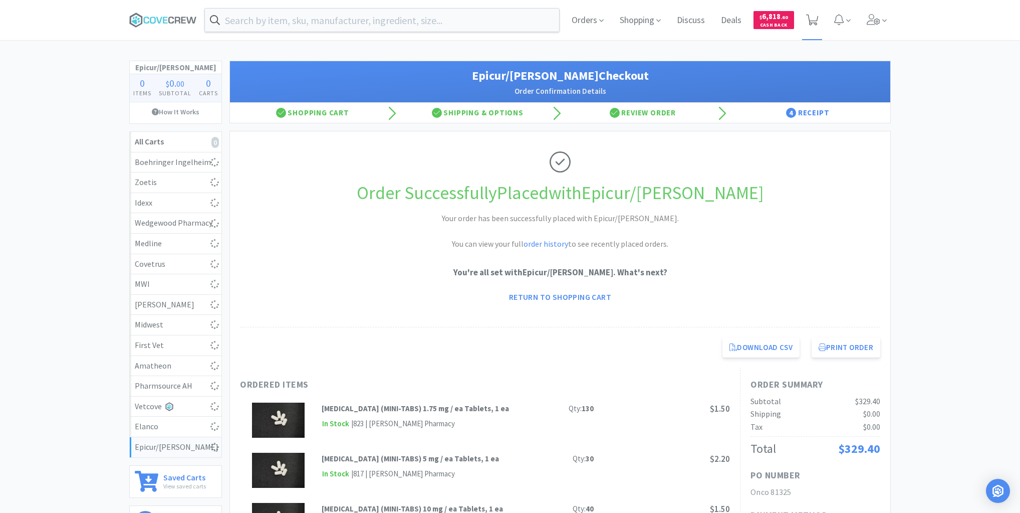
click at [816, 16] on icon at bounding box center [812, 20] width 13 height 11
select select "1"
select select "5"
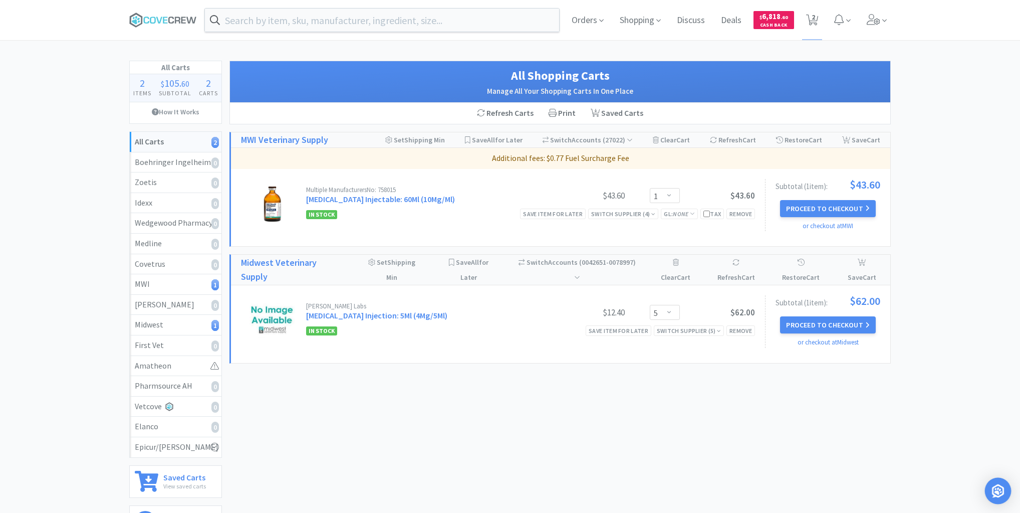
click at [993, 489] on img "Open Intercom Messenger" at bounding box center [998, 490] width 13 height 13
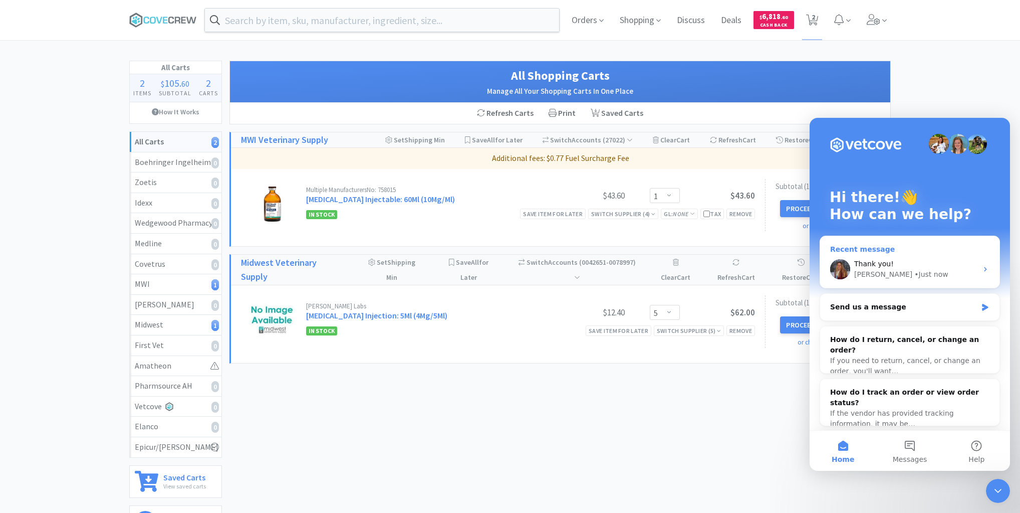
click at [926, 260] on div "Thank you!" at bounding box center [915, 264] width 123 height 11
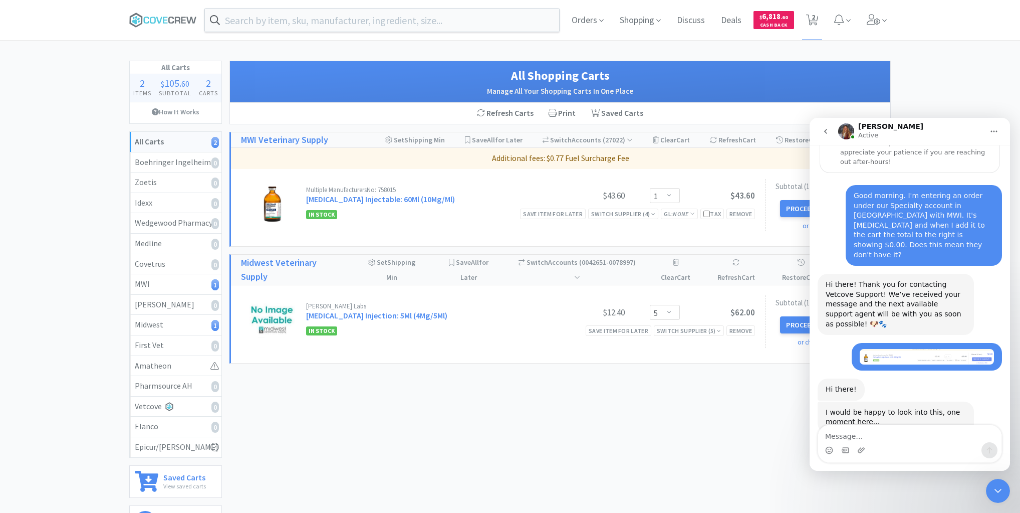
scroll to position [177, 0]
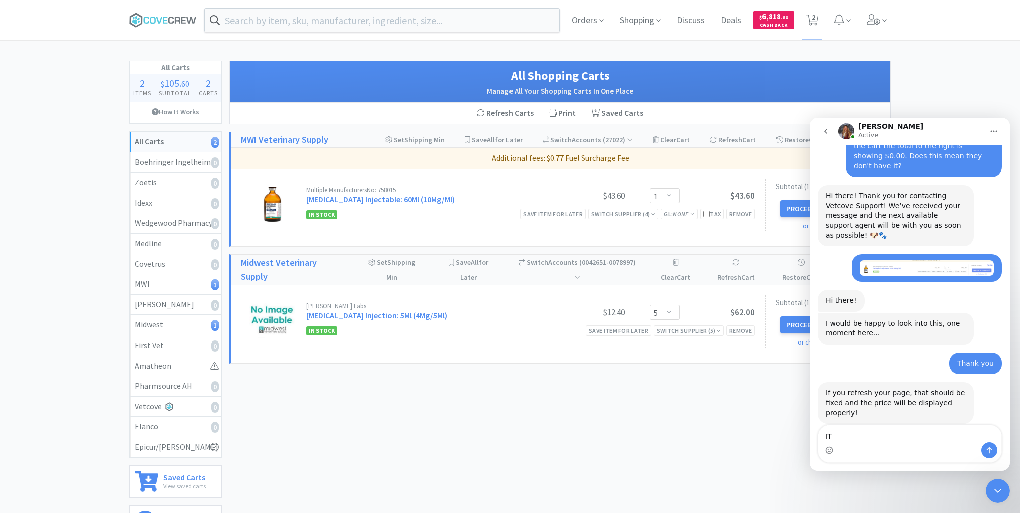
type textarea "I"
click at [1001, 483] on div "Close Intercom Messenger" at bounding box center [998, 491] width 24 height 24
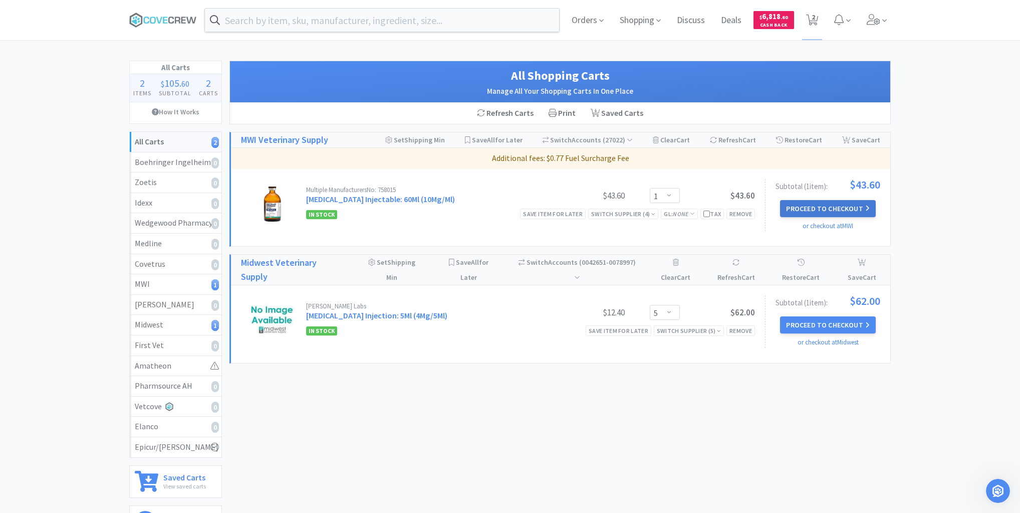
click at [829, 205] on button "Proceed to Checkout" at bounding box center [827, 208] width 95 height 17
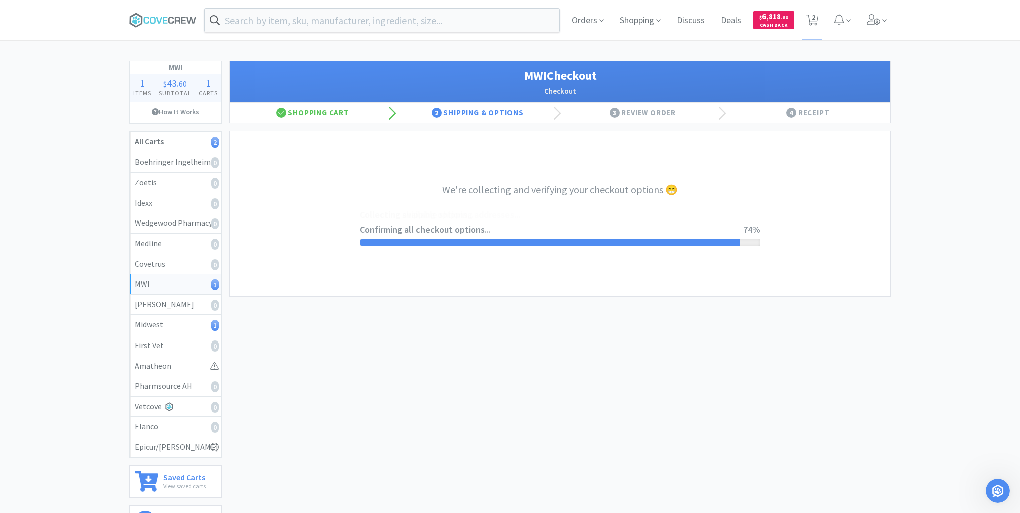
select select "STD_"
select select "FWS"
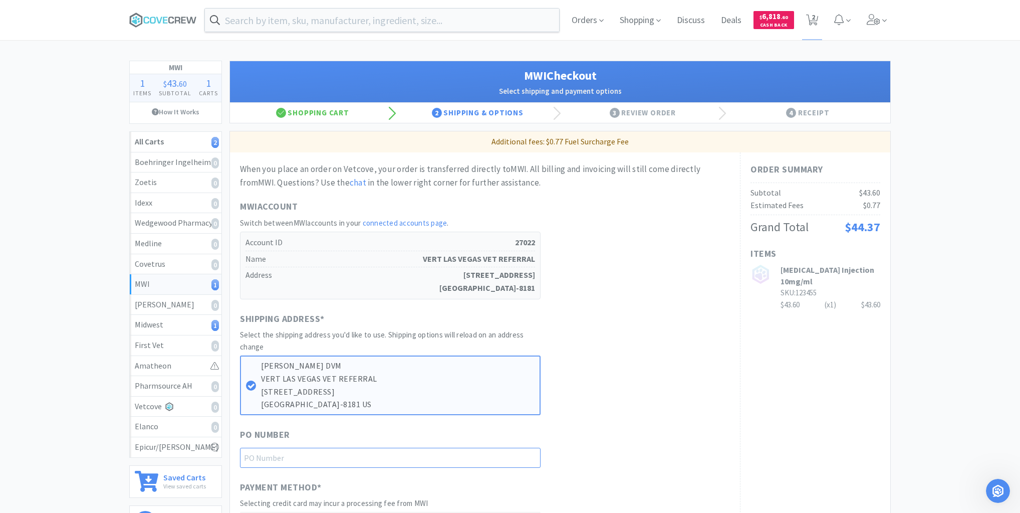
click at [476, 457] on input "text" at bounding box center [390, 458] width 301 height 20
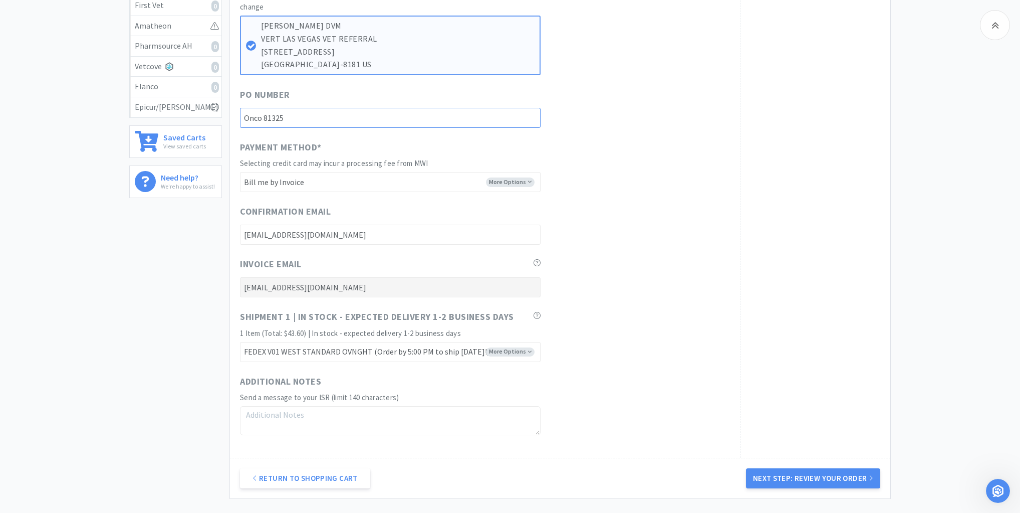
scroll to position [401, 0]
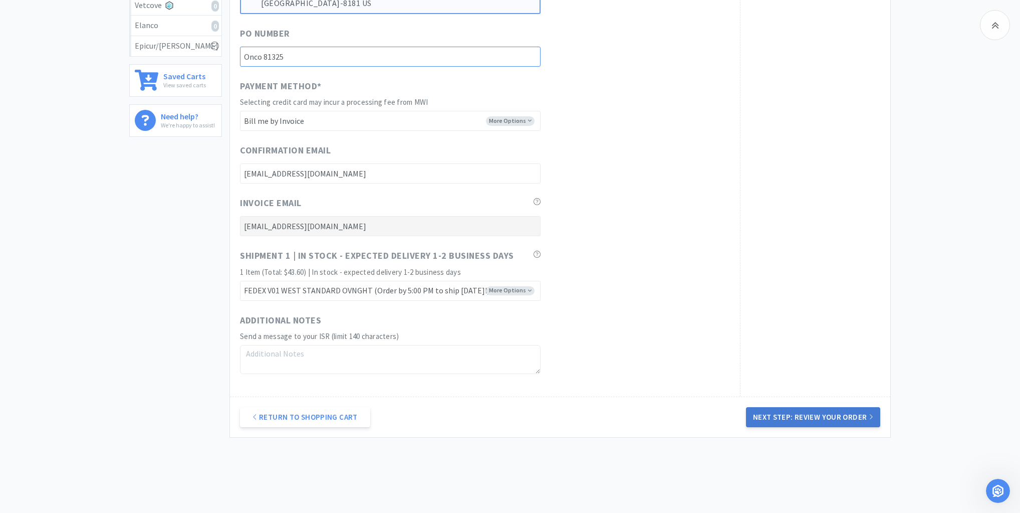
type input "Onco 81325"
click at [814, 413] on button "Next Step: Review Your Order" at bounding box center [813, 417] width 134 height 20
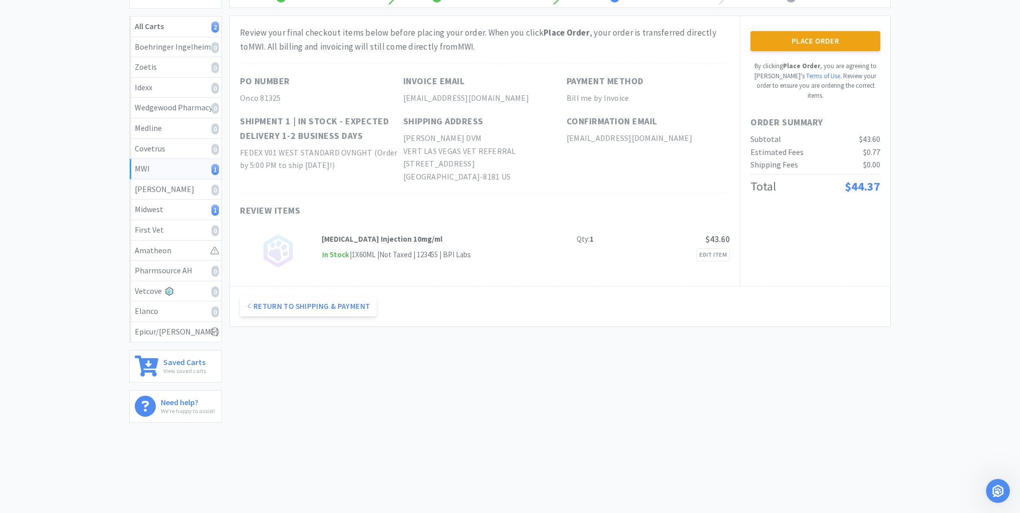
scroll to position [0, 0]
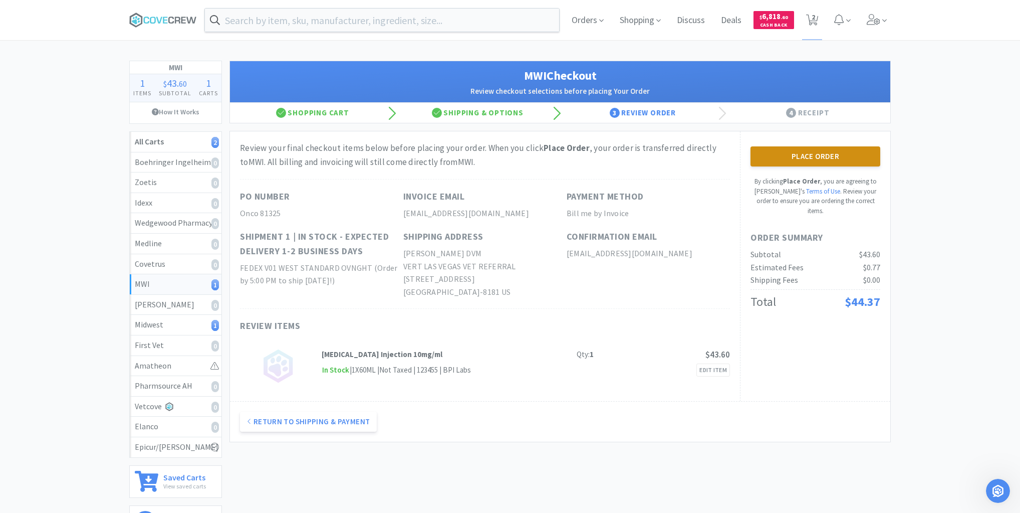
click at [822, 156] on button "Place Order" at bounding box center [816, 156] width 130 height 20
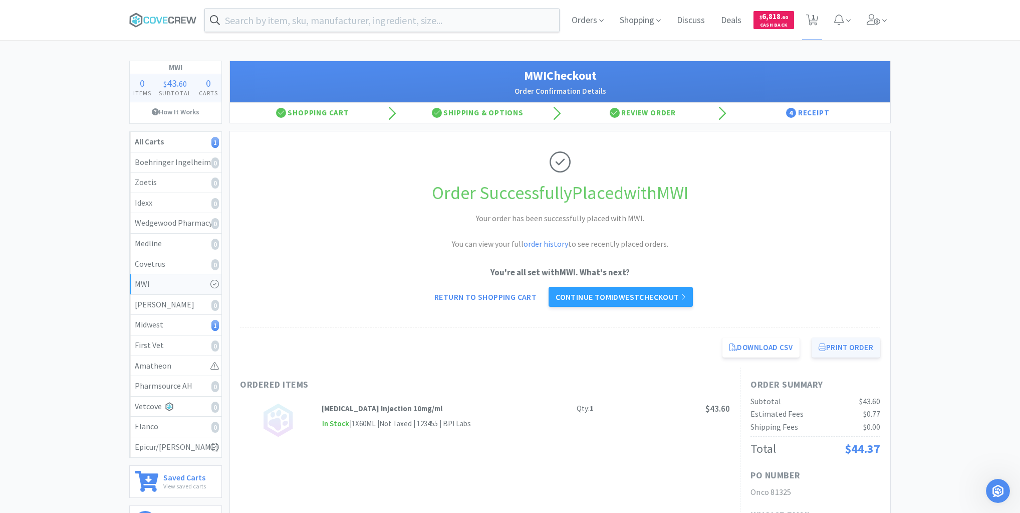
click at [863, 350] on button "Print Order" at bounding box center [846, 347] width 69 height 20
click at [156, 321] on div "Midwest 1" at bounding box center [176, 324] width 82 height 13
select select "5"
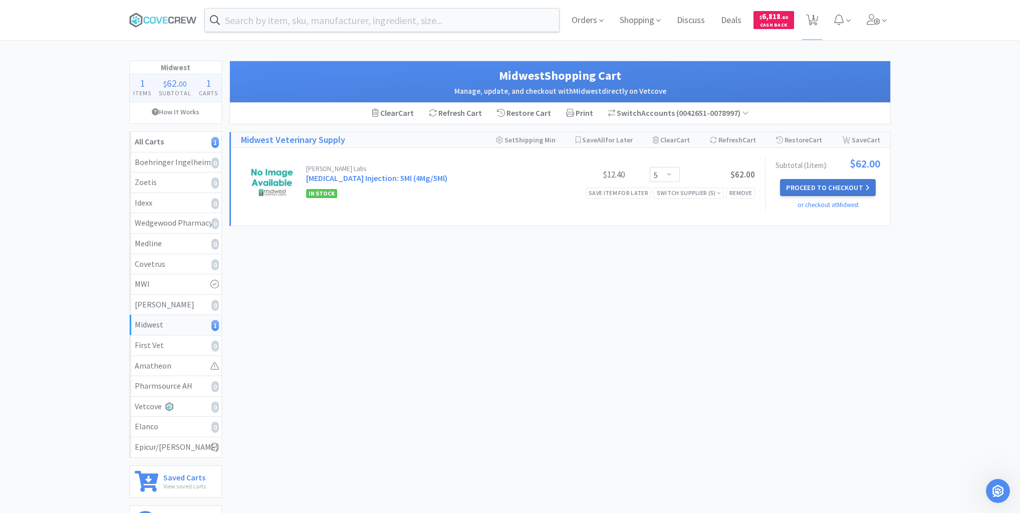
click at [849, 186] on button "Proceed to Checkout" at bounding box center [827, 187] width 95 height 17
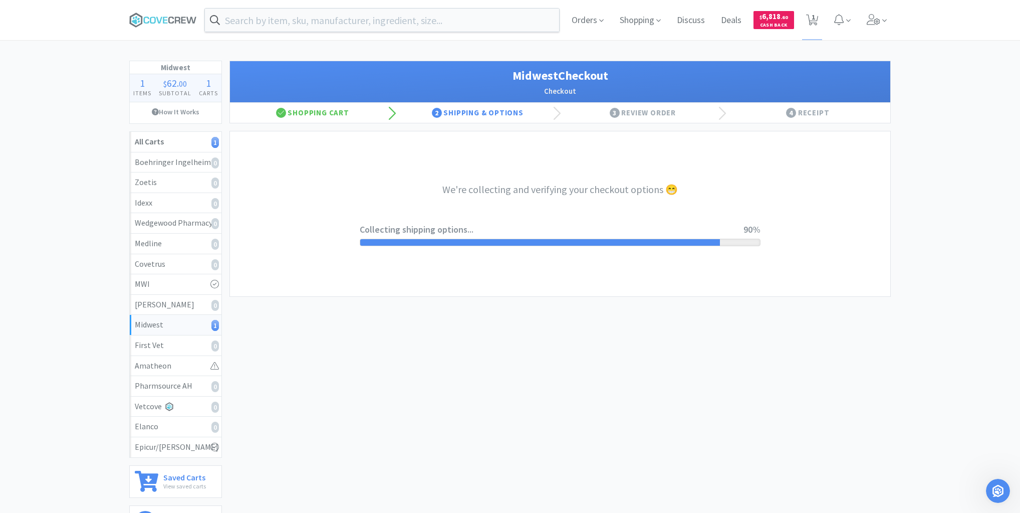
select select "3"
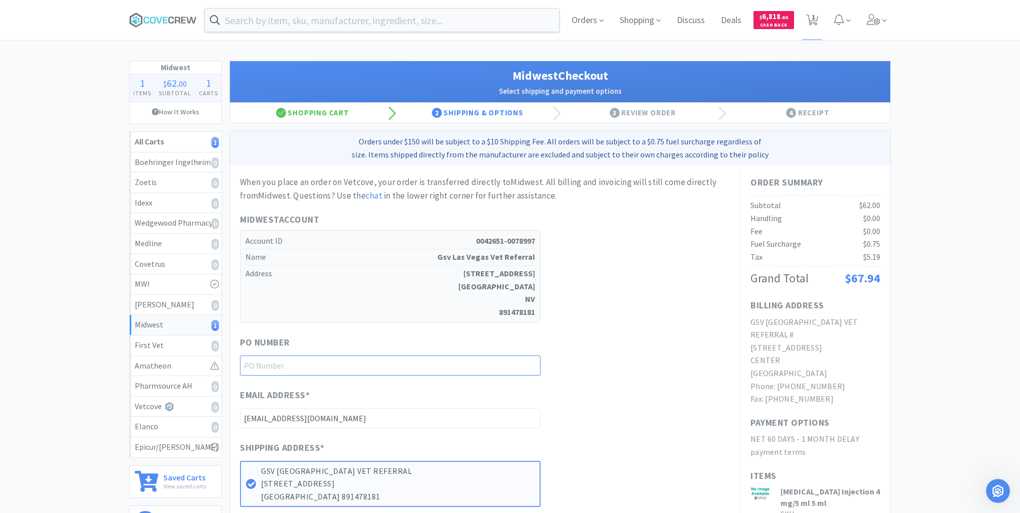
click at [497, 363] on input "text" at bounding box center [390, 365] width 301 height 20
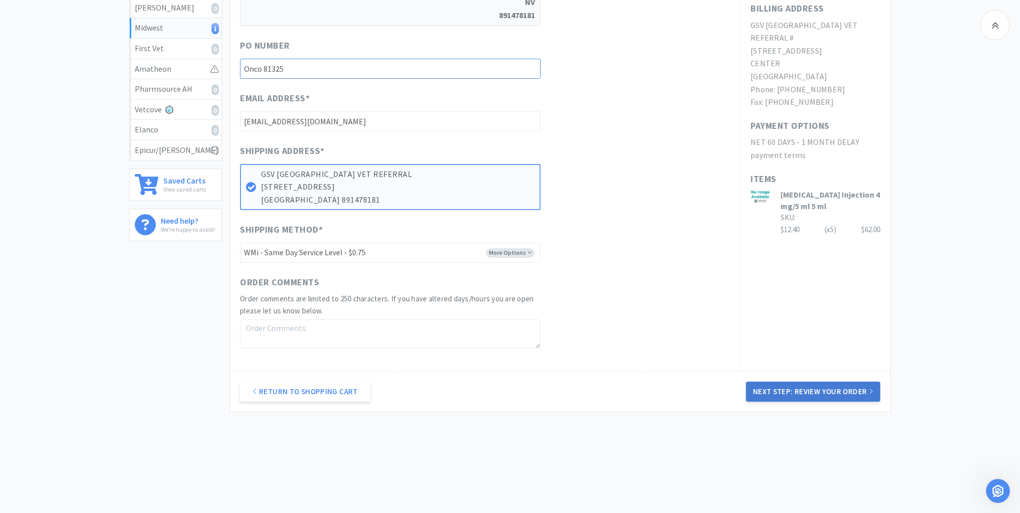
type input "Onco 81325"
click at [814, 387] on button "Next Step: Review Your Order" at bounding box center [813, 391] width 134 height 20
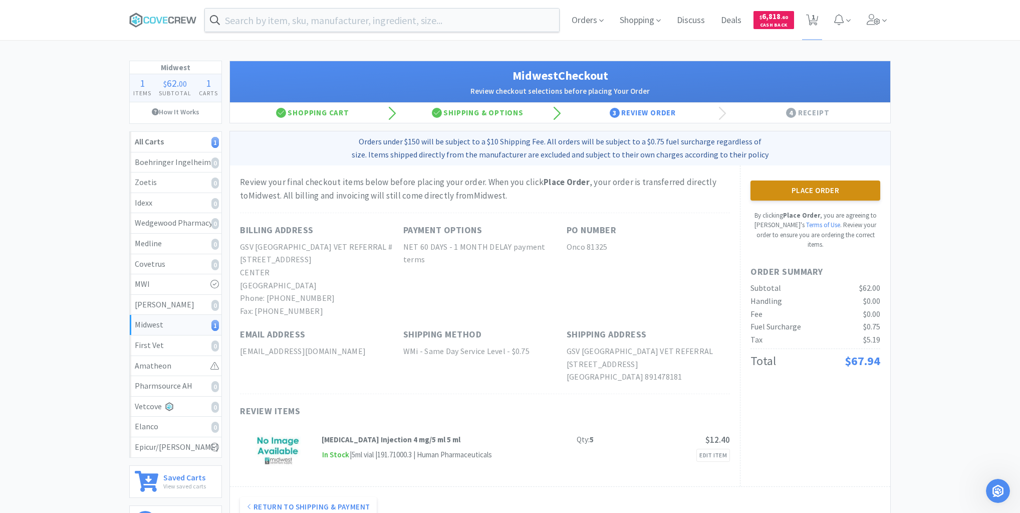
click at [812, 191] on button "Place Order" at bounding box center [816, 190] width 130 height 20
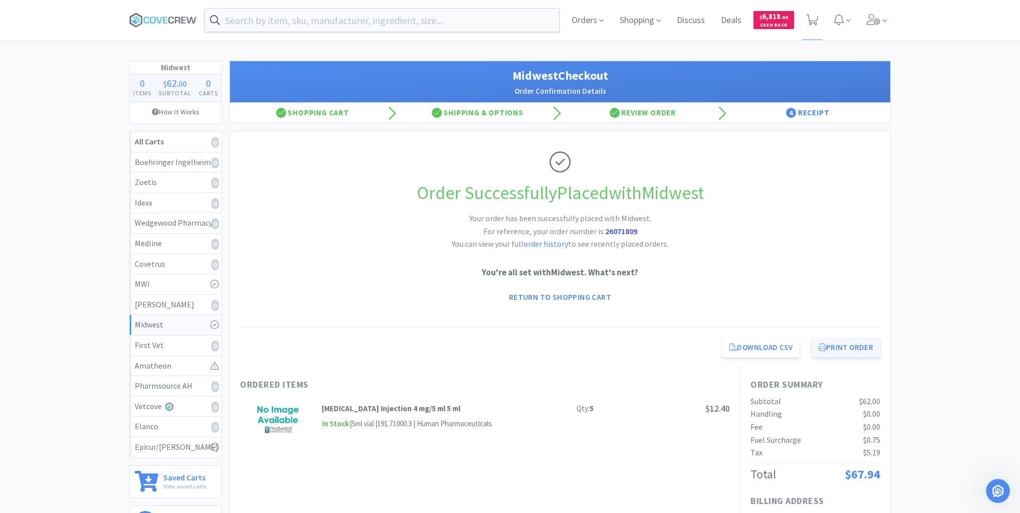
click at [856, 350] on button "Print Order" at bounding box center [846, 347] width 69 height 20
click at [160, 16] on icon at bounding box center [163, 20] width 68 height 15
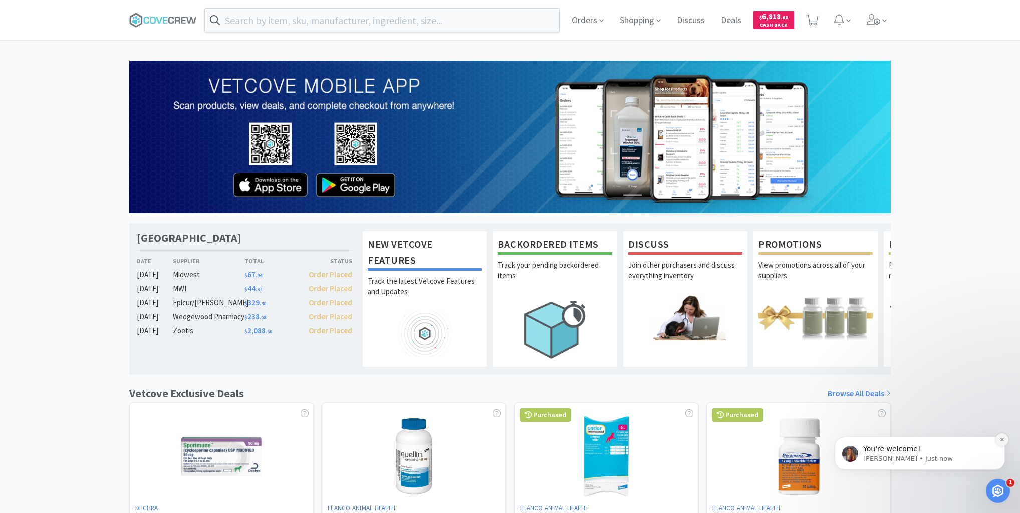
click at [1004, 440] on icon "Dismiss notification" at bounding box center [1003, 439] width 6 height 6
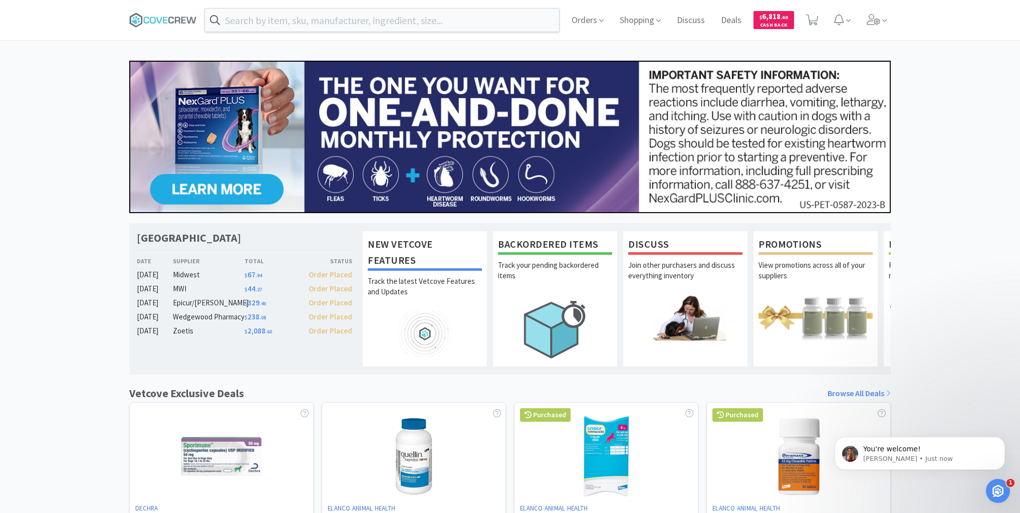
click at [997, 496] on icon "Open Intercom Messenger" at bounding box center [998, 491] width 17 height 17
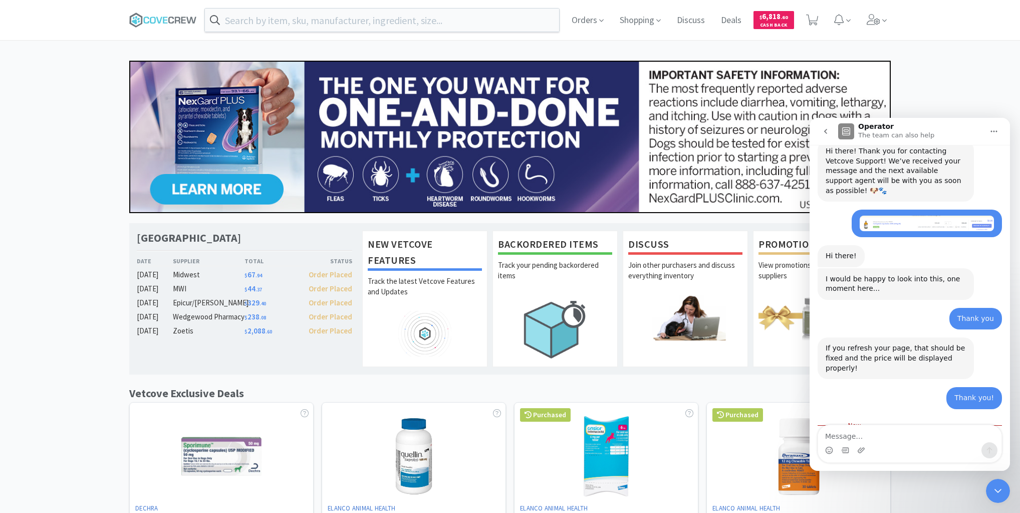
scroll to position [224, 0]
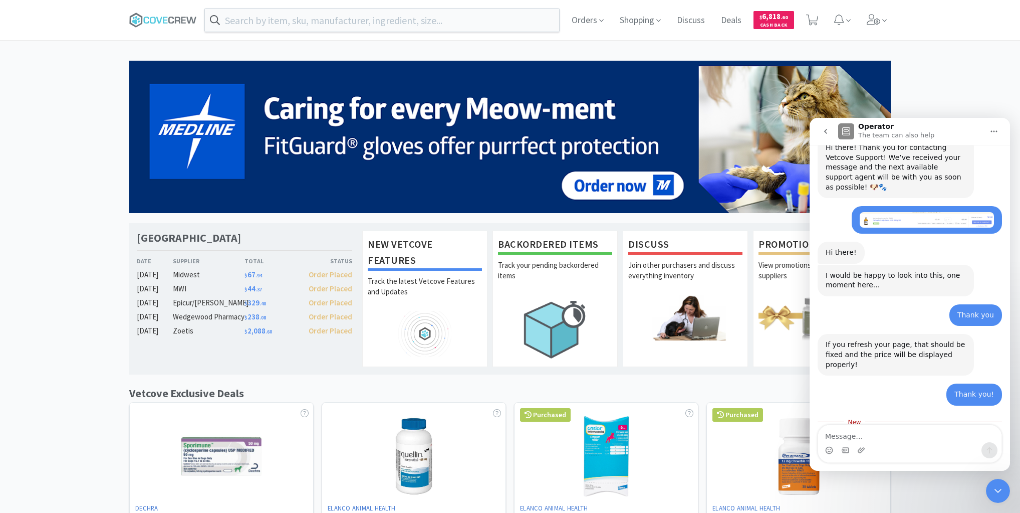
click at [999, 491] on icon "Close Intercom Messenger" at bounding box center [998, 491] width 7 height 4
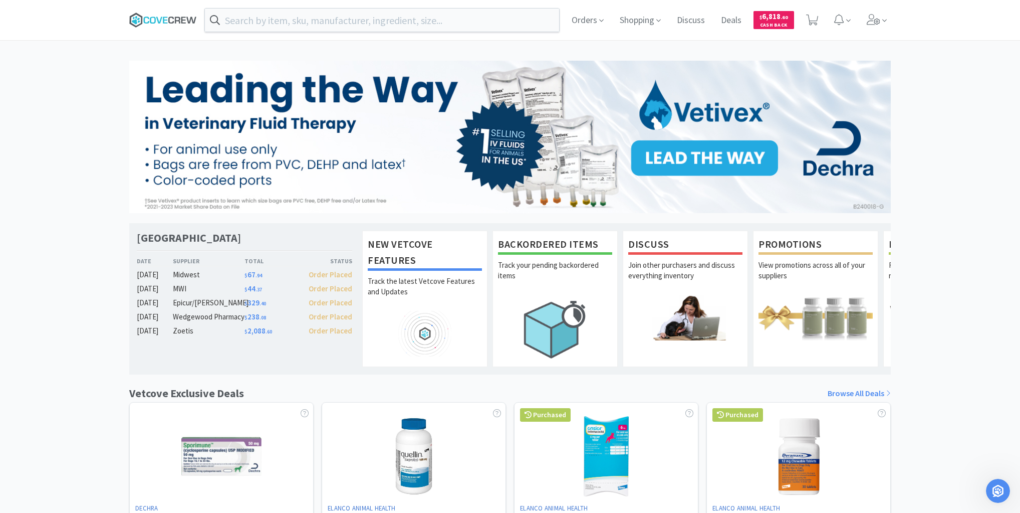
click at [172, 21] on icon at bounding box center [163, 20] width 68 height 15
click at [405, 16] on input "text" at bounding box center [382, 20] width 354 height 23
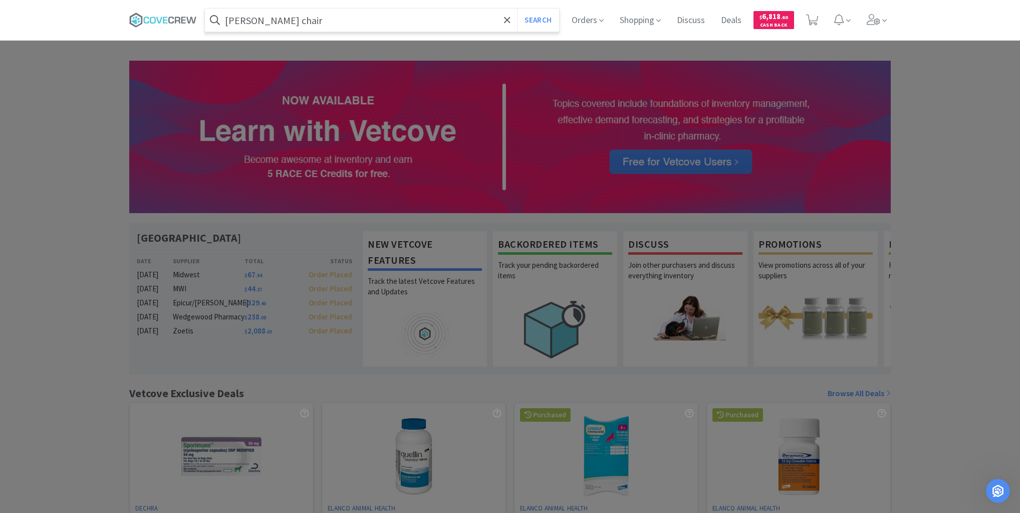
click at [517, 9] on button "Search" at bounding box center [538, 20] width 42 height 23
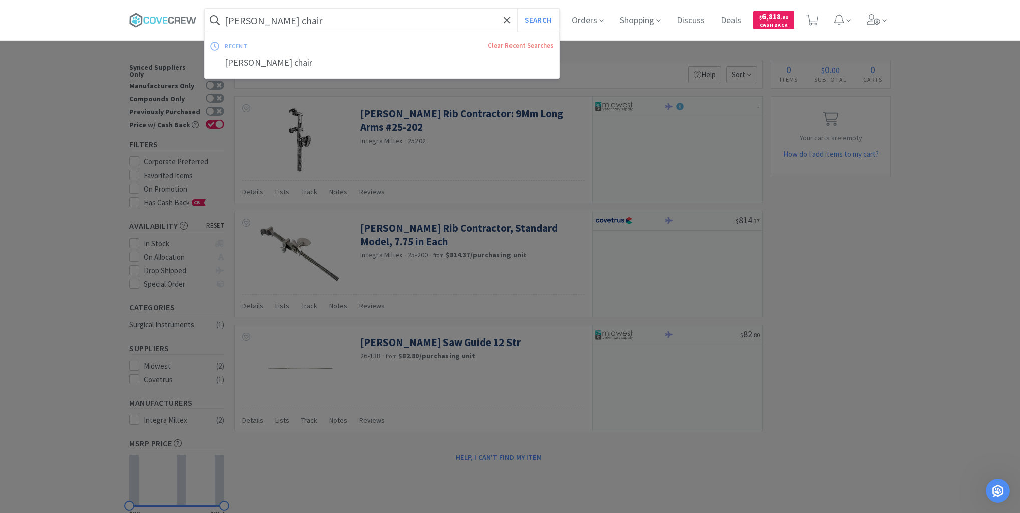
click at [285, 15] on input "[PERSON_NAME] chair" at bounding box center [382, 20] width 354 height 23
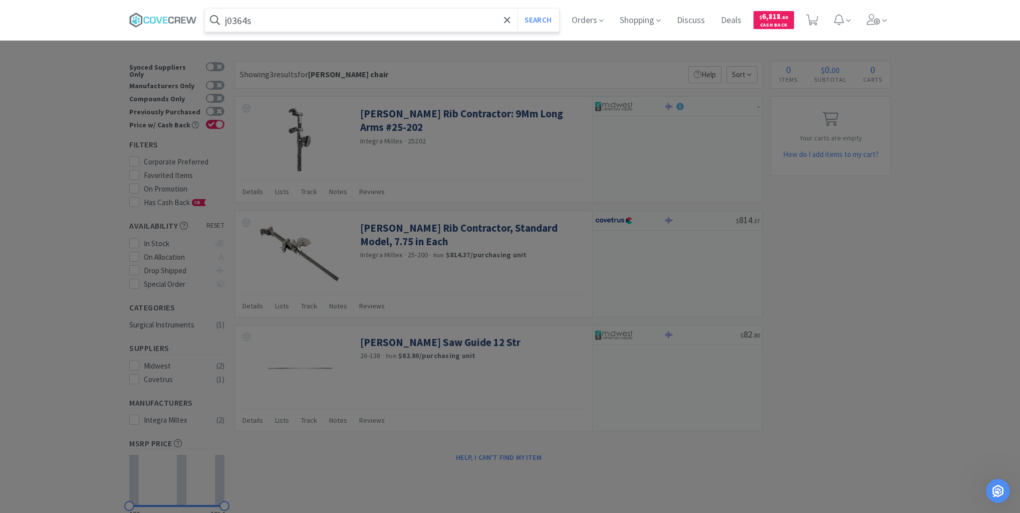
type input "j0364s"
click at [517, 9] on button "Search" at bounding box center [538, 20] width 42 height 23
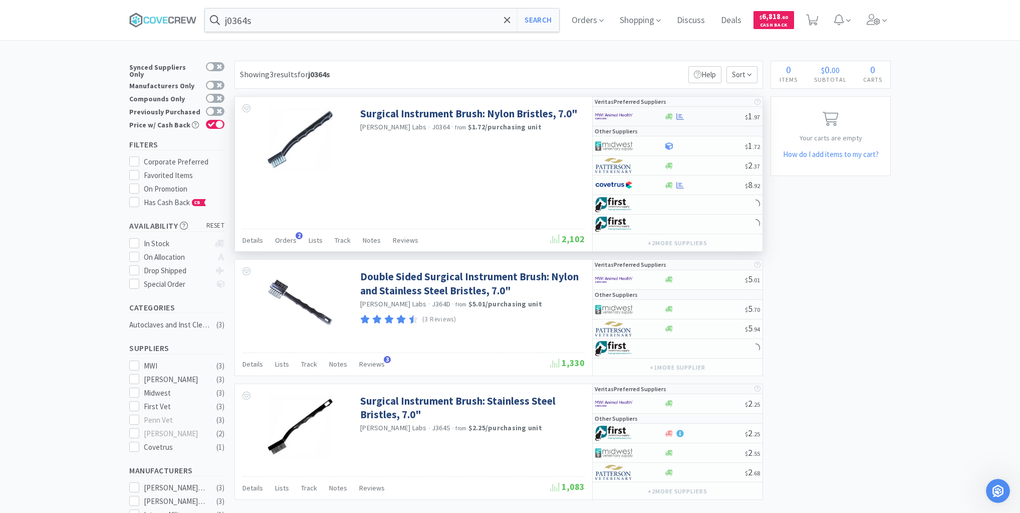
click at [698, 117] on div at bounding box center [704, 117] width 81 height 8
select select "3"
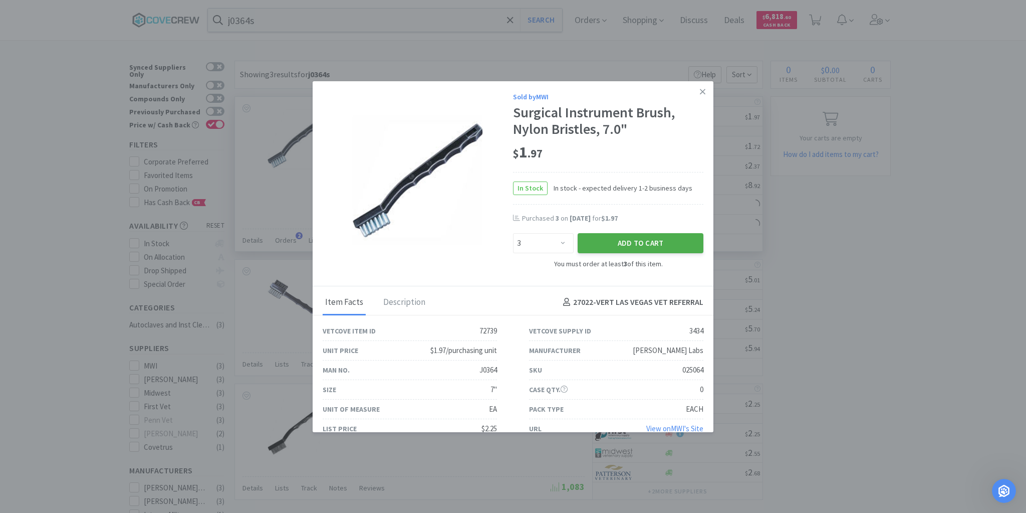
click at [652, 244] on button "Add to Cart" at bounding box center [641, 243] width 126 height 20
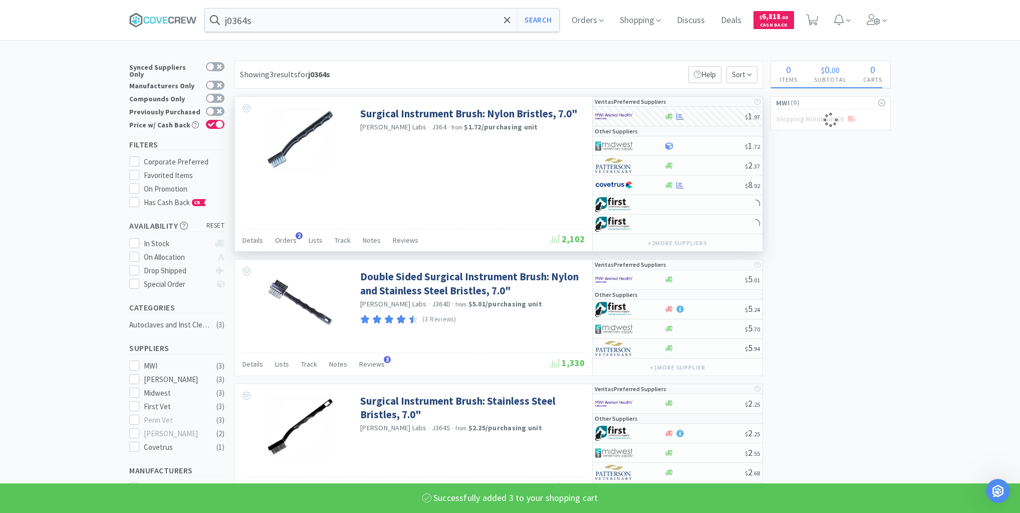
select select "3"
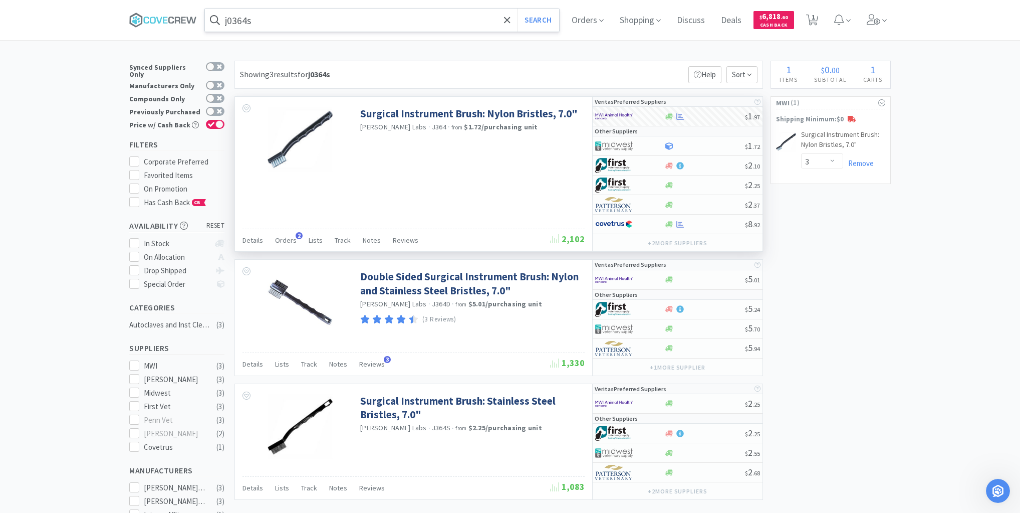
click at [409, 17] on input "j0364s" at bounding box center [382, 20] width 354 height 23
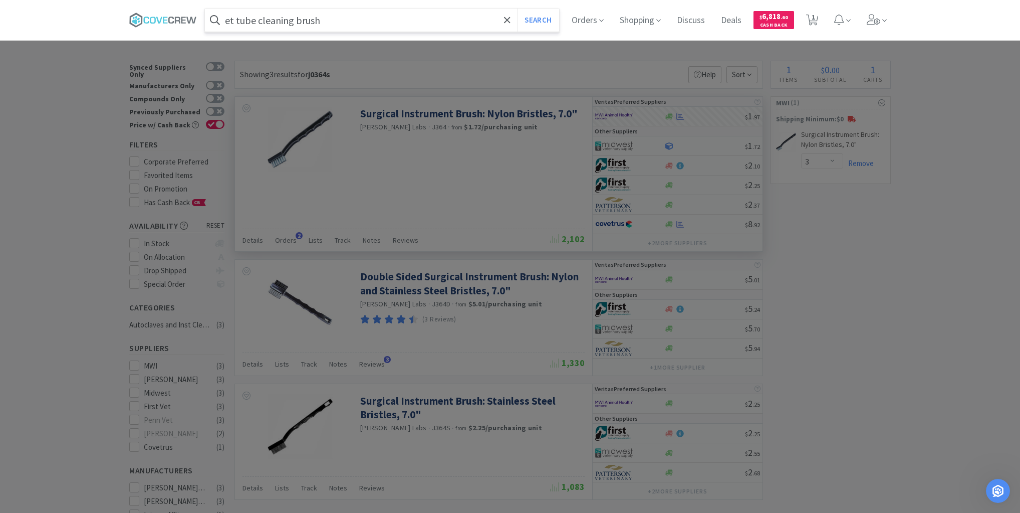
click at [517, 9] on button "Search" at bounding box center [538, 20] width 42 height 23
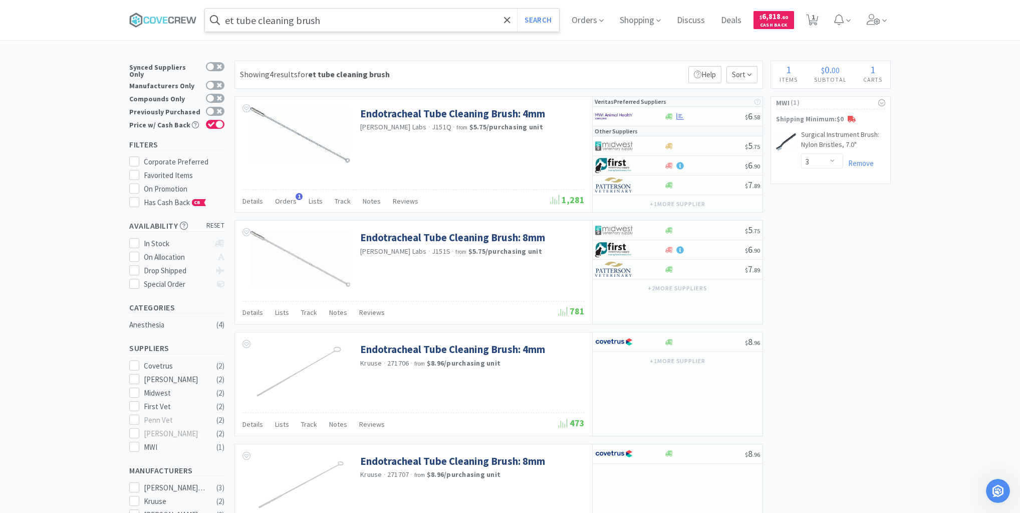
click at [337, 22] on input "et tube cleaning brush" at bounding box center [382, 20] width 354 height 23
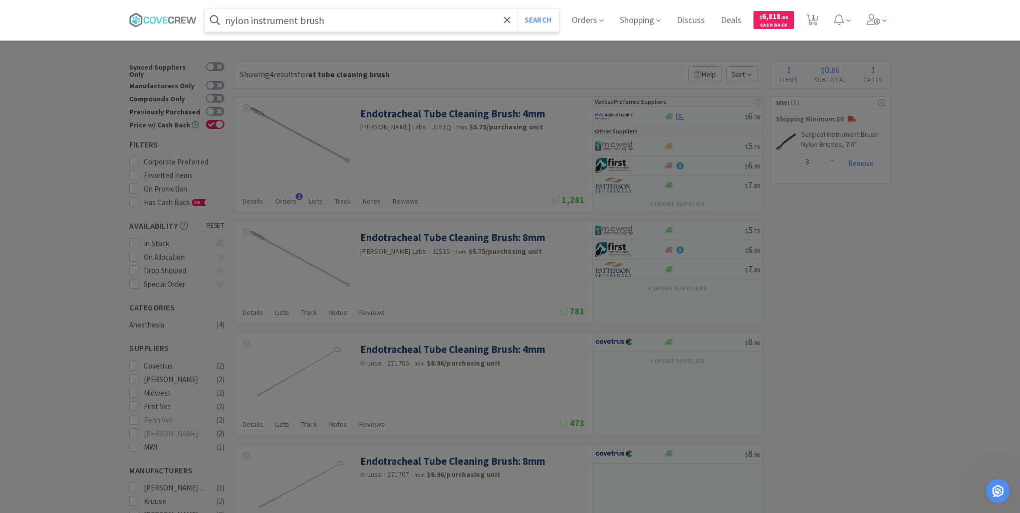
click at [517, 9] on button "Search" at bounding box center [538, 20] width 42 height 23
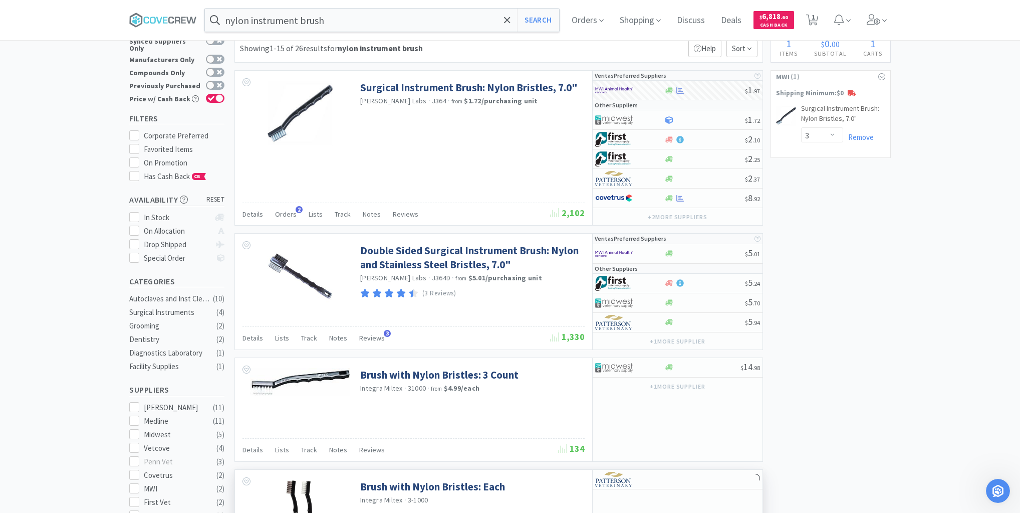
scroll to position [40, 0]
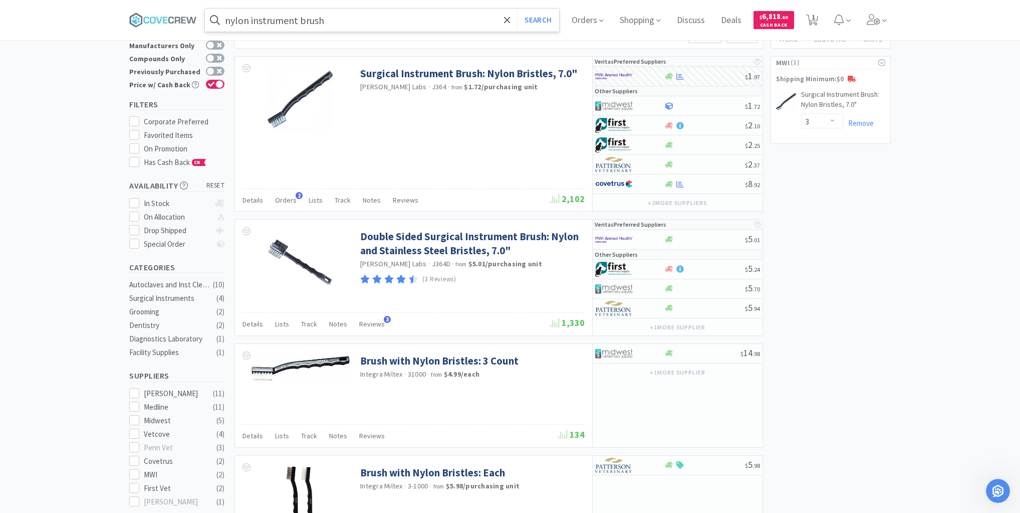
click at [371, 20] on input "nylon instrument brush" at bounding box center [382, 20] width 354 height 23
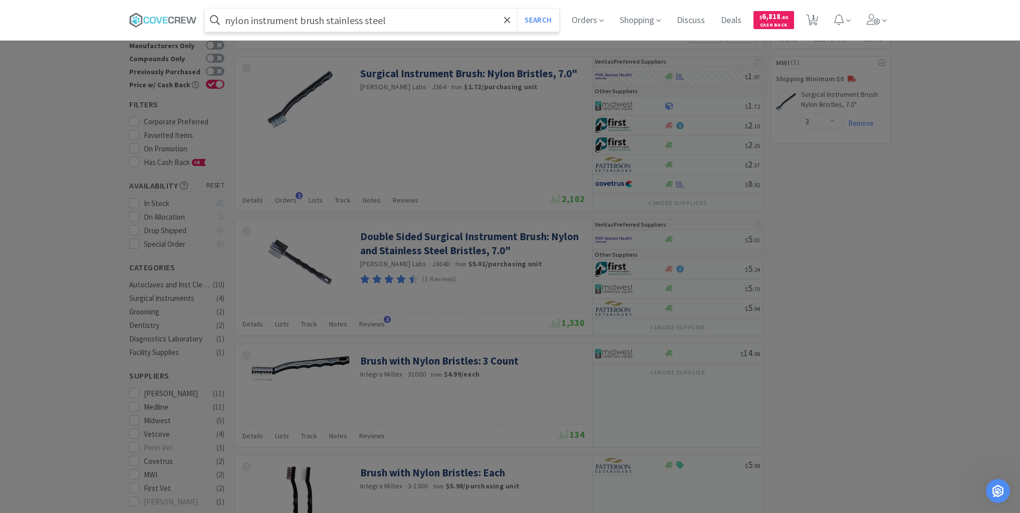
type input "nylon instrument brush stainless steel"
click at [517, 9] on button "Search" at bounding box center [538, 20] width 42 height 23
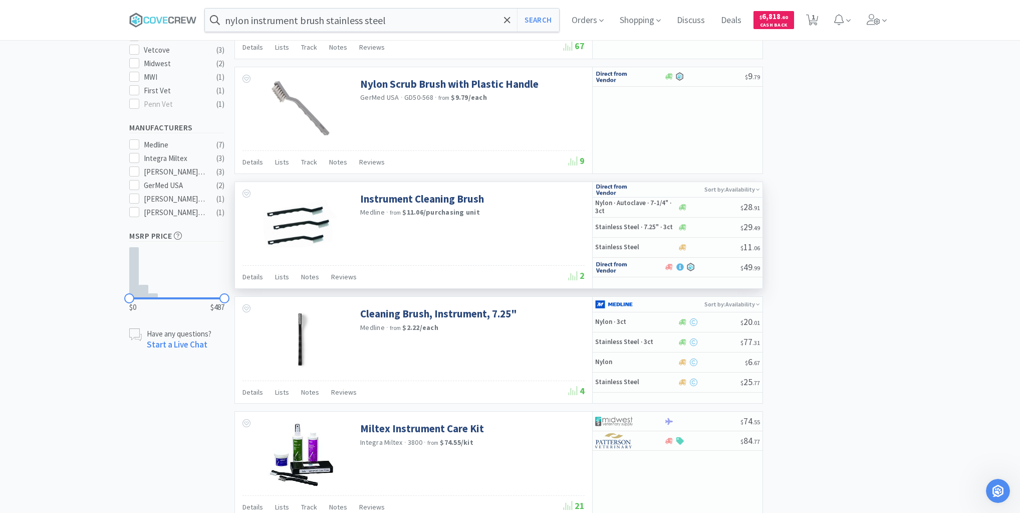
scroll to position [441, 0]
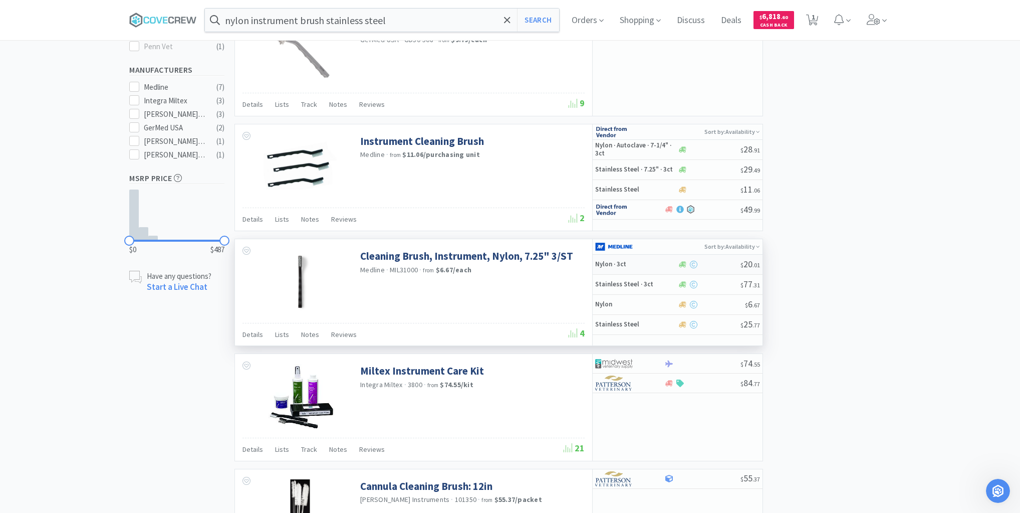
click at [638, 265] on h5 "Nylon · 3ct" at bounding box center [635, 264] width 80 height 9
select select "1"
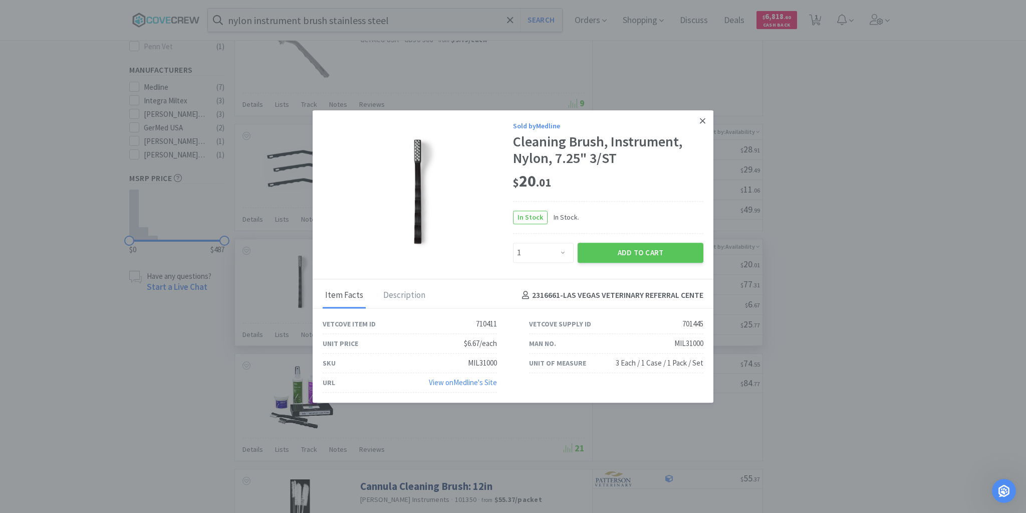
click at [699, 120] on link at bounding box center [703, 121] width 18 height 22
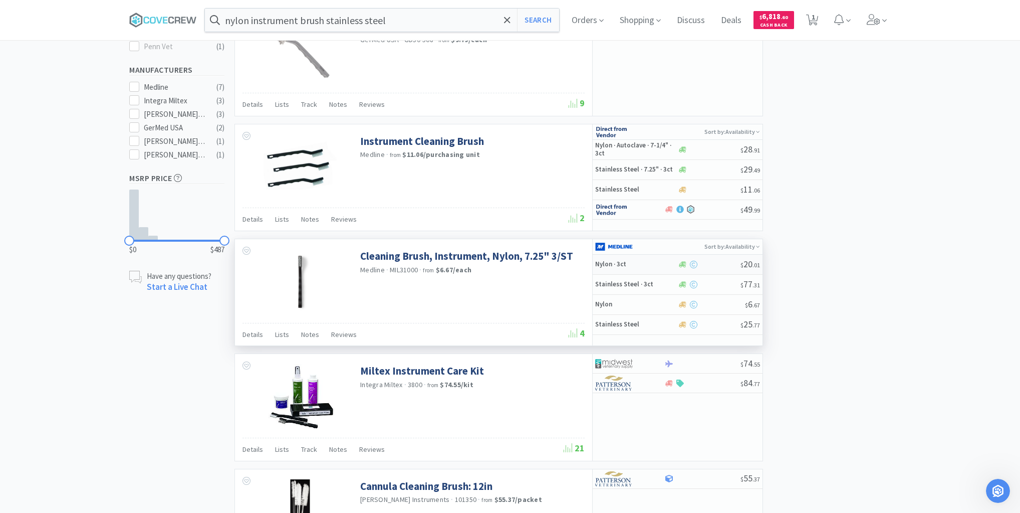
click at [661, 261] on h5 "Nylon · 3ct" at bounding box center [635, 264] width 80 height 9
select select "1"
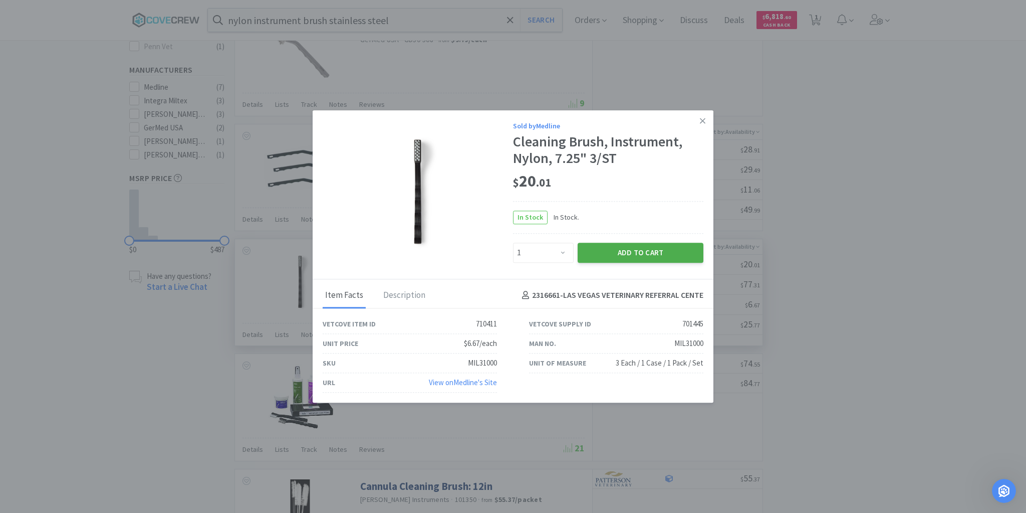
click at [635, 253] on button "Add to Cart" at bounding box center [641, 253] width 126 height 20
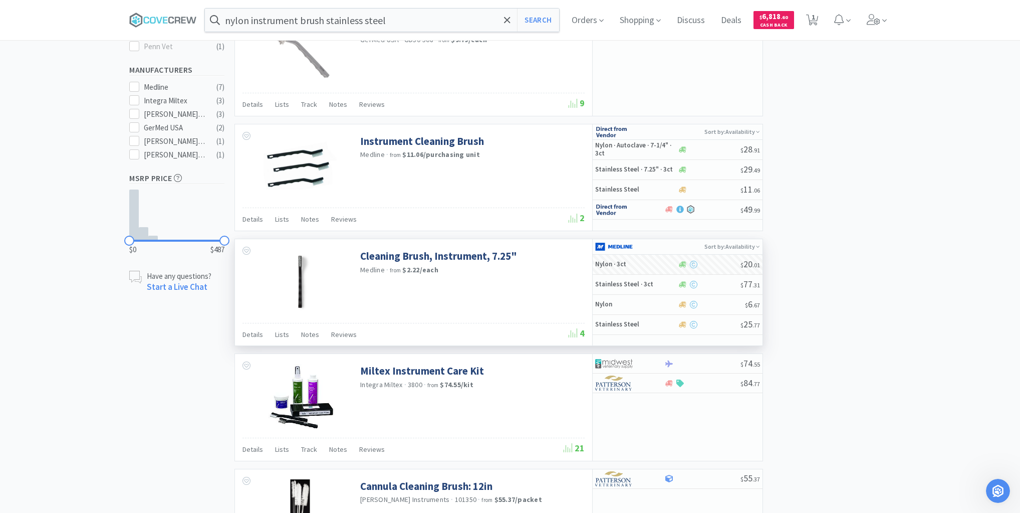
select select "1"
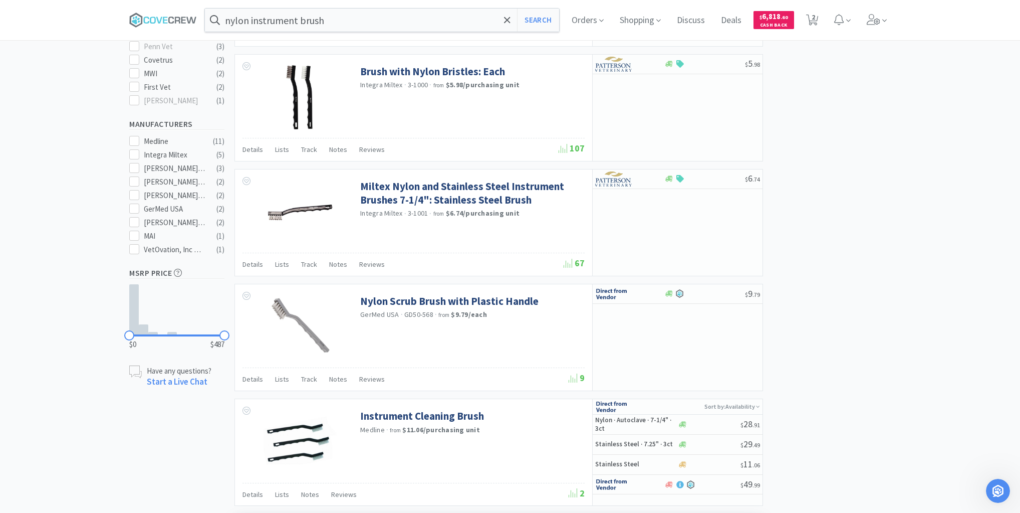
scroll to position [40, 0]
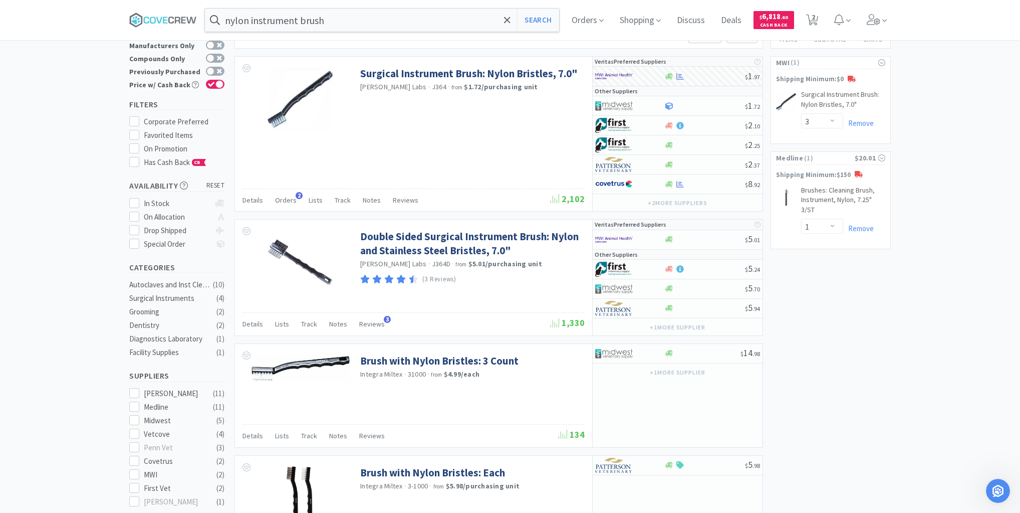
type input "et tube cleaning brush"
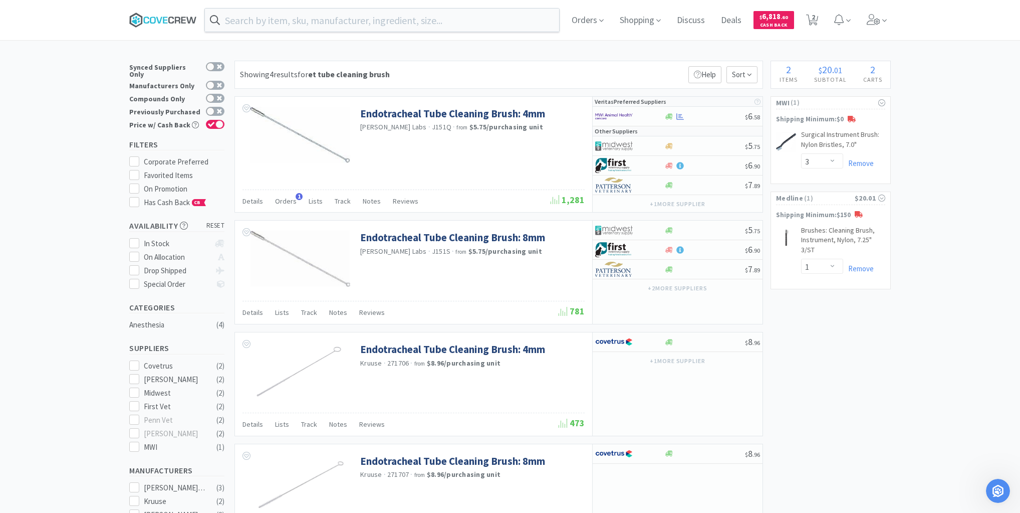
click at [181, 22] on icon at bounding box center [163, 20] width 68 height 15
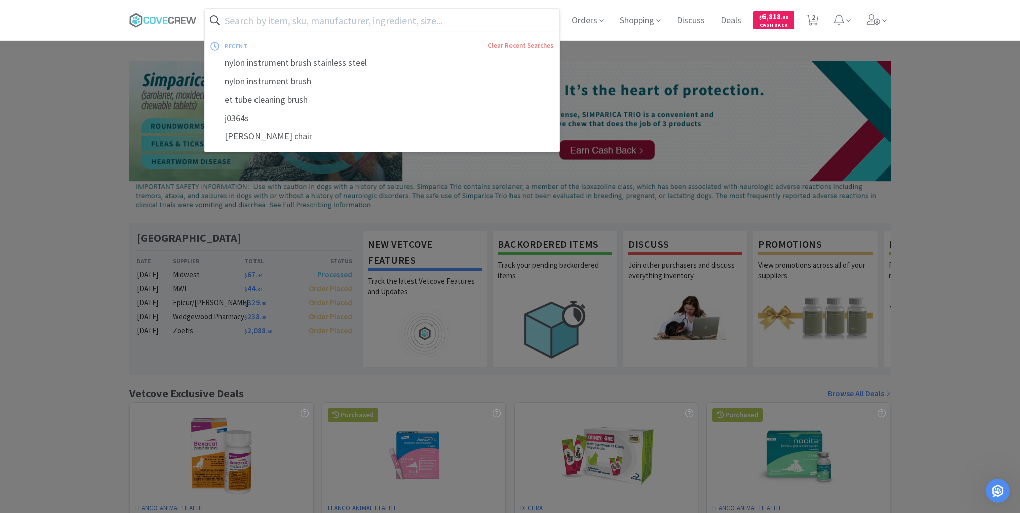
click at [504, 19] on input "text" at bounding box center [382, 20] width 354 height 23
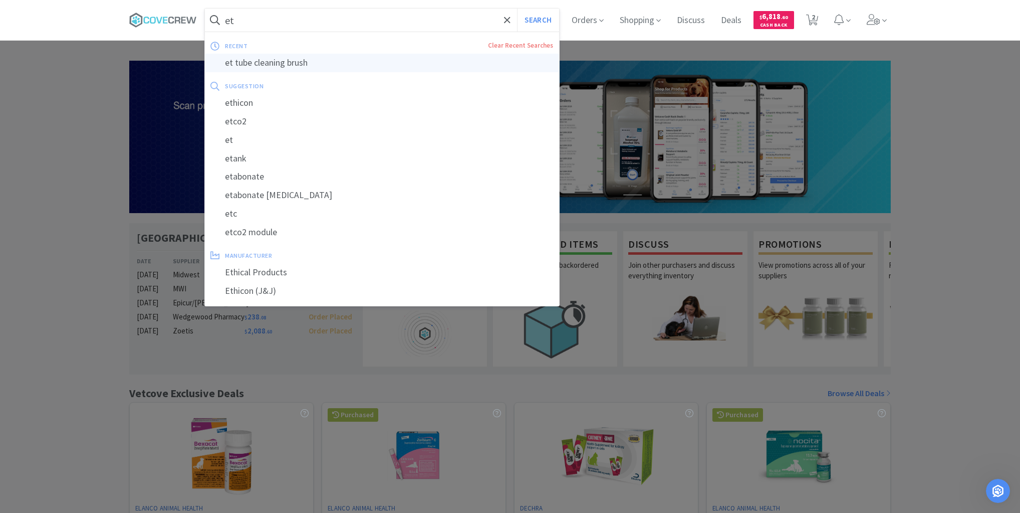
type input "et tube cleaning brush"
select select "3"
select select "1"
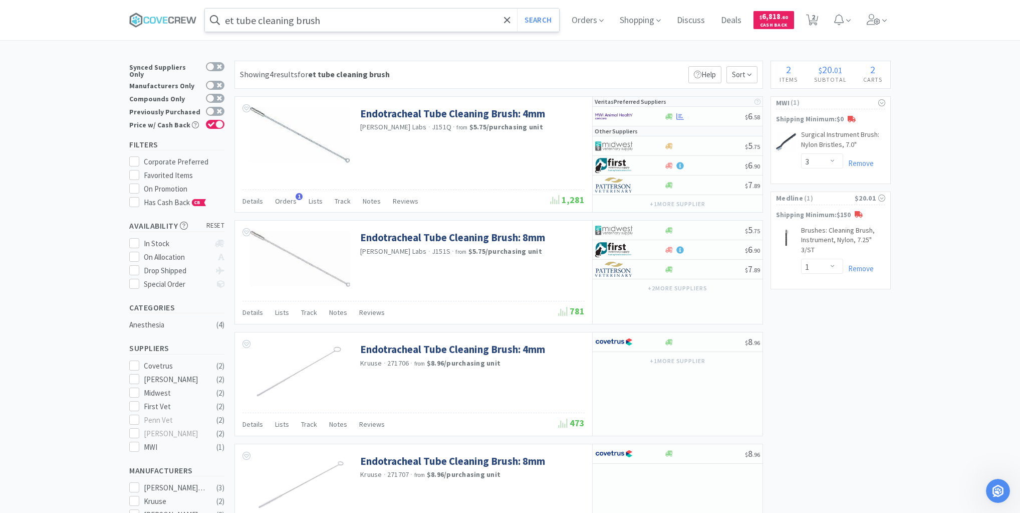
click at [333, 19] on input "et tube cleaning brush" at bounding box center [382, 20] width 354 height 23
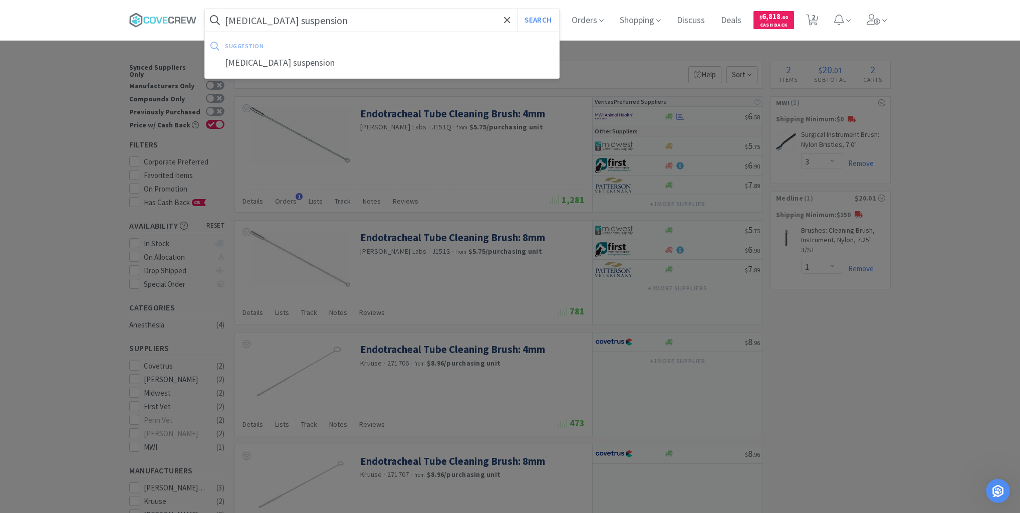
click at [517, 9] on button "Search" at bounding box center [538, 20] width 42 height 23
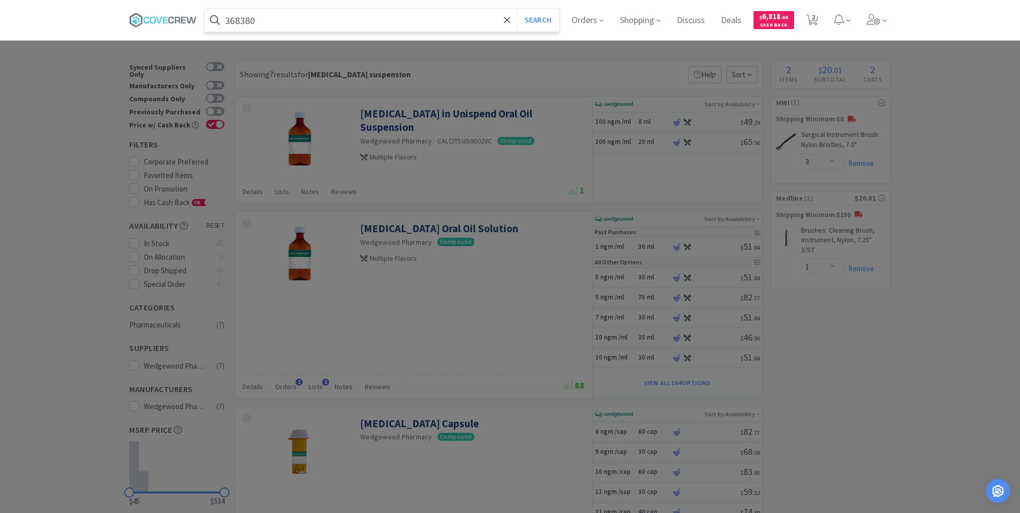
click at [517, 9] on button "Search" at bounding box center [538, 20] width 42 height 23
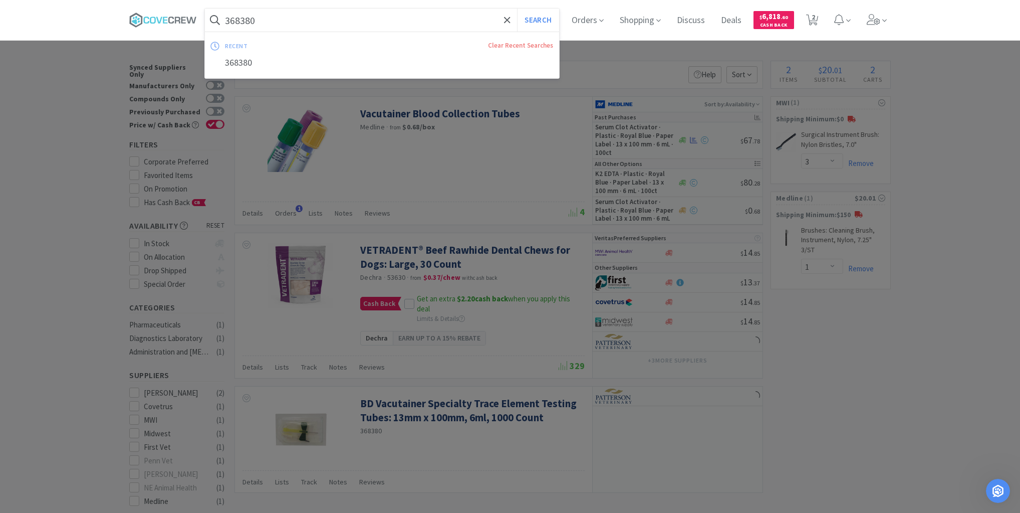
drag, startPoint x: 411, startPoint y: 18, endPoint x: 414, endPoint y: 24, distance: 6.3
click at [411, 18] on input "368380" at bounding box center [382, 20] width 354 height 23
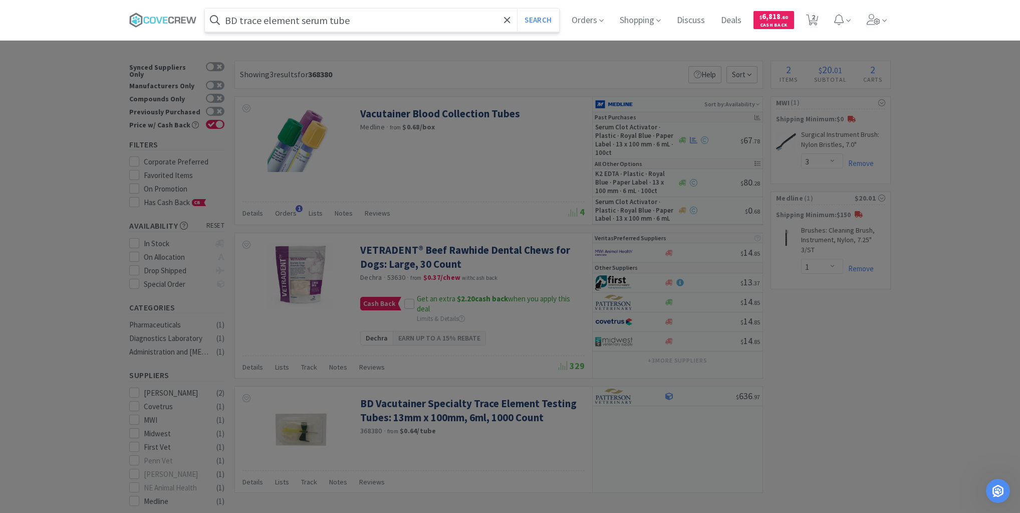
type input "BD trace element serum tube"
click at [517, 9] on button "Search" at bounding box center [538, 20] width 42 height 23
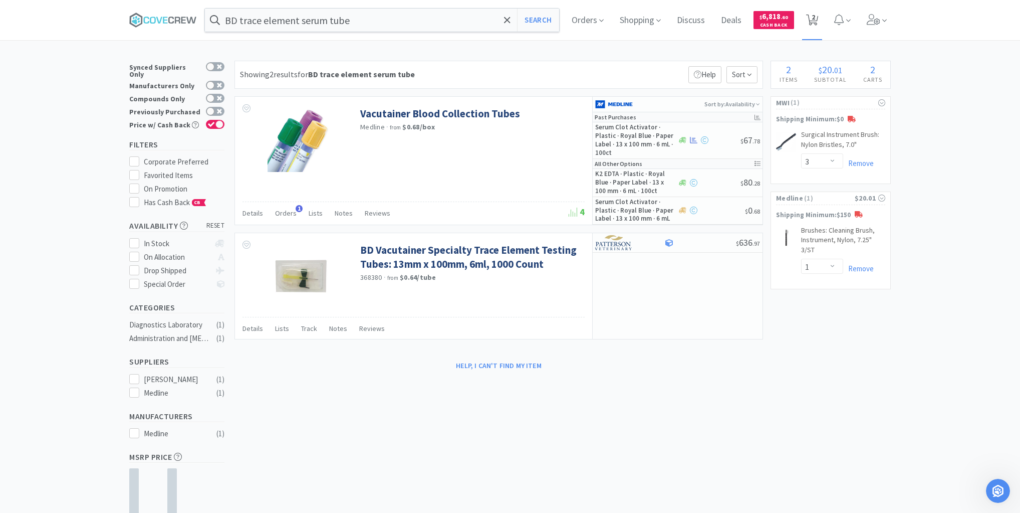
click at [815, 17] on span "2" at bounding box center [814, 17] width 4 height 40
select select "1"
select select "3"
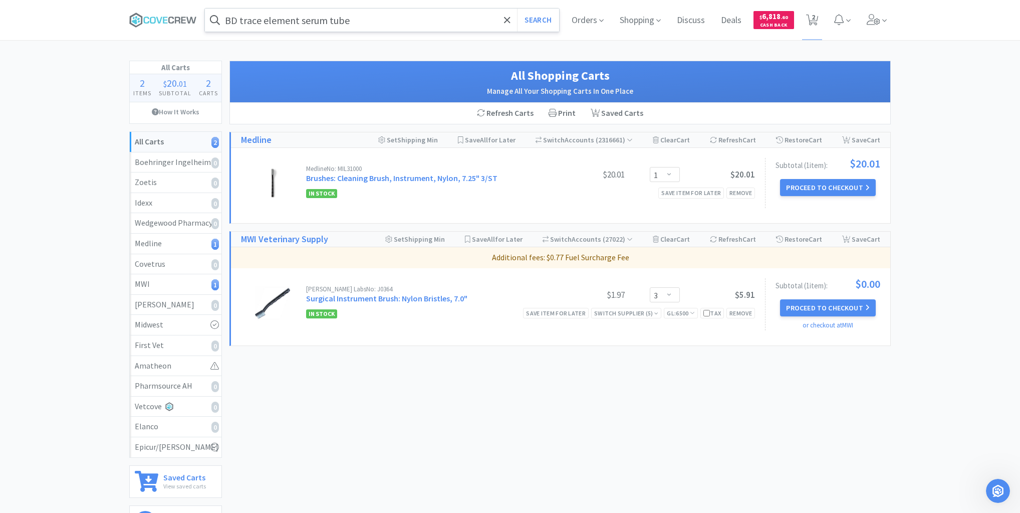
click at [448, 21] on input "BD trace element serum tube" at bounding box center [382, 20] width 354 height 23
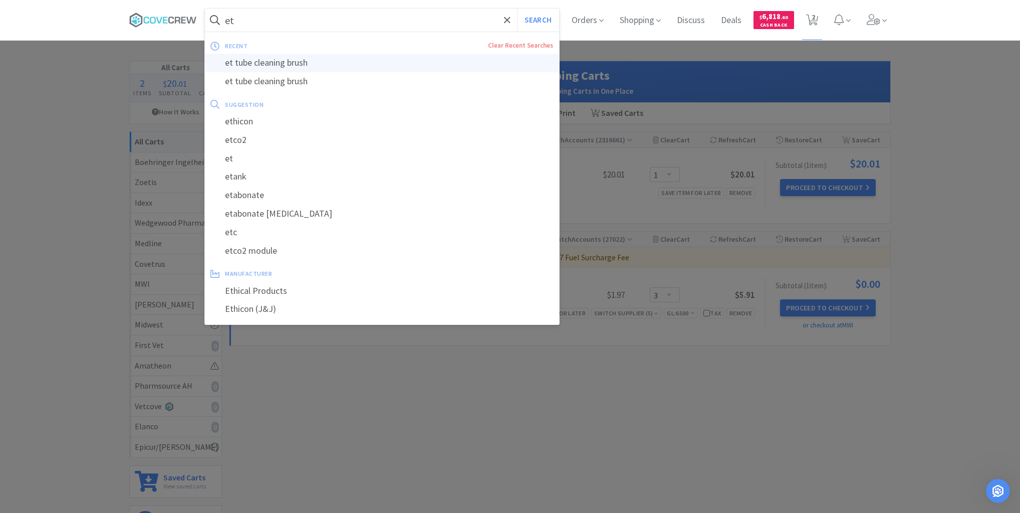
type input "et tube cleaning brush"
select select "3"
select select "1"
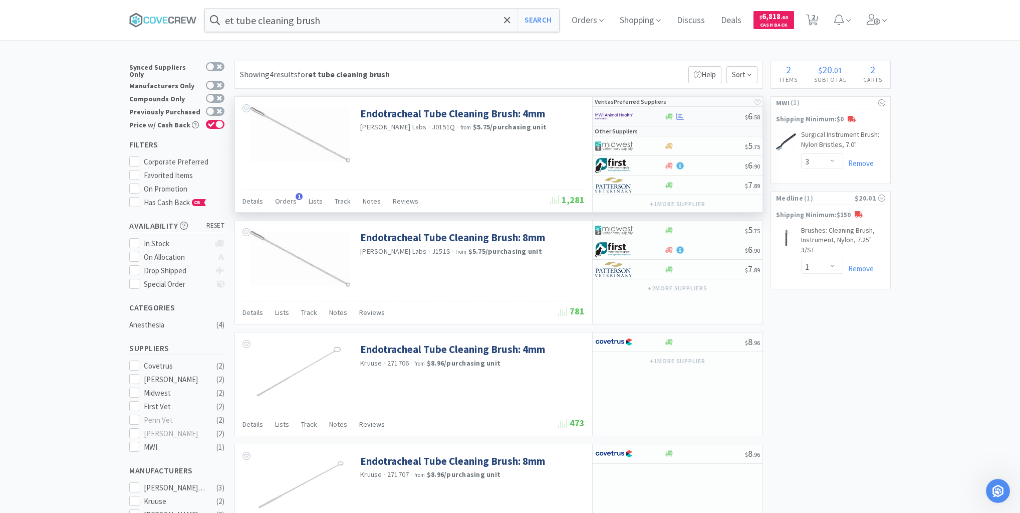
click at [700, 115] on div at bounding box center [704, 117] width 81 height 8
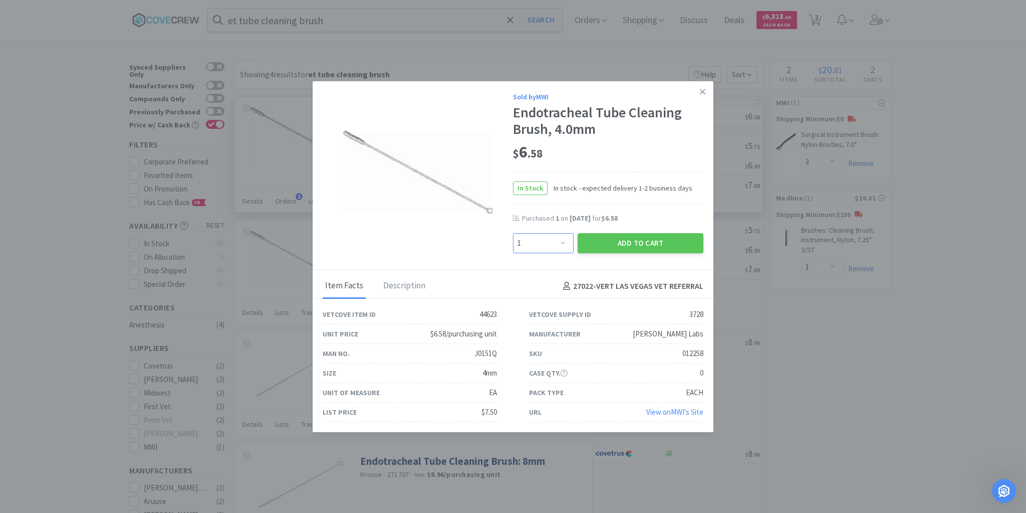
click at [562, 244] on select "Enter Quantity 1 2 3 4 5 6 7 8 9 10 11 12 13 14 15 16 17 18 19 20 Enter Quantity" at bounding box center [543, 243] width 61 height 20
select select "2"
click at [513, 233] on select "Enter Quantity 1 2 3 4 5 6 7 8 9 10 11 12 13 14 15 16 17 18 19 20 Enter Quantity" at bounding box center [543, 243] width 61 height 20
click at [628, 245] on button "Add to Cart" at bounding box center [641, 243] width 126 height 20
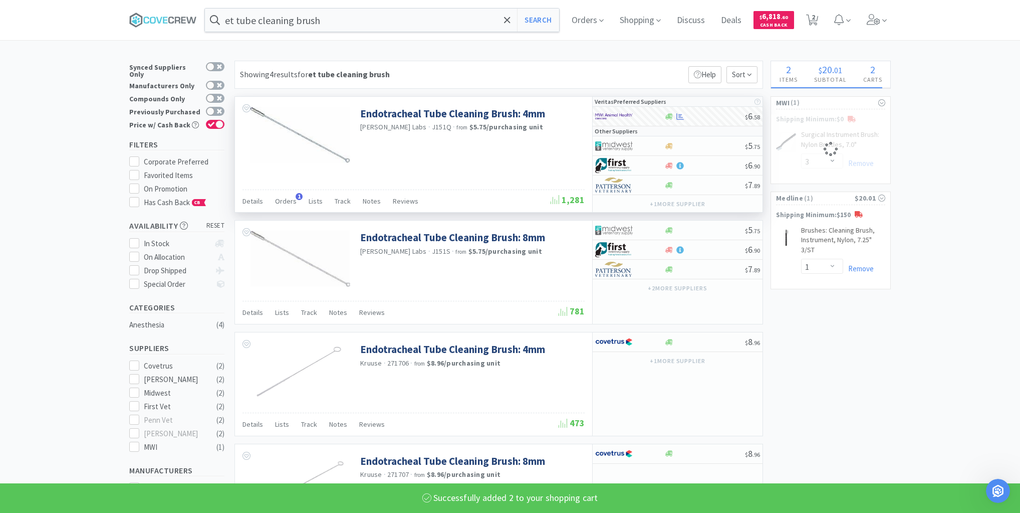
select select "2"
select select "3"
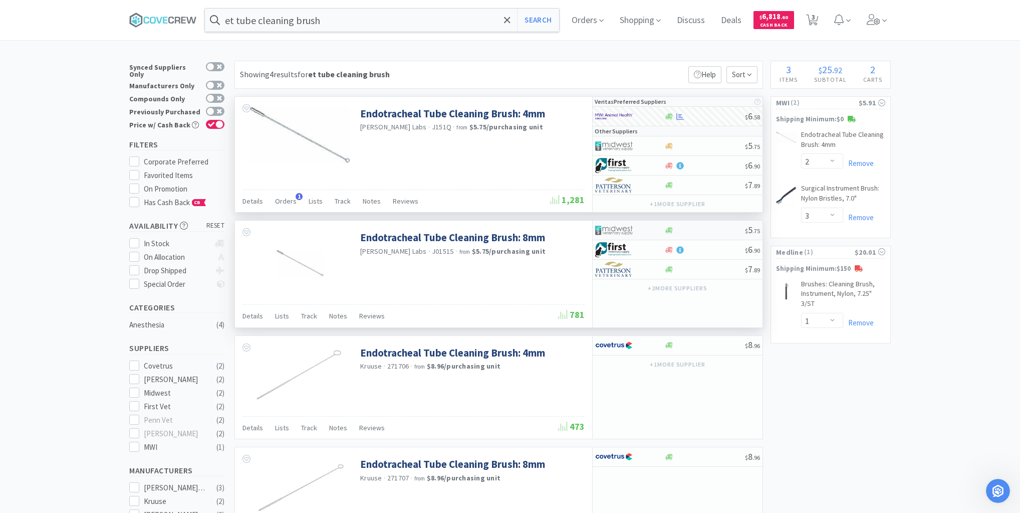
click at [702, 231] on div at bounding box center [704, 231] width 81 height 8
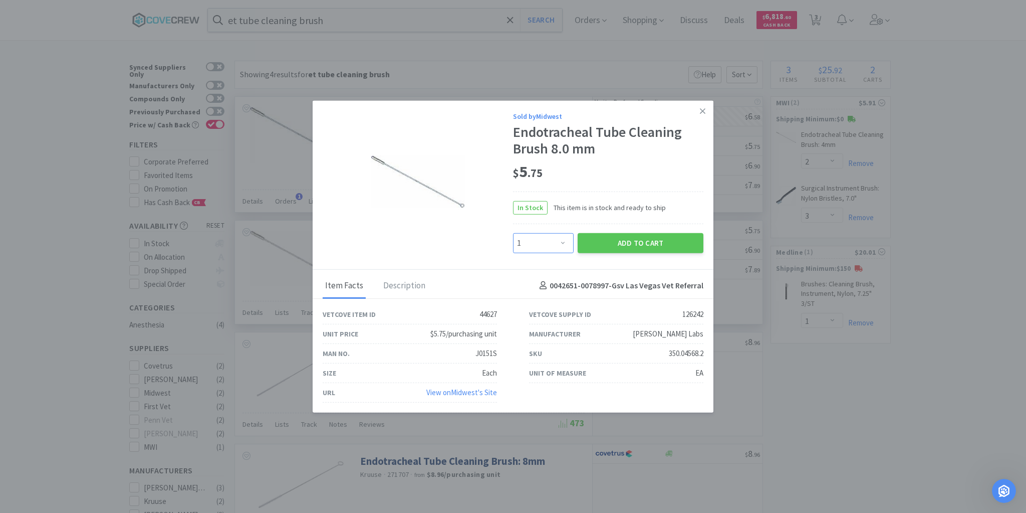
click at [564, 243] on select "Enter Quantity 1 2 3 4 5 6 7 8 9 10 11 12 13 14 15 16 17 18 19 20 Enter Quantity" at bounding box center [543, 243] width 61 height 20
select select "2"
click at [513, 233] on select "Enter Quantity 1 2 3 4 5 6 7 8 9 10 11 12 13 14 15 16 17 18 19 20 Enter Quantity" at bounding box center [543, 243] width 61 height 20
click at [633, 243] on button "Add to Cart" at bounding box center [641, 243] width 126 height 20
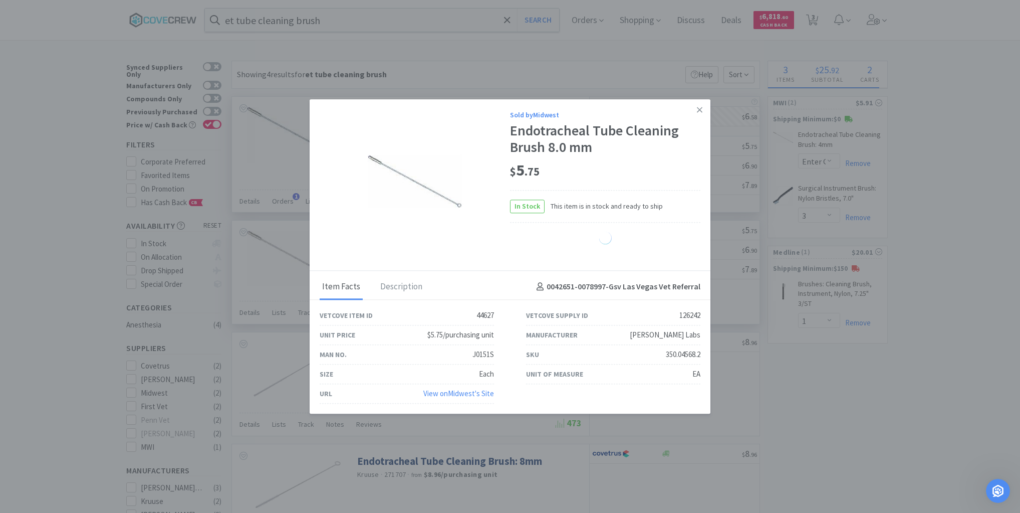
select select "2"
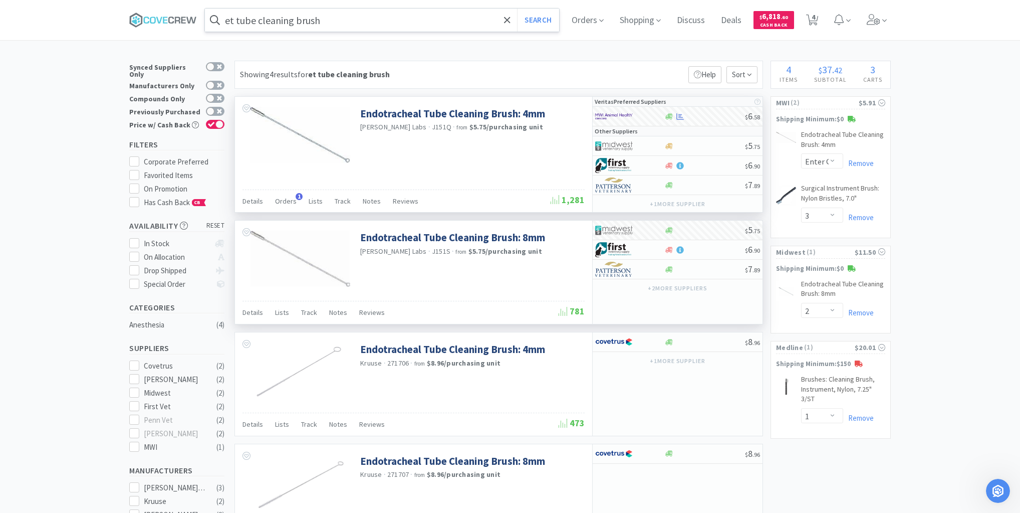
click at [343, 22] on input "et tube cleaning brush" at bounding box center [382, 20] width 354 height 23
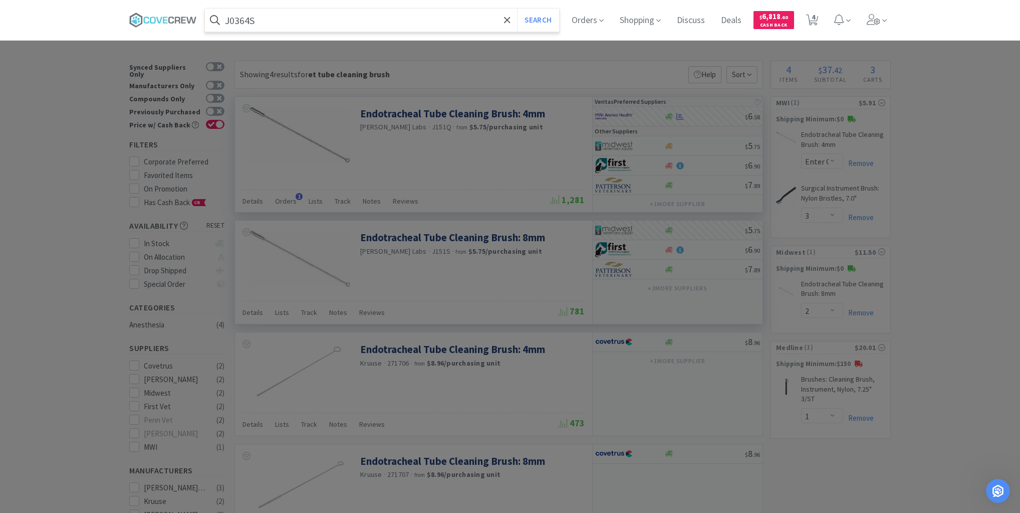
type input "J0364S"
click at [517, 9] on button "Search" at bounding box center [538, 20] width 42 height 23
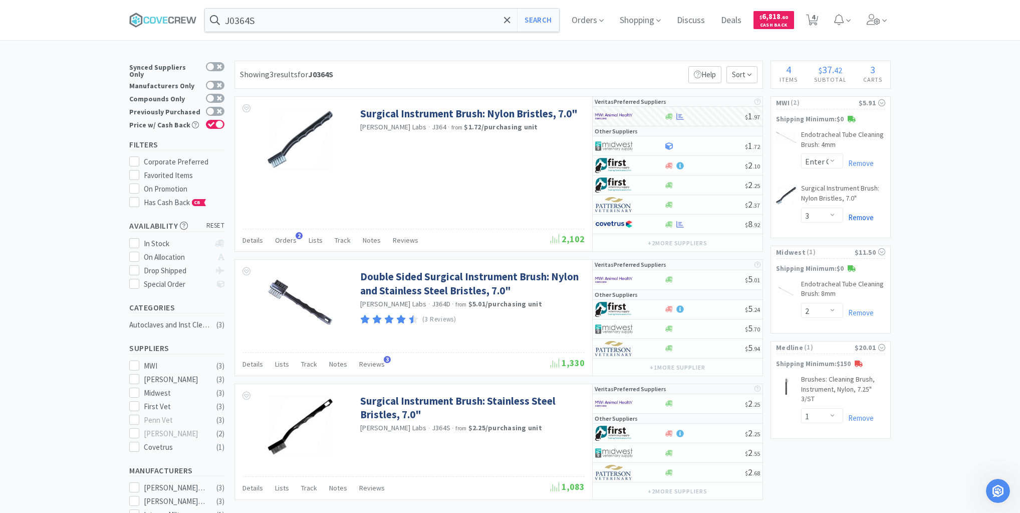
click at [869, 218] on link "Remove" at bounding box center [858, 217] width 31 height 10
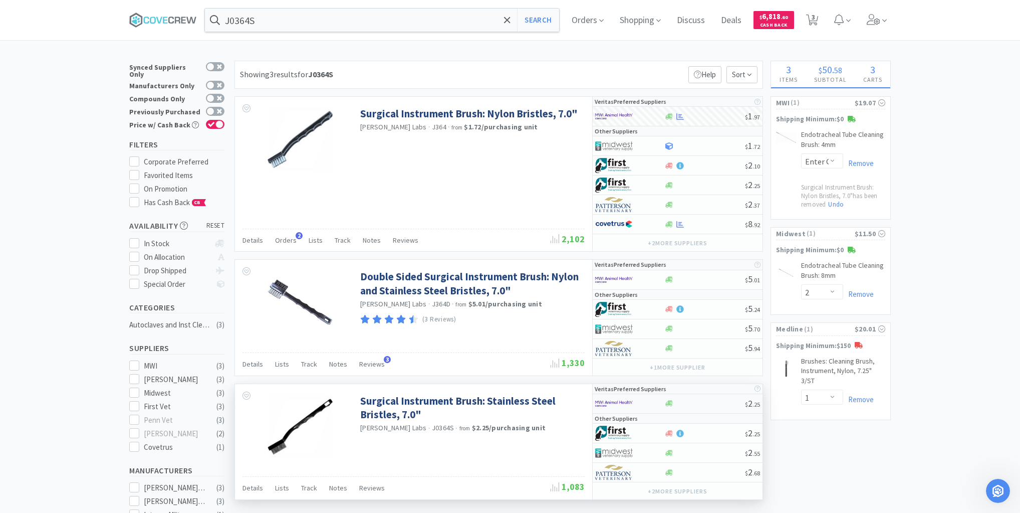
click at [704, 402] on div at bounding box center [704, 403] width 81 height 8
select select "3"
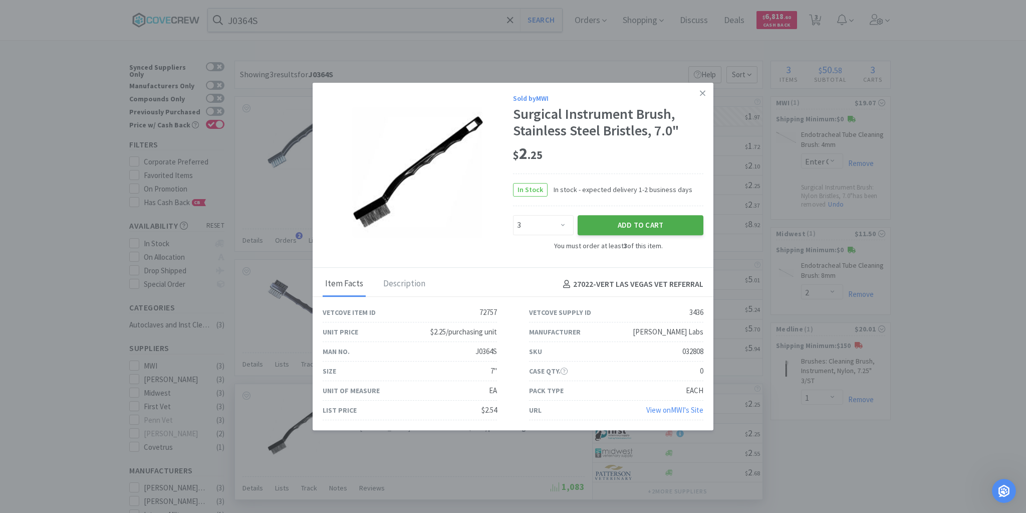
click at [618, 222] on button "Add to Cart" at bounding box center [641, 225] width 126 height 20
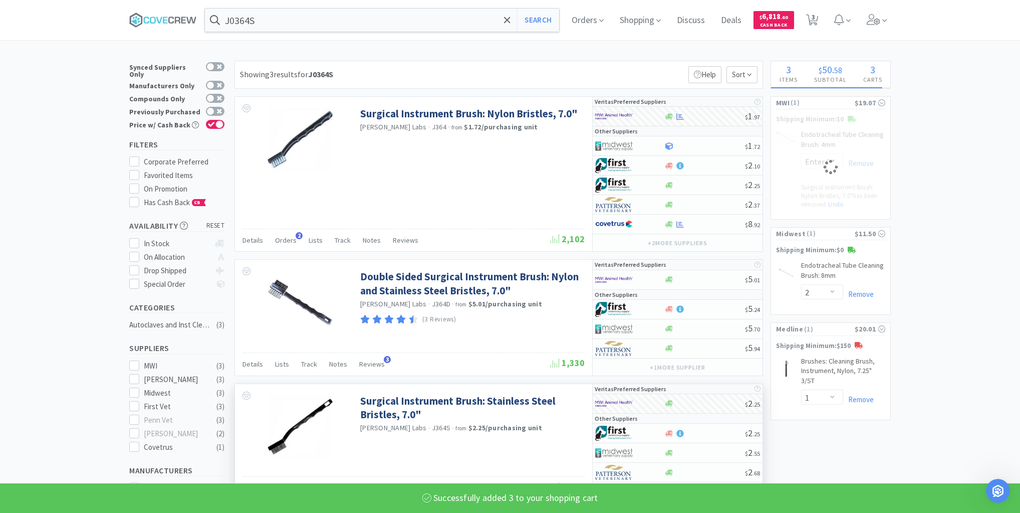
select select "3"
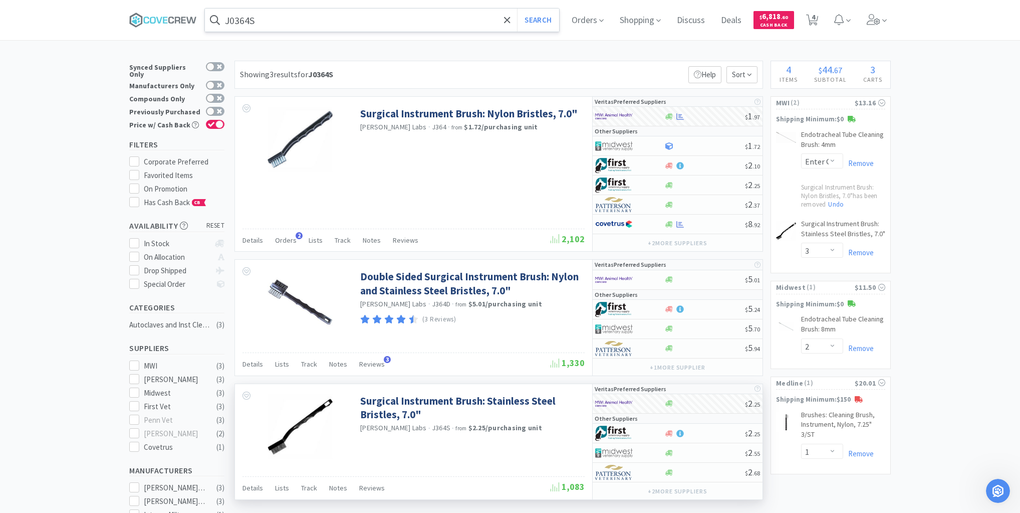
drag, startPoint x: 306, startPoint y: 18, endPoint x: 307, endPoint y: 26, distance: 7.5
click at [307, 18] on input "J0364S" at bounding box center [382, 20] width 354 height 23
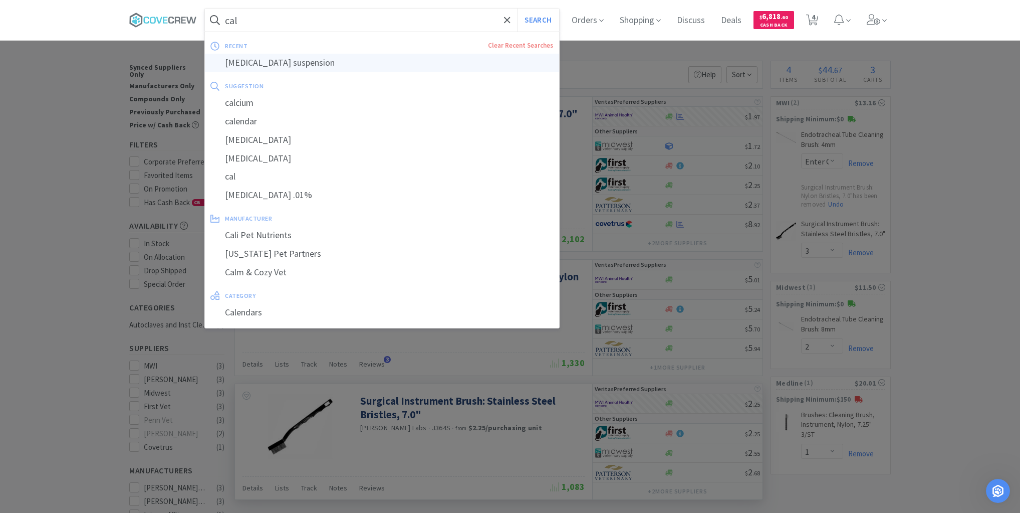
type input "[MEDICAL_DATA] suspension"
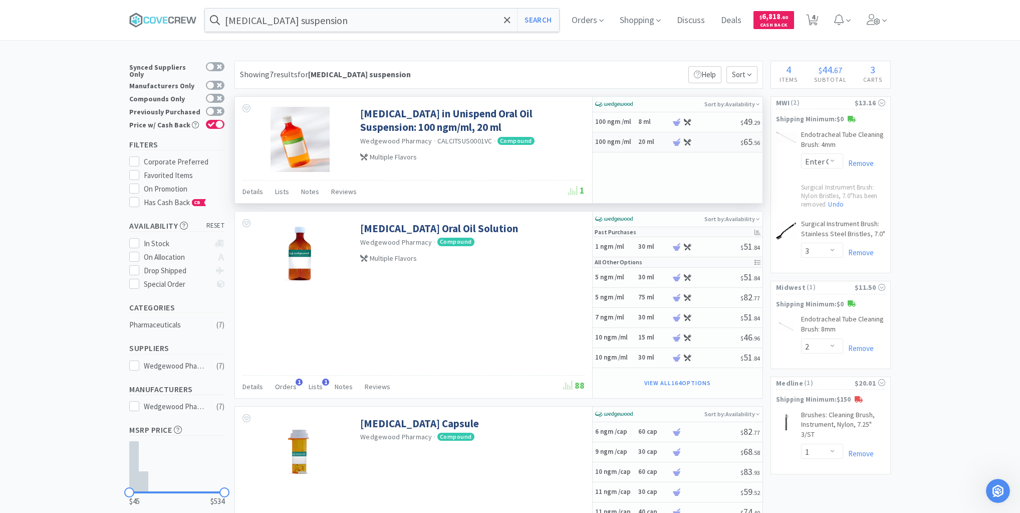
click at [656, 142] on h6 "20 ml" at bounding box center [653, 142] width 30 height 9
select select "45"
select select "1"
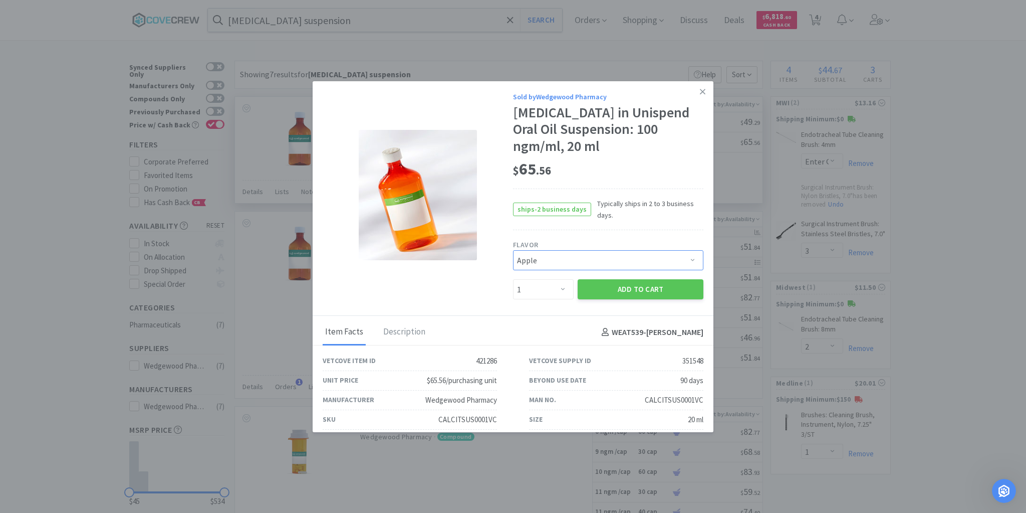
click at [689, 250] on select "Pick a Flavor Apple Apple-Molasses Apple/Marshmallow Banana Banana-Marshmallow …" at bounding box center [608, 260] width 190 height 20
select select "43"
click at [513, 250] on select "Pick a Flavor Apple Apple-Molasses Apple/Marshmallow Banana Banana-Marshmallow …" at bounding box center [608, 260] width 190 height 20
click at [649, 279] on button "Add to Cart" at bounding box center [641, 289] width 126 height 20
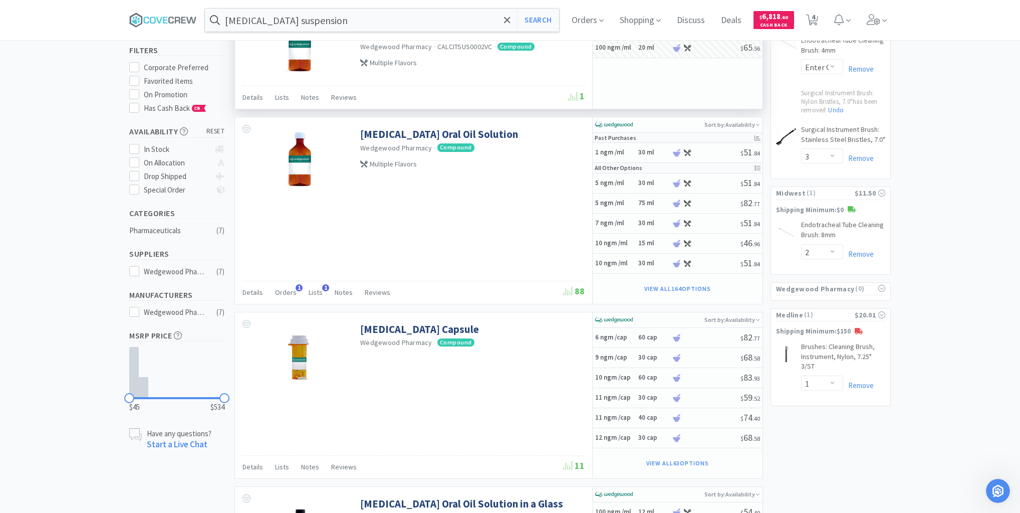
scroll to position [160, 0]
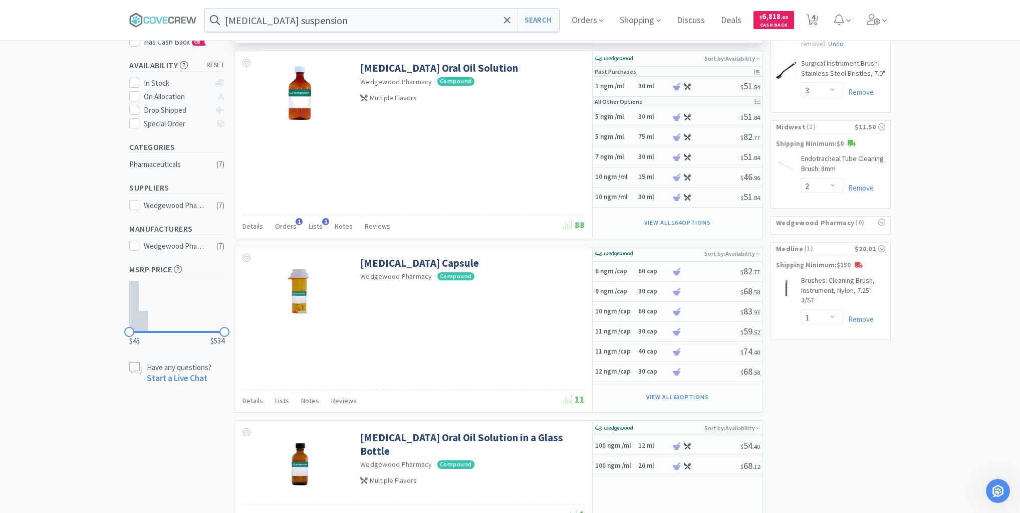
select select "1"
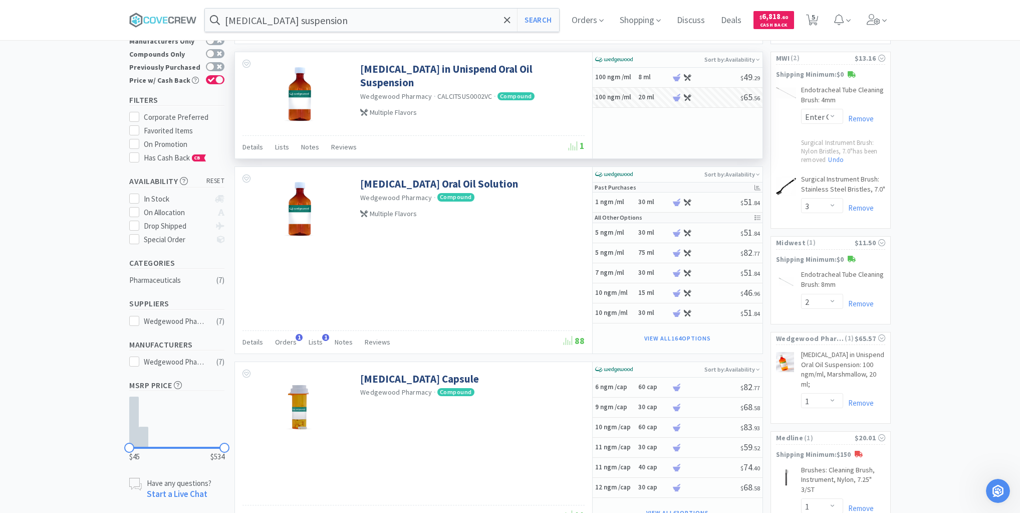
scroll to position [0, 0]
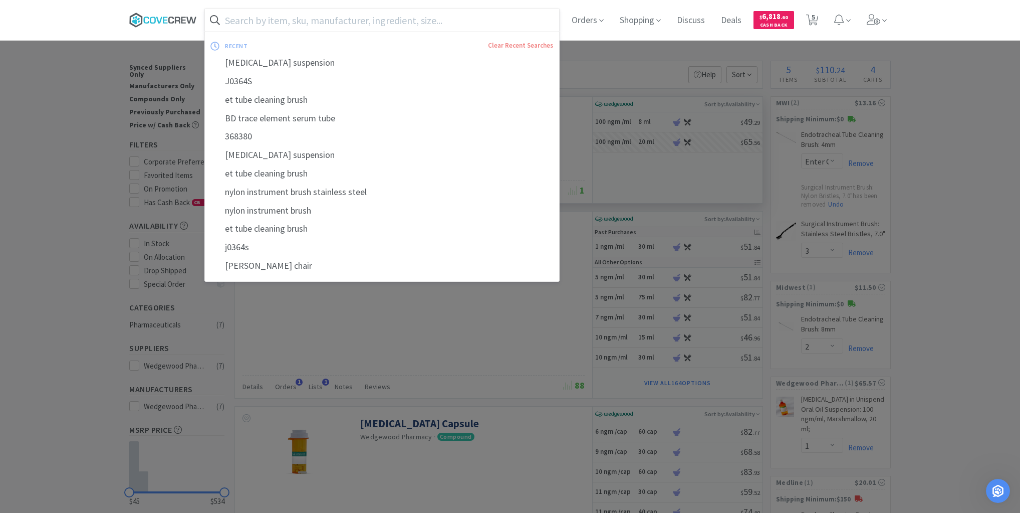
click at [172, 15] on icon at bounding box center [163, 20] width 68 height 15
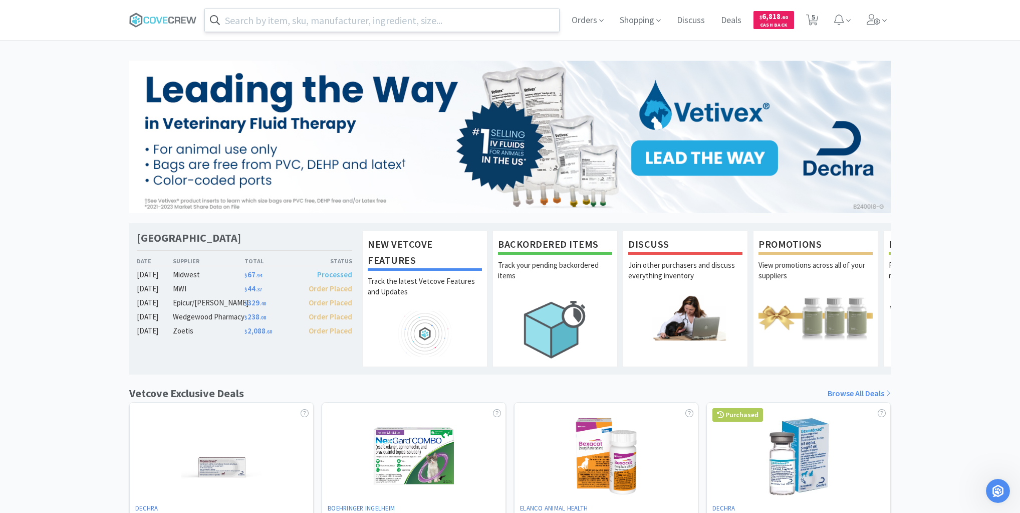
click at [346, 22] on input "text" at bounding box center [382, 20] width 354 height 23
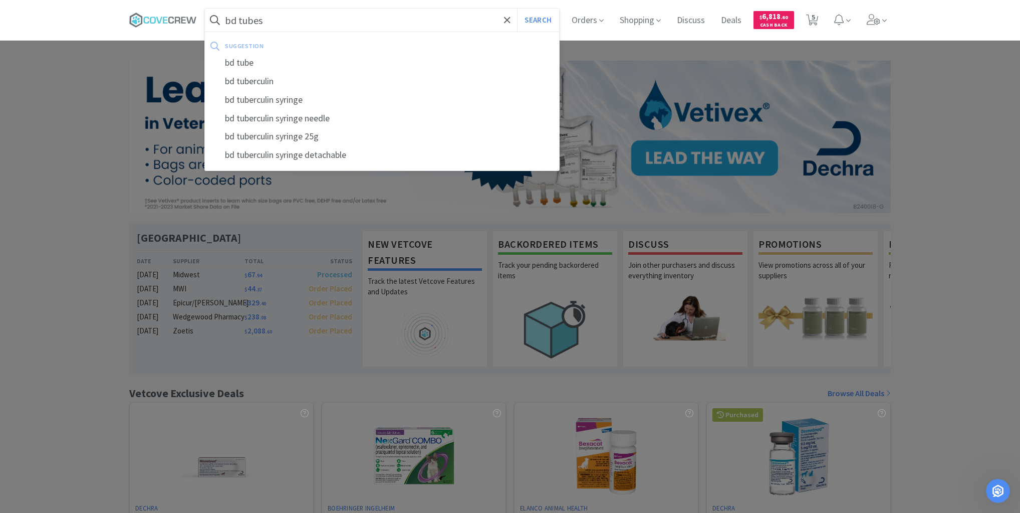
type input "bd tubes"
click at [517, 9] on button "Search" at bounding box center [538, 20] width 42 height 23
select select "2"
select select "3"
select select "2"
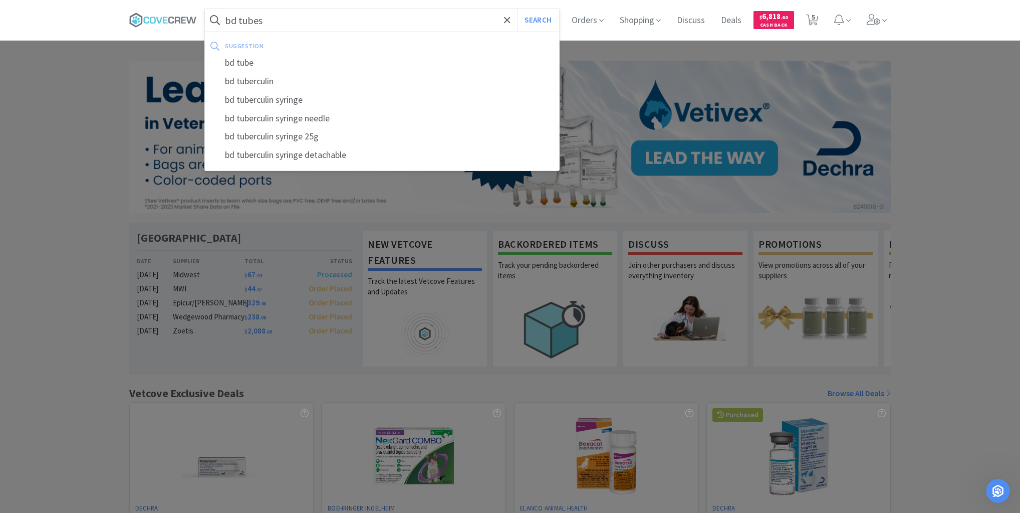
select select "1"
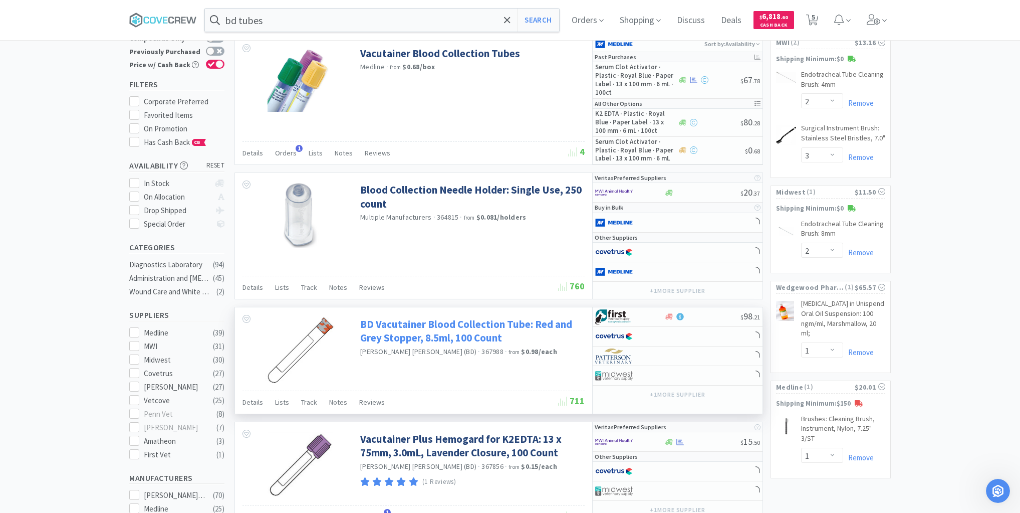
scroll to position [160, 0]
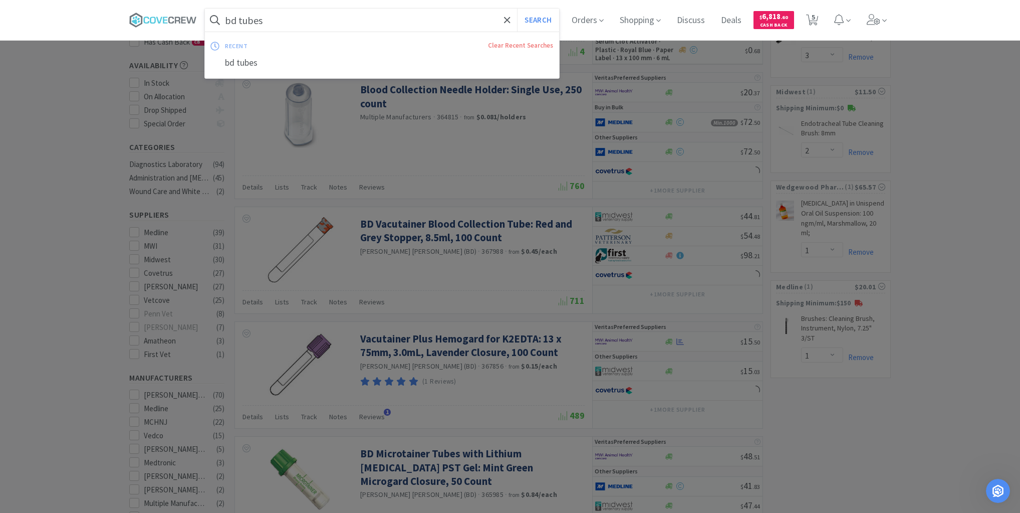
click at [427, 22] on input "bd tubes" at bounding box center [382, 20] width 354 height 23
click at [539, 21] on button "Search" at bounding box center [538, 20] width 42 height 23
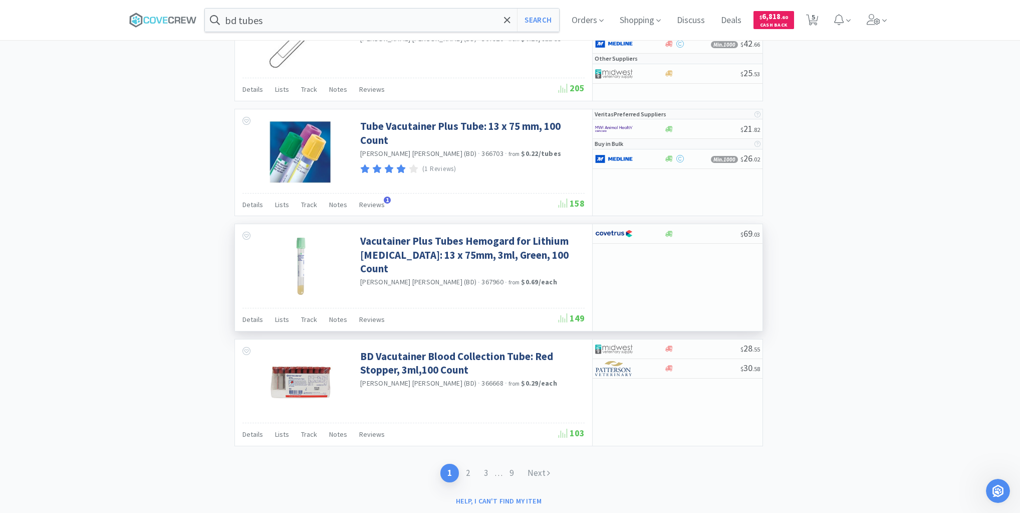
scroll to position [1475, 0]
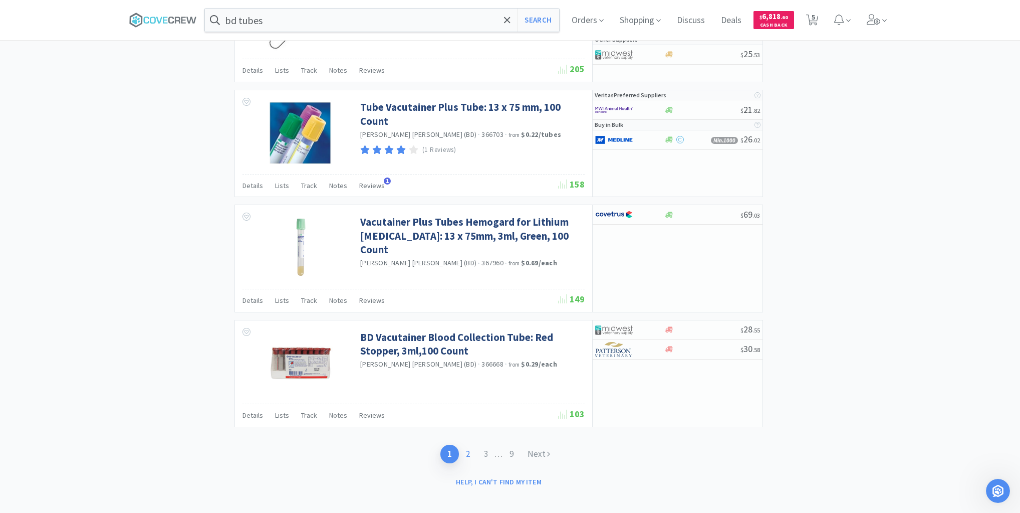
click at [465, 444] on link "2" at bounding box center [468, 453] width 18 height 19
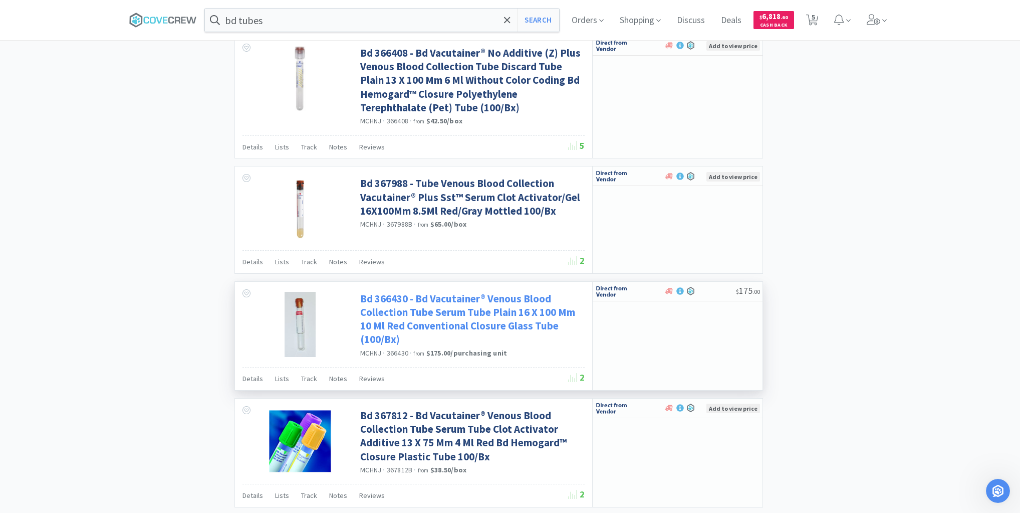
scroll to position [1405, 0]
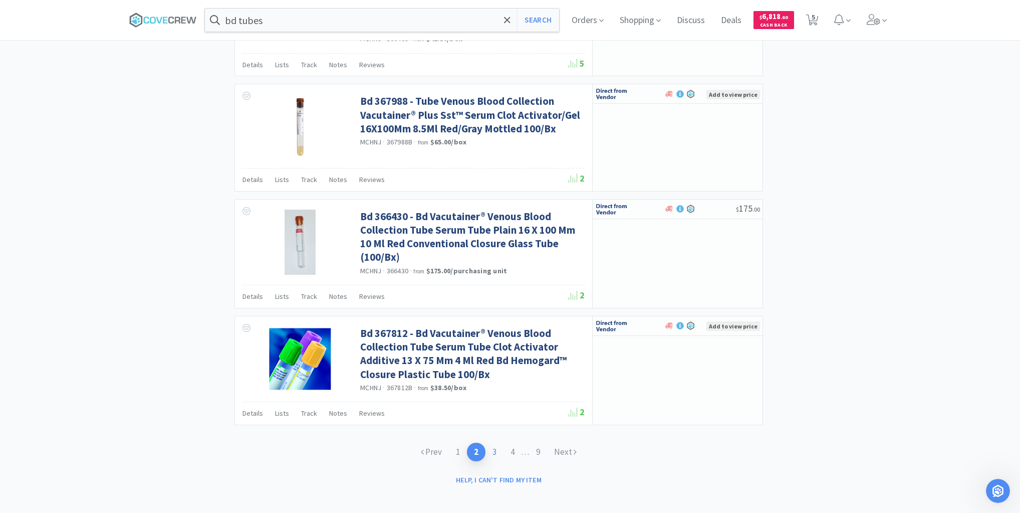
click at [492, 445] on link "3" at bounding box center [495, 451] width 18 height 19
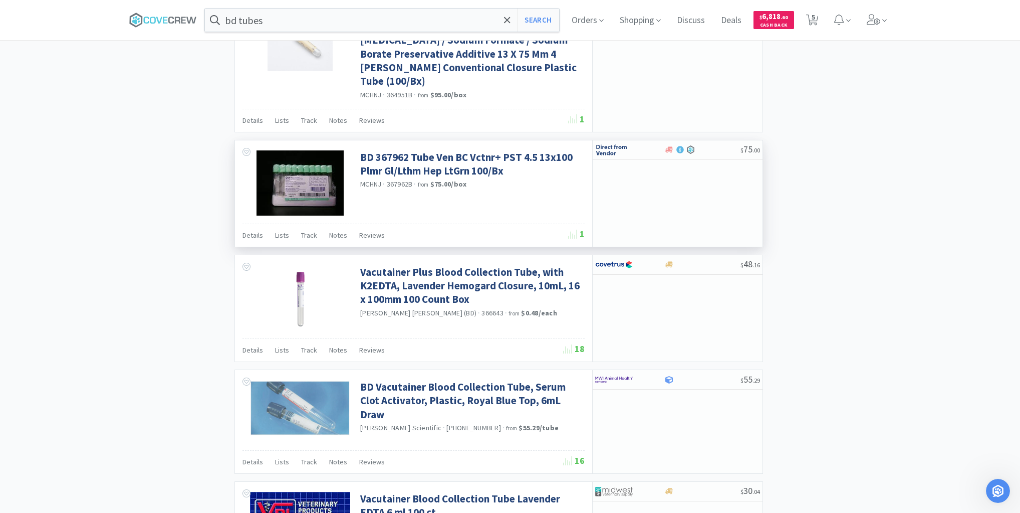
scroll to position [1163, 0]
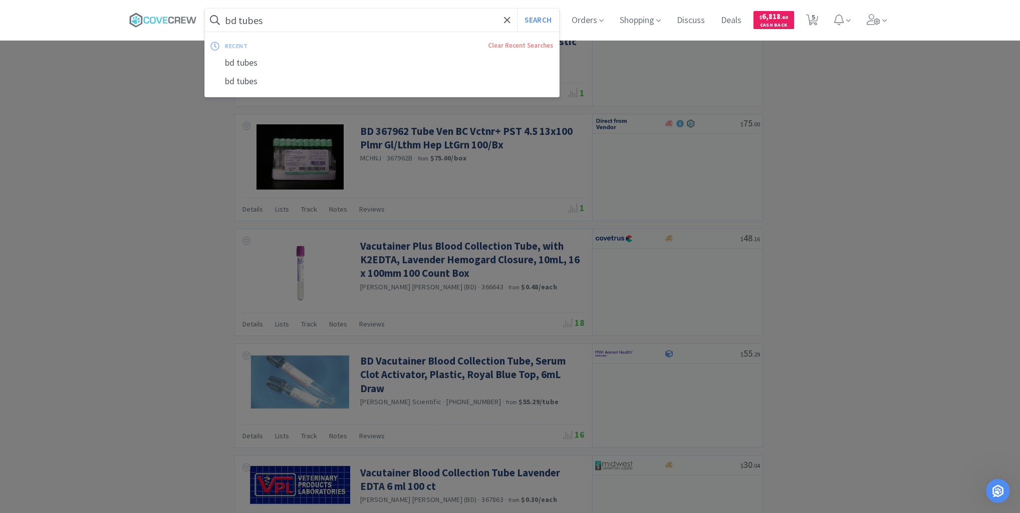
click at [451, 23] on input "bd tubes" at bounding box center [382, 20] width 354 height 23
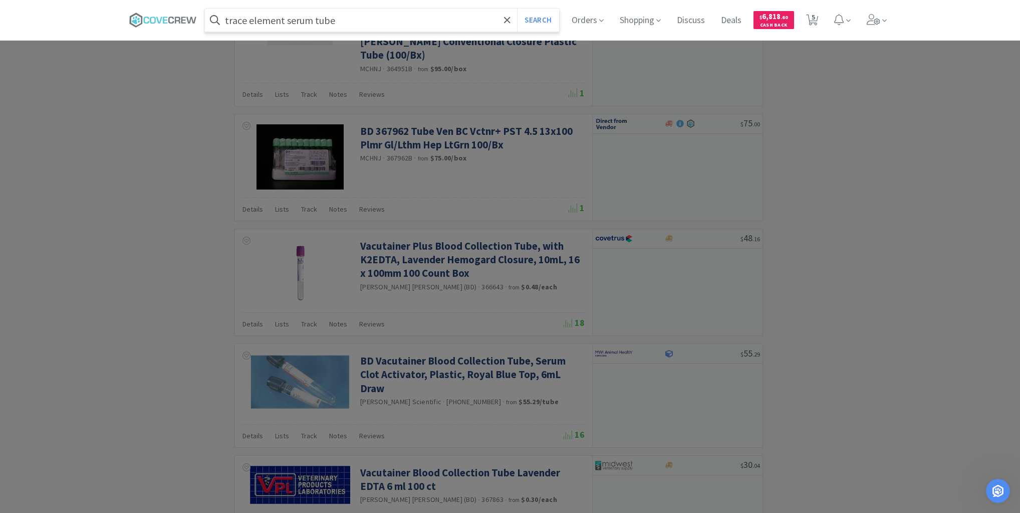
type input "trace element serum tube"
click at [517, 9] on button "Search" at bounding box center [538, 20] width 42 height 23
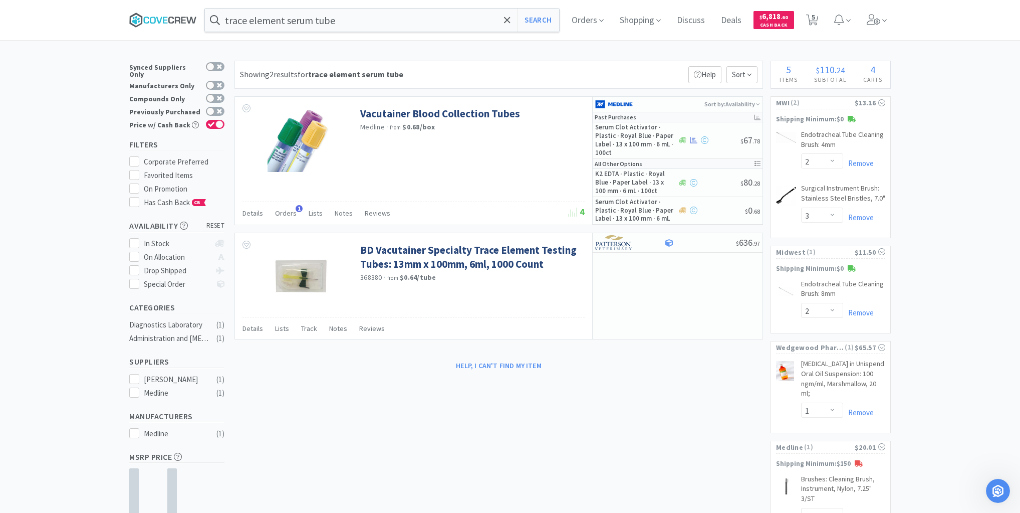
drag, startPoint x: 175, startPoint y: 19, endPoint x: 343, endPoint y: 18, distance: 167.4
click at [182, 18] on icon at bounding box center [163, 20] width 68 height 15
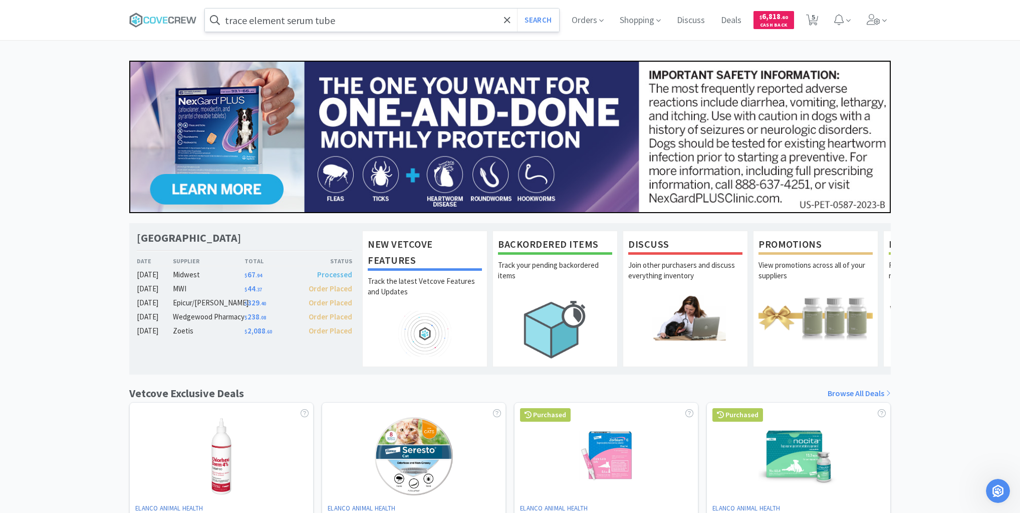
click at [354, 22] on input "trace element serum tube" at bounding box center [382, 20] width 354 height 23
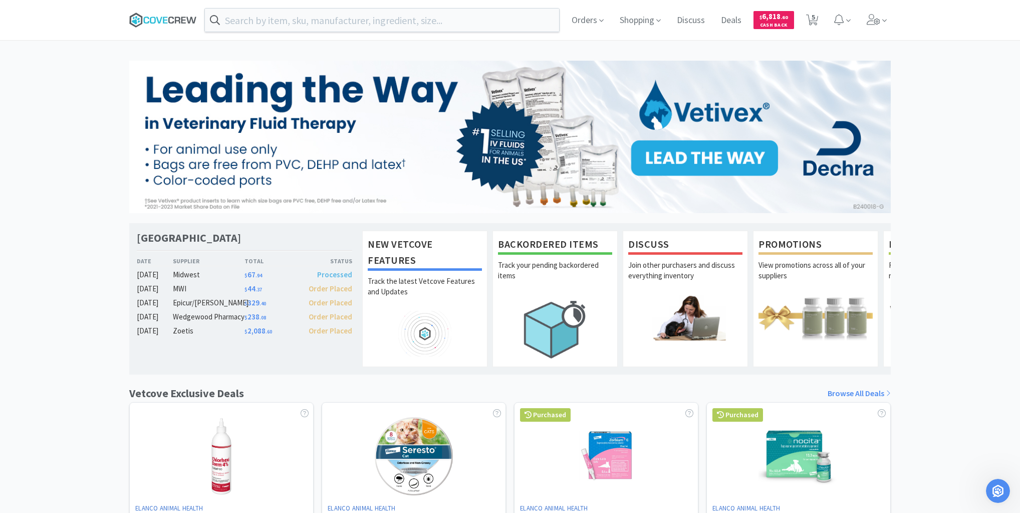
drag, startPoint x: 185, startPoint y: 20, endPoint x: 185, endPoint y: 35, distance: 15.5
click at [184, 20] on icon at bounding box center [183, 20] width 5 height 7
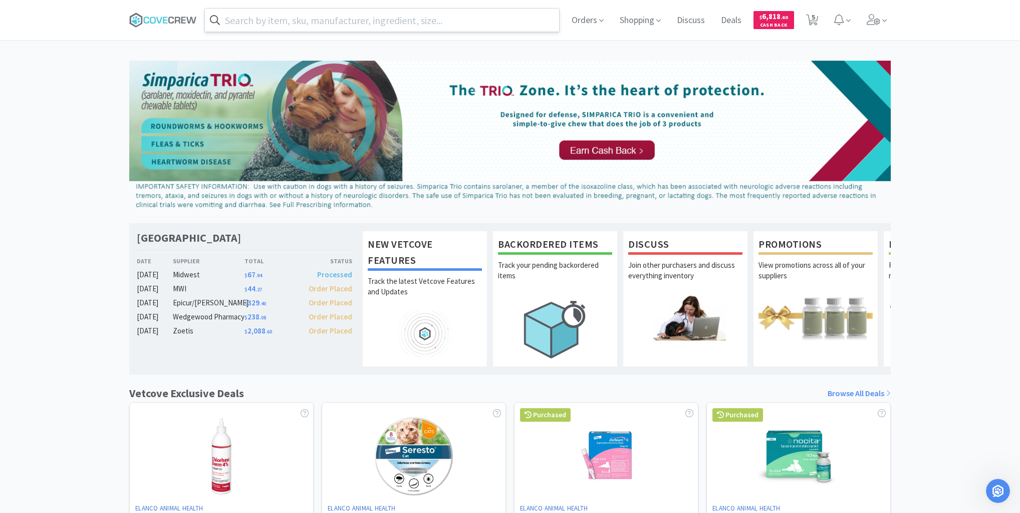
click at [322, 21] on input "text" at bounding box center [382, 20] width 354 height 23
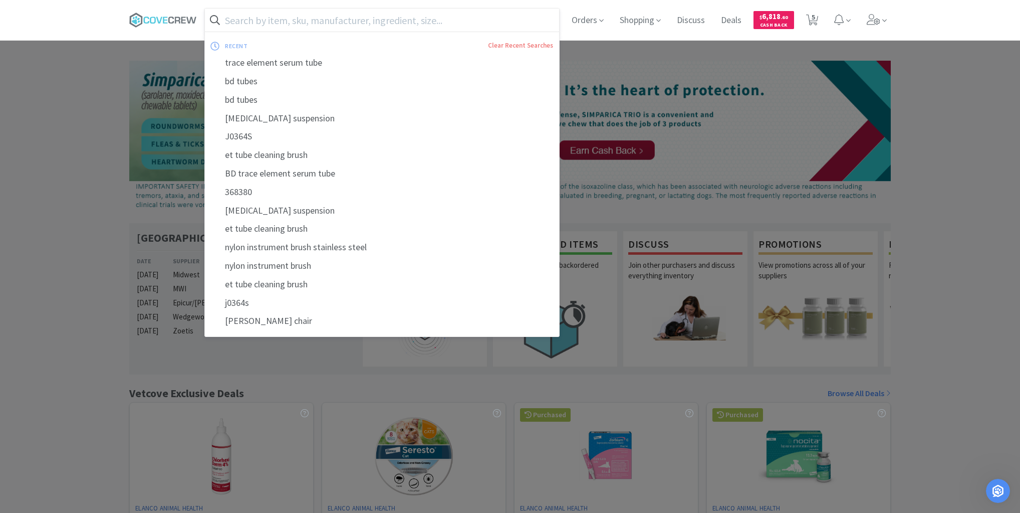
paste input "B-D368380Z"
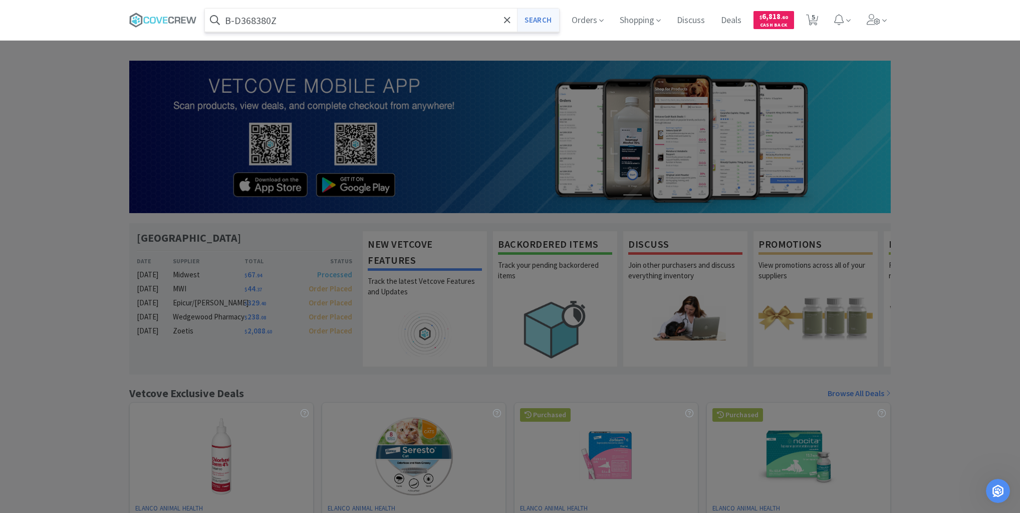
type input "B-D368380Z"
click at [538, 18] on button "Search" at bounding box center [538, 20] width 42 height 23
select select "2"
select select "3"
select select "2"
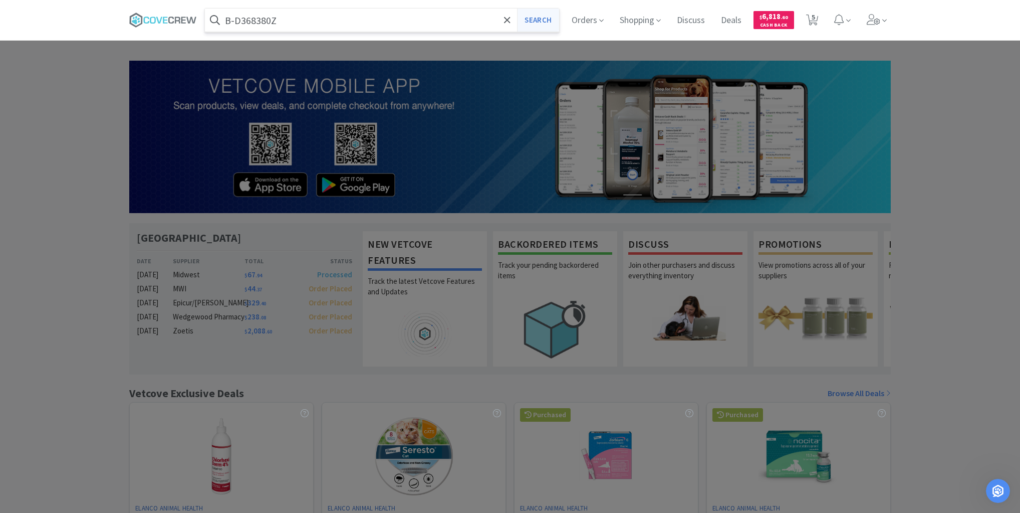
select select "1"
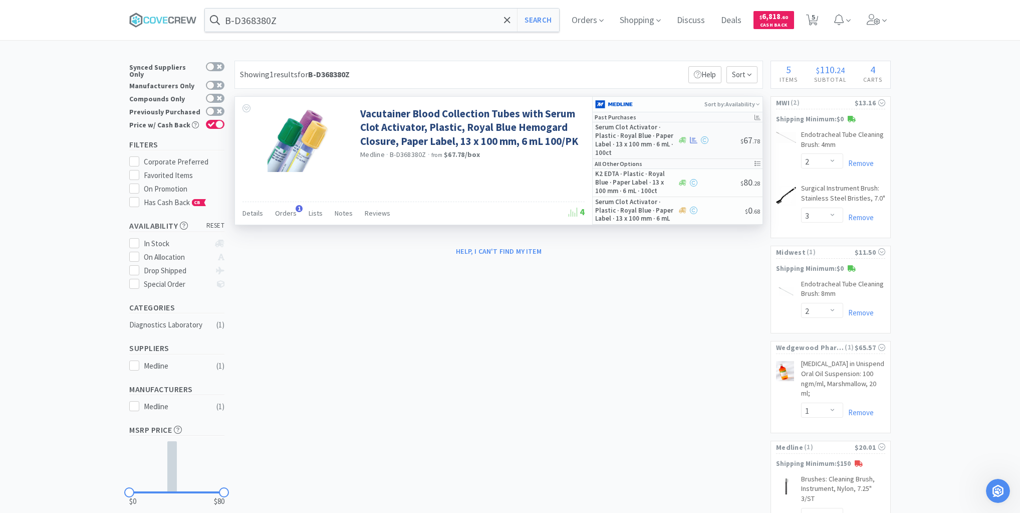
click at [621, 132] on h5 "Serum Clot Activator · Plastic · Royal Blue · Paper Label · 13 x 100 mm · 6 mL …" at bounding box center [635, 140] width 80 height 34
select select "1"
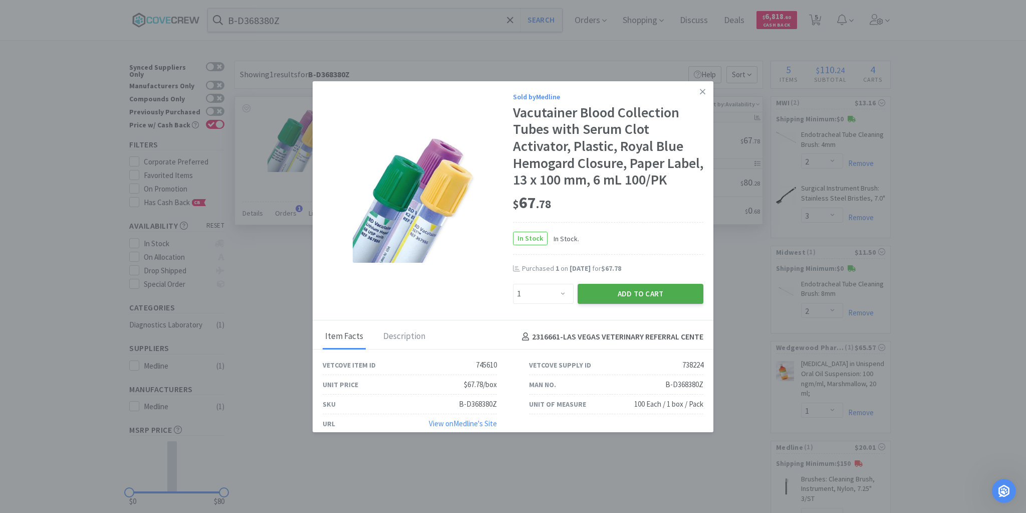
click at [623, 304] on button "Add to Cart" at bounding box center [641, 294] width 126 height 20
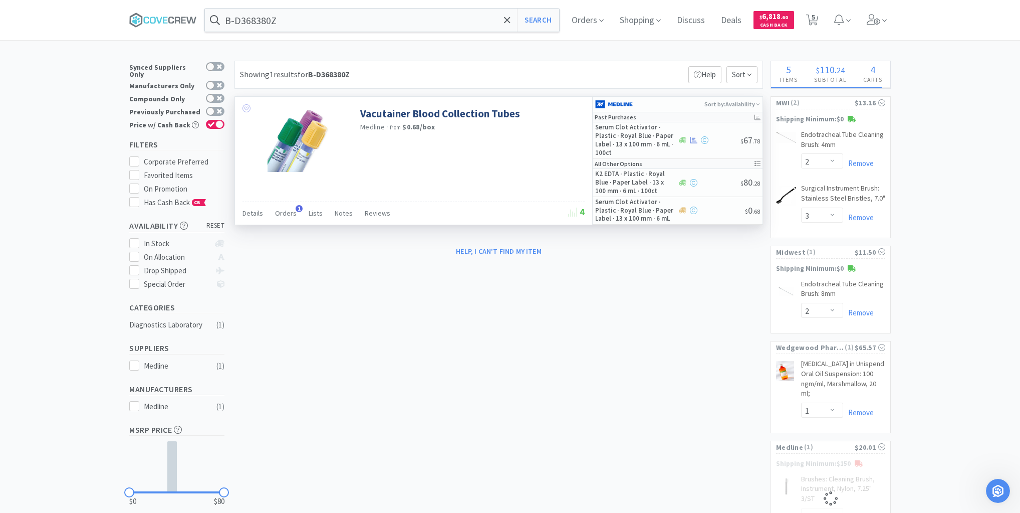
click at [245, 107] on icon at bounding box center [247, 108] width 8 height 8
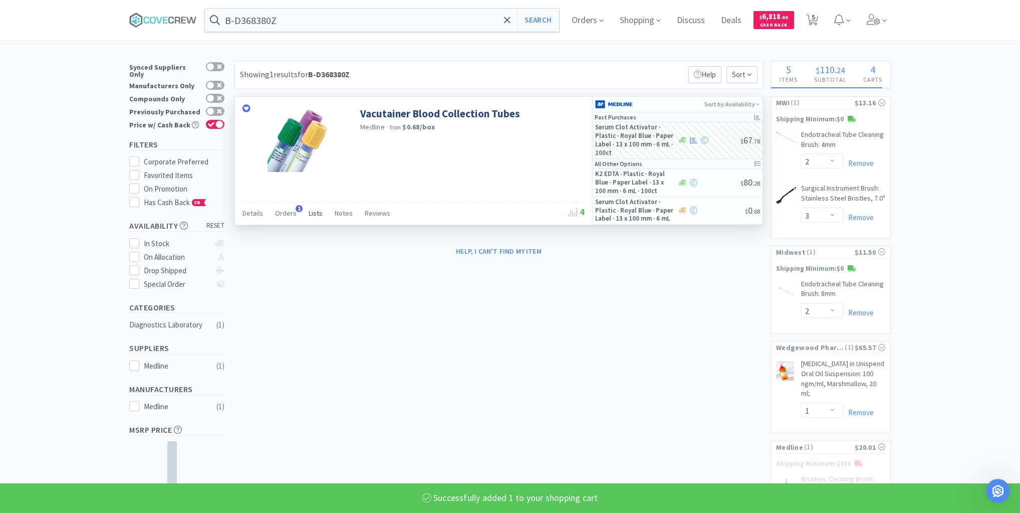
click at [309, 213] on span "Lists" at bounding box center [316, 212] width 14 height 9
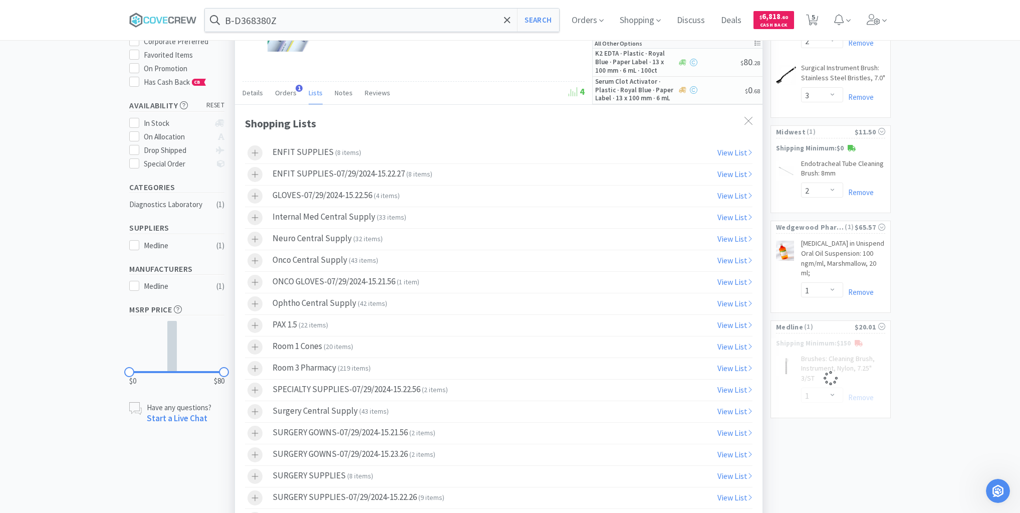
select select "1"
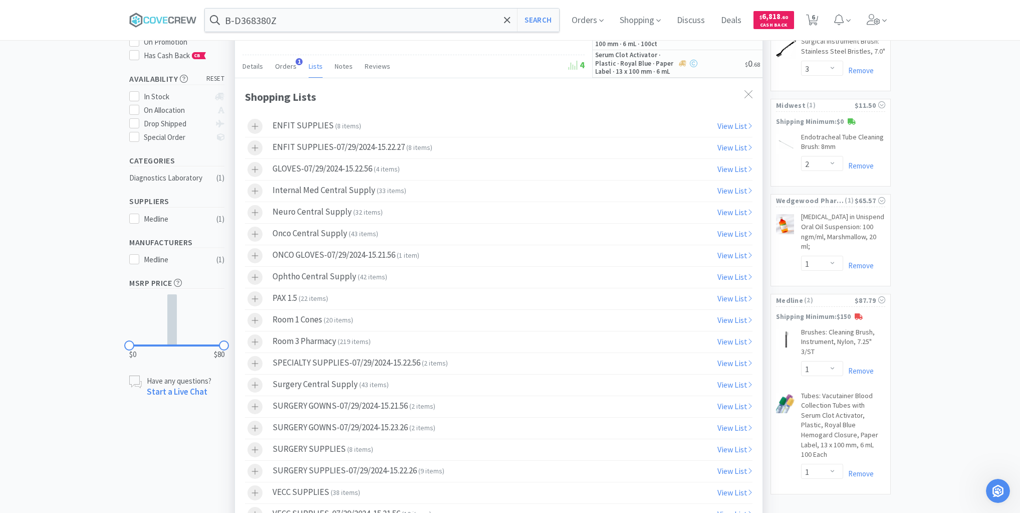
scroll to position [120, 0]
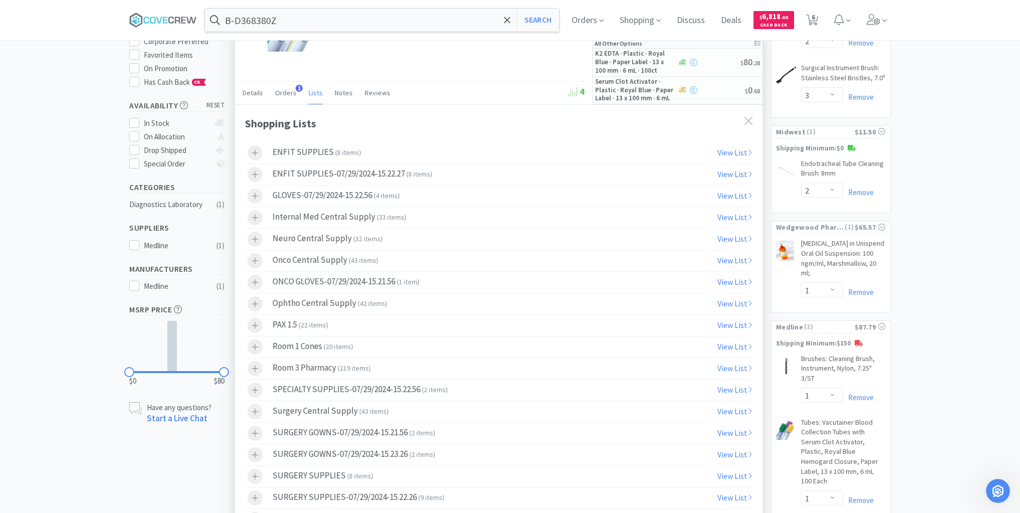
click at [299, 213] on div "Internal Med Central Supply ( 33 items )" at bounding box center [340, 217] width 134 height 15
click at [730, 218] on link "View List" at bounding box center [735, 217] width 35 height 10
select select "2"
select select "3"
select select "2"
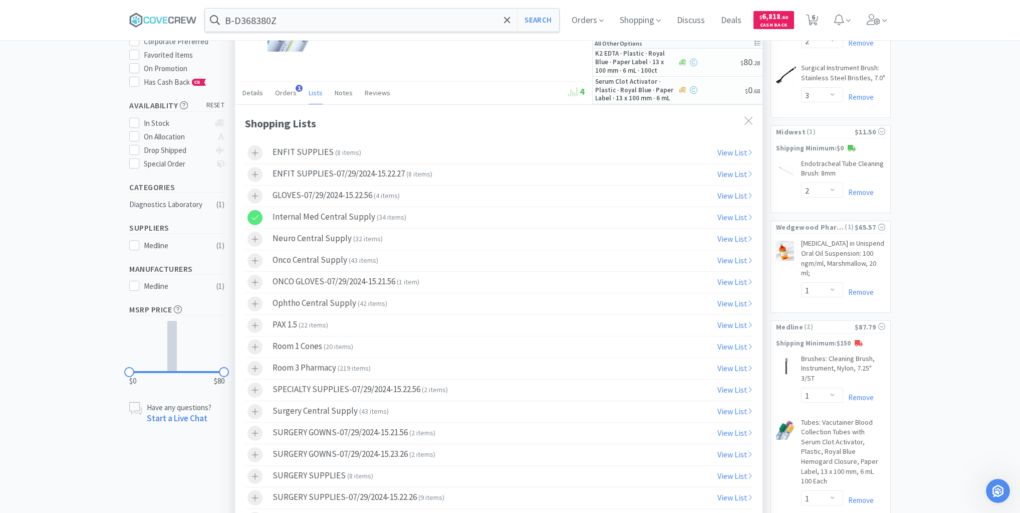
select select "1"
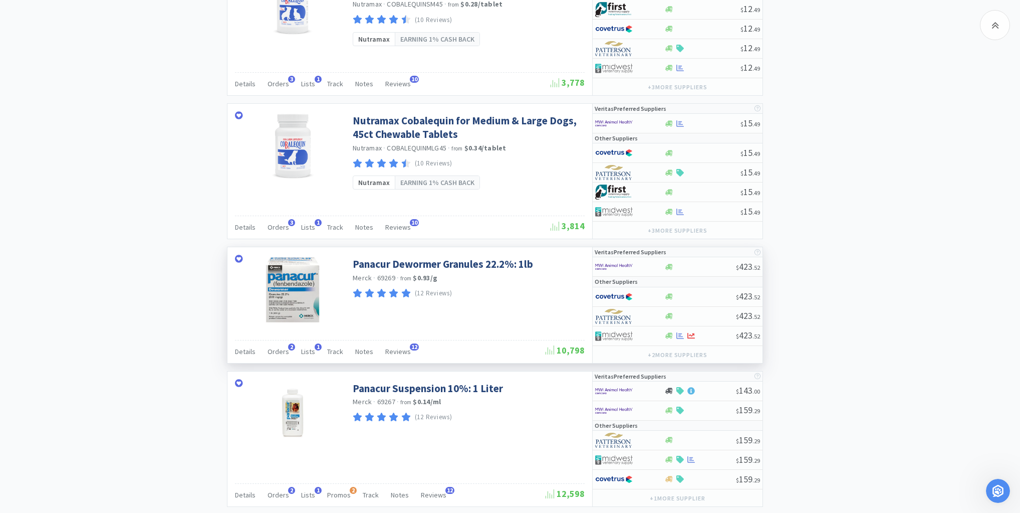
scroll to position [2032, 0]
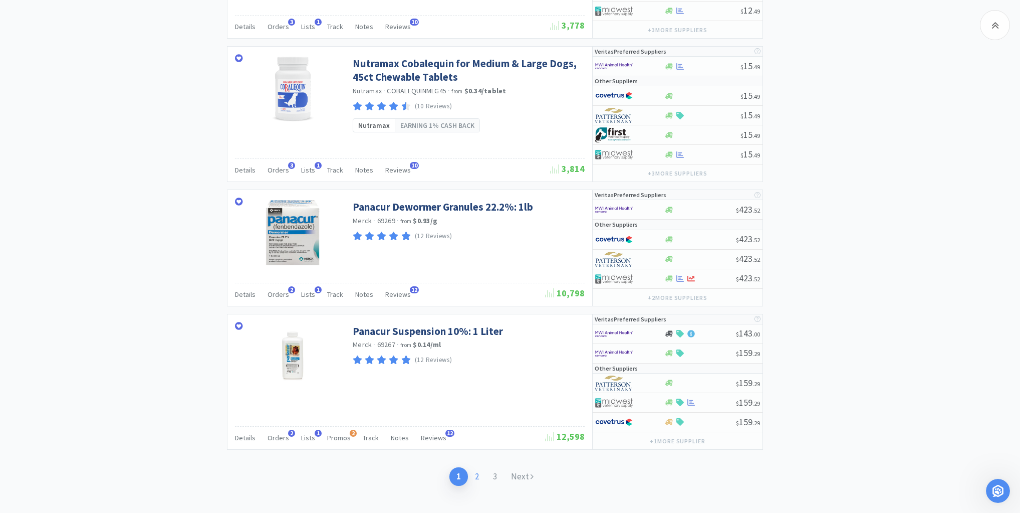
click at [479, 467] on link "2" at bounding box center [477, 476] width 18 height 19
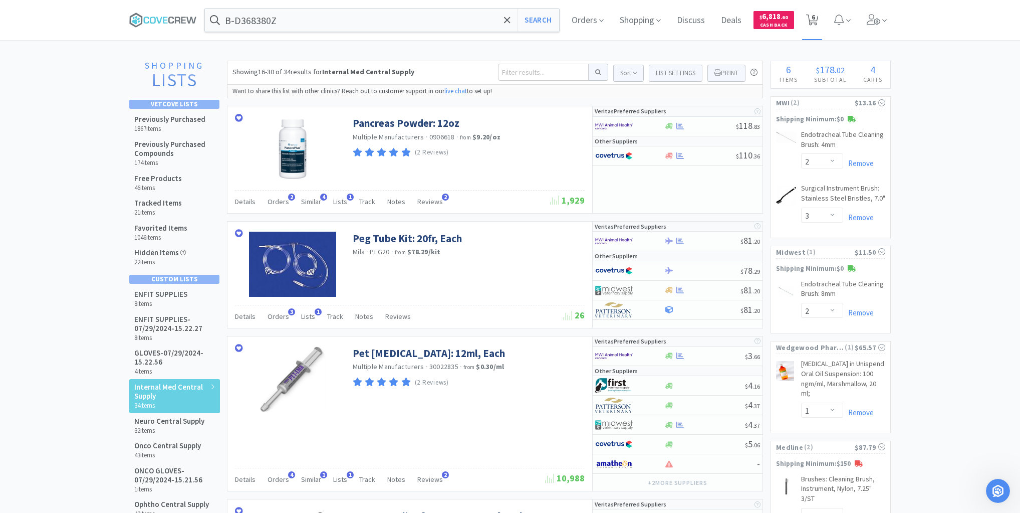
click at [814, 20] on span "6" at bounding box center [814, 17] width 4 height 40
select select "1"
select select "2"
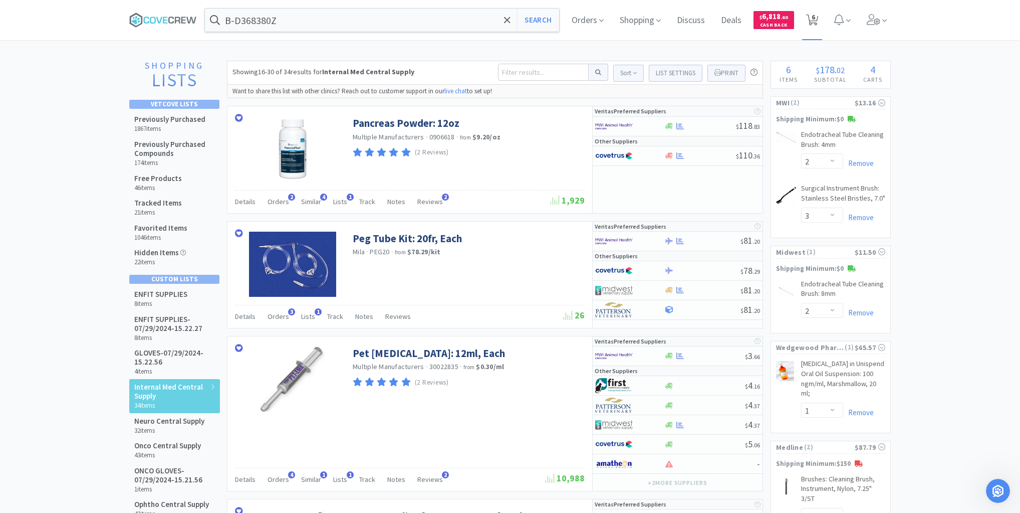
select select "3"
select select "2"
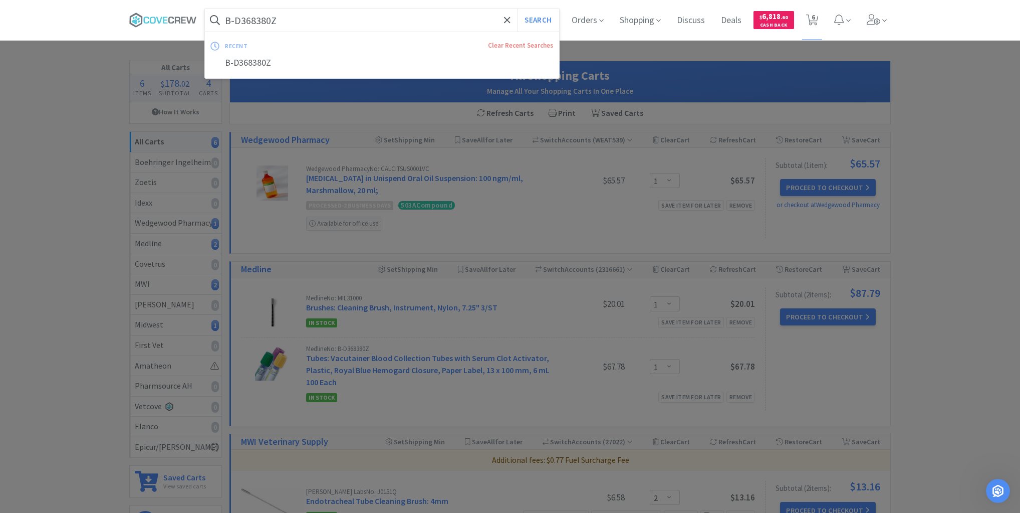
click at [385, 26] on input "B-D368380Z" at bounding box center [382, 20] width 354 height 23
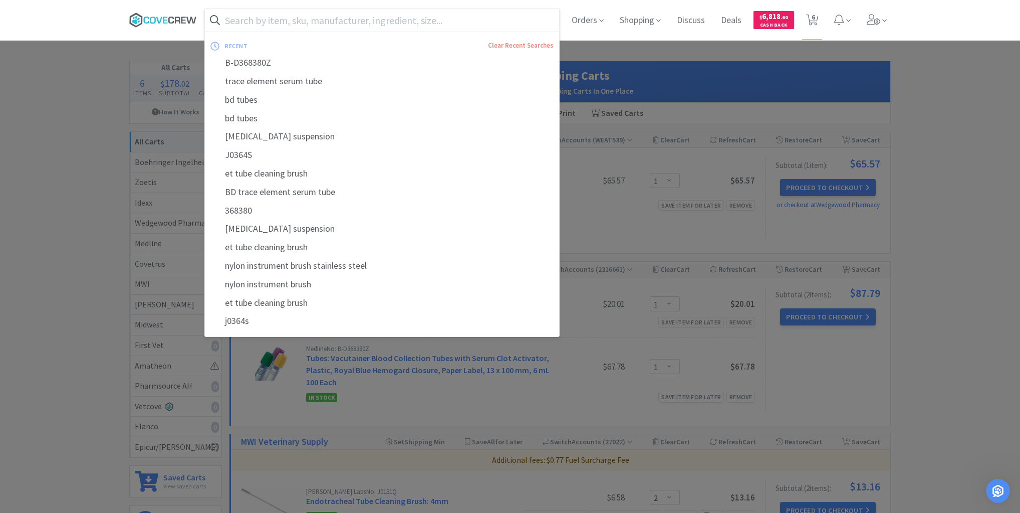
click at [158, 20] on icon at bounding box center [163, 20] width 68 height 15
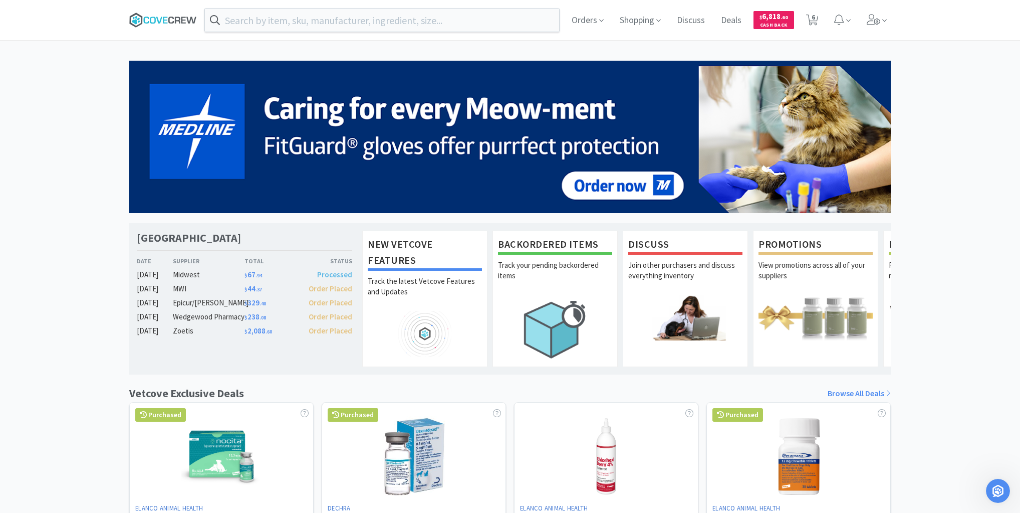
click at [166, 19] on icon at bounding box center [163, 20] width 68 height 15
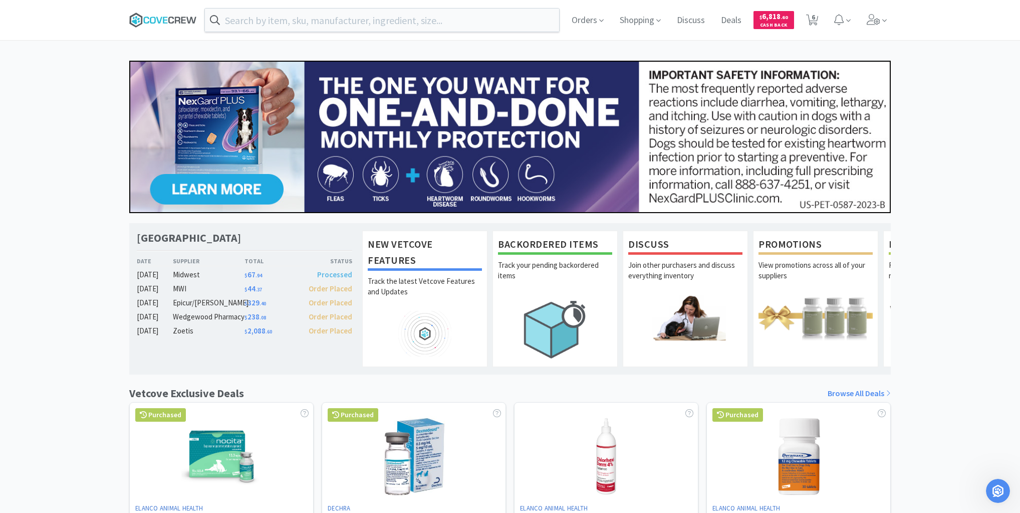
click at [163, 20] on icon at bounding box center [165, 20] width 5 height 7
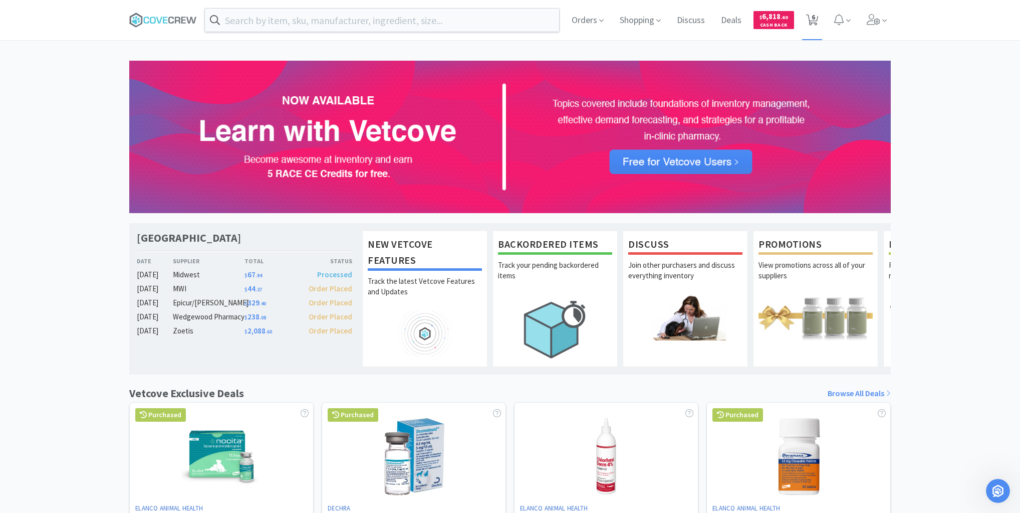
click at [815, 21] on span "6" at bounding box center [814, 17] width 4 height 40
select select "1"
select select "2"
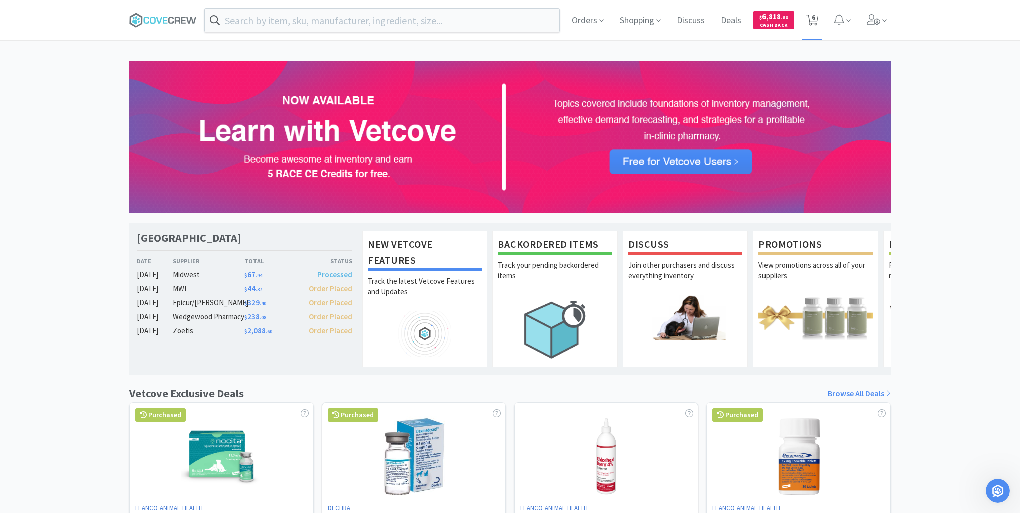
select select "3"
select select "2"
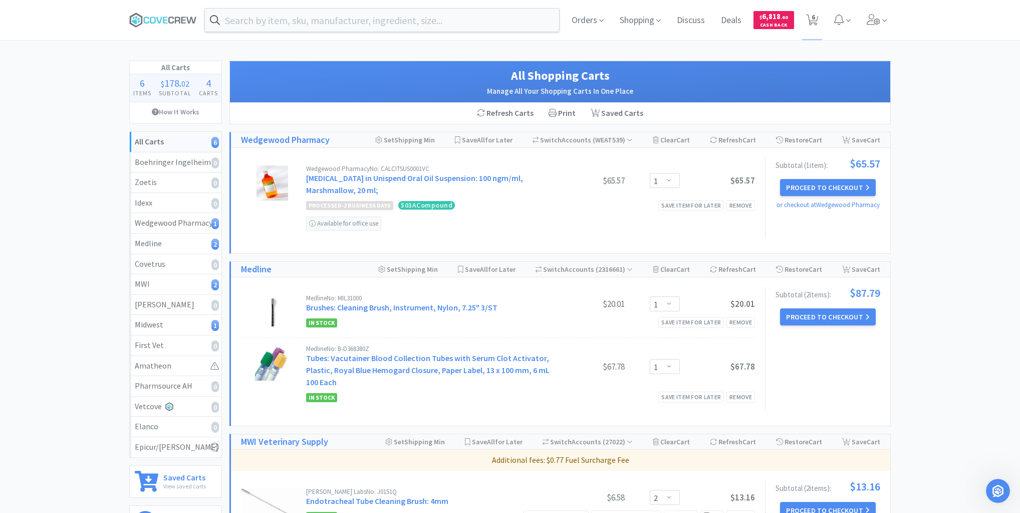
scroll to position [2, 0]
click at [166, 16] on icon at bounding box center [163, 20] width 68 height 15
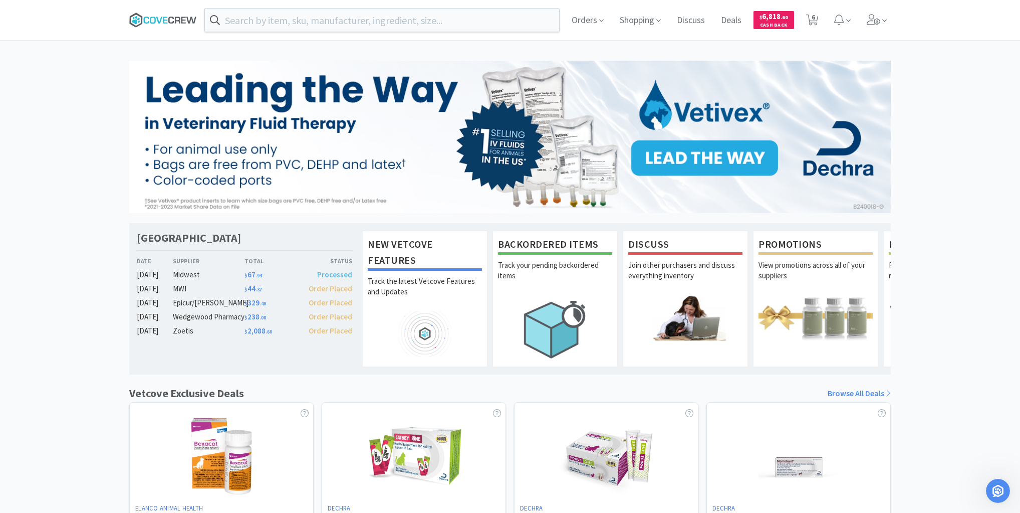
click at [157, 20] on icon at bounding box center [159, 20] width 6 height 7
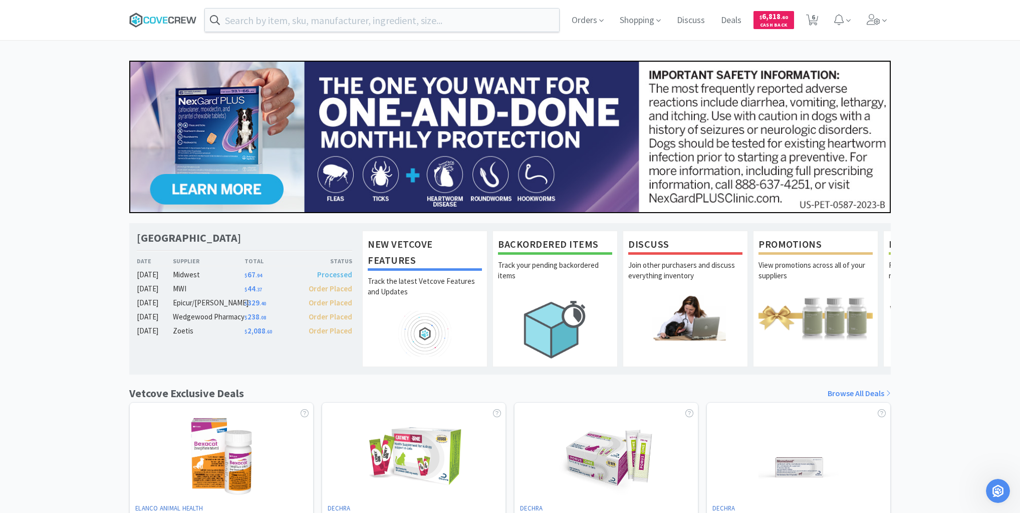
click at [165, 20] on icon at bounding box center [163, 20] width 68 height 15
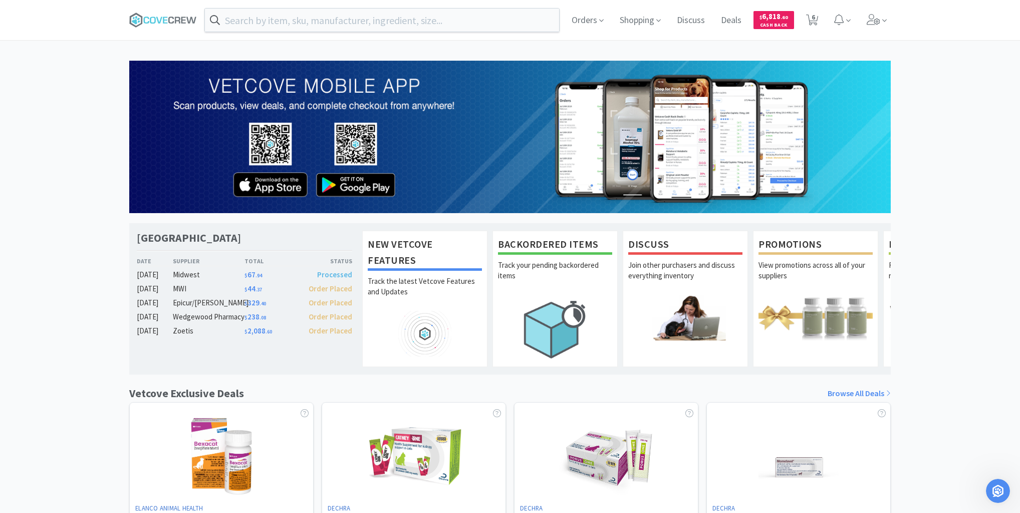
drag, startPoint x: 153, startPoint y: 21, endPoint x: 152, endPoint y: 11, distance: 9.6
click at [156, 17] on icon at bounding box center [163, 20] width 68 height 15
